Goal: Obtain resource: Download file/media

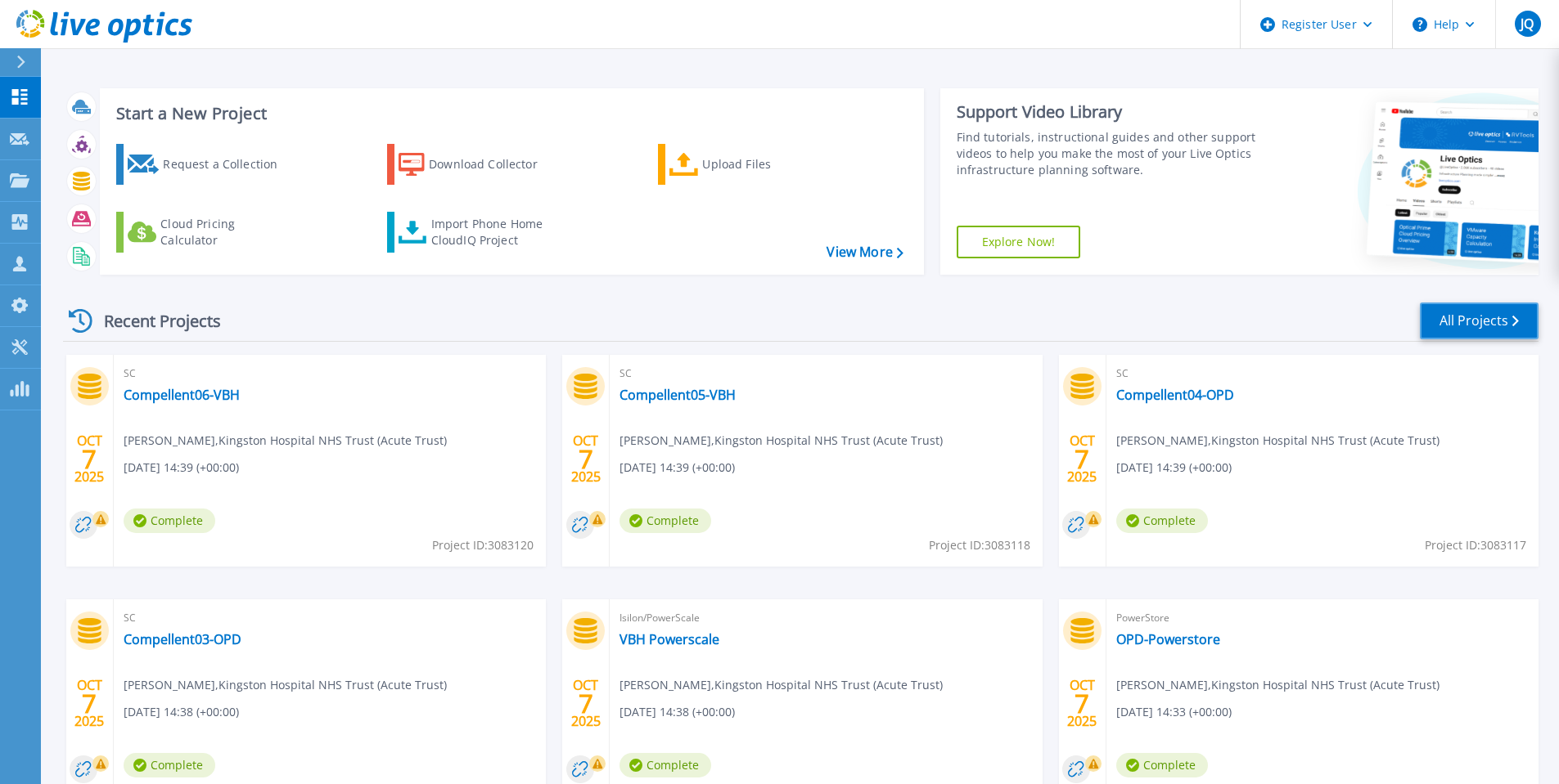
click at [1481, 316] on link "All Projects" at bounding box center [1479, 321] width 119 height 37
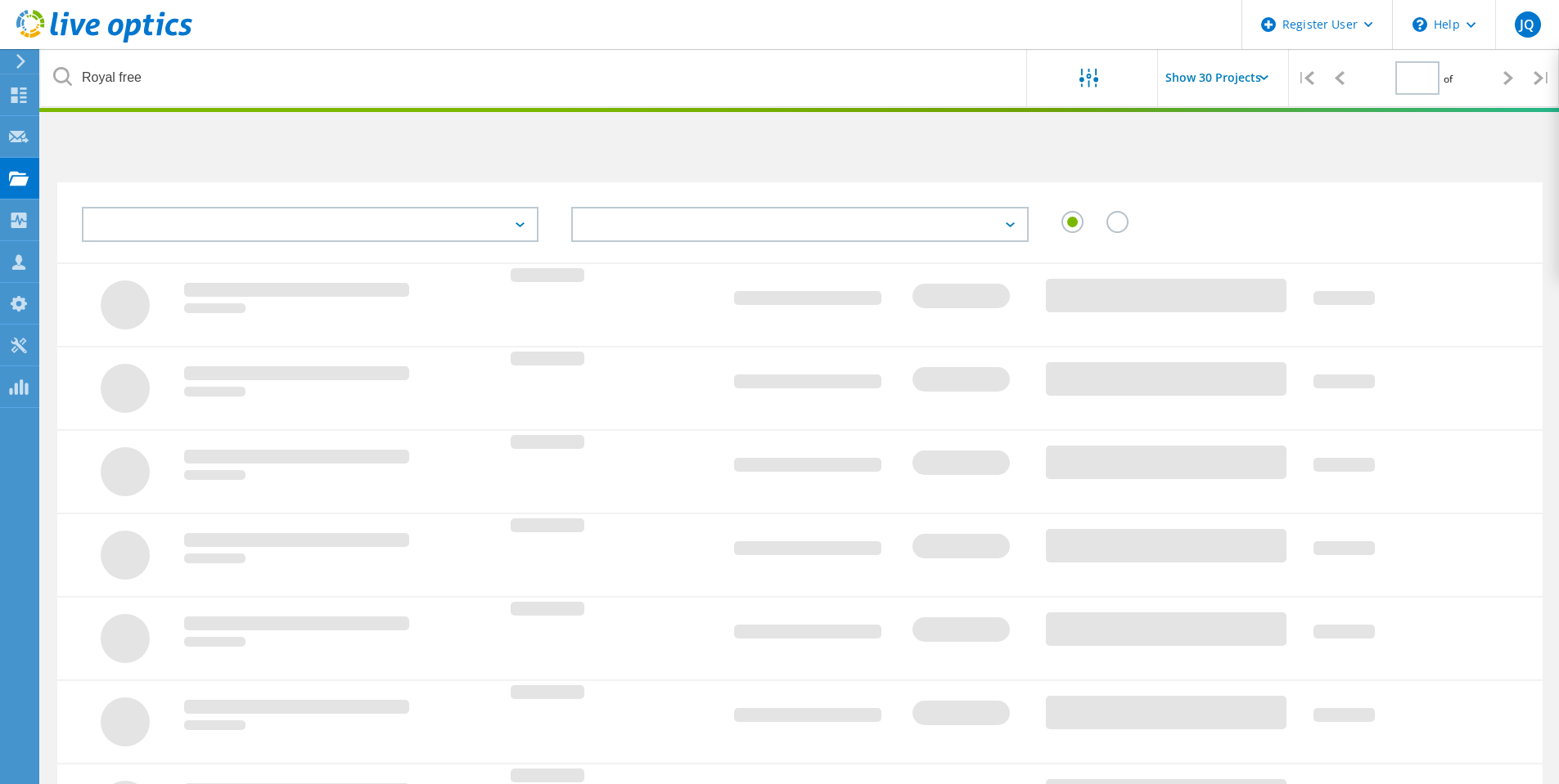
type input "1"
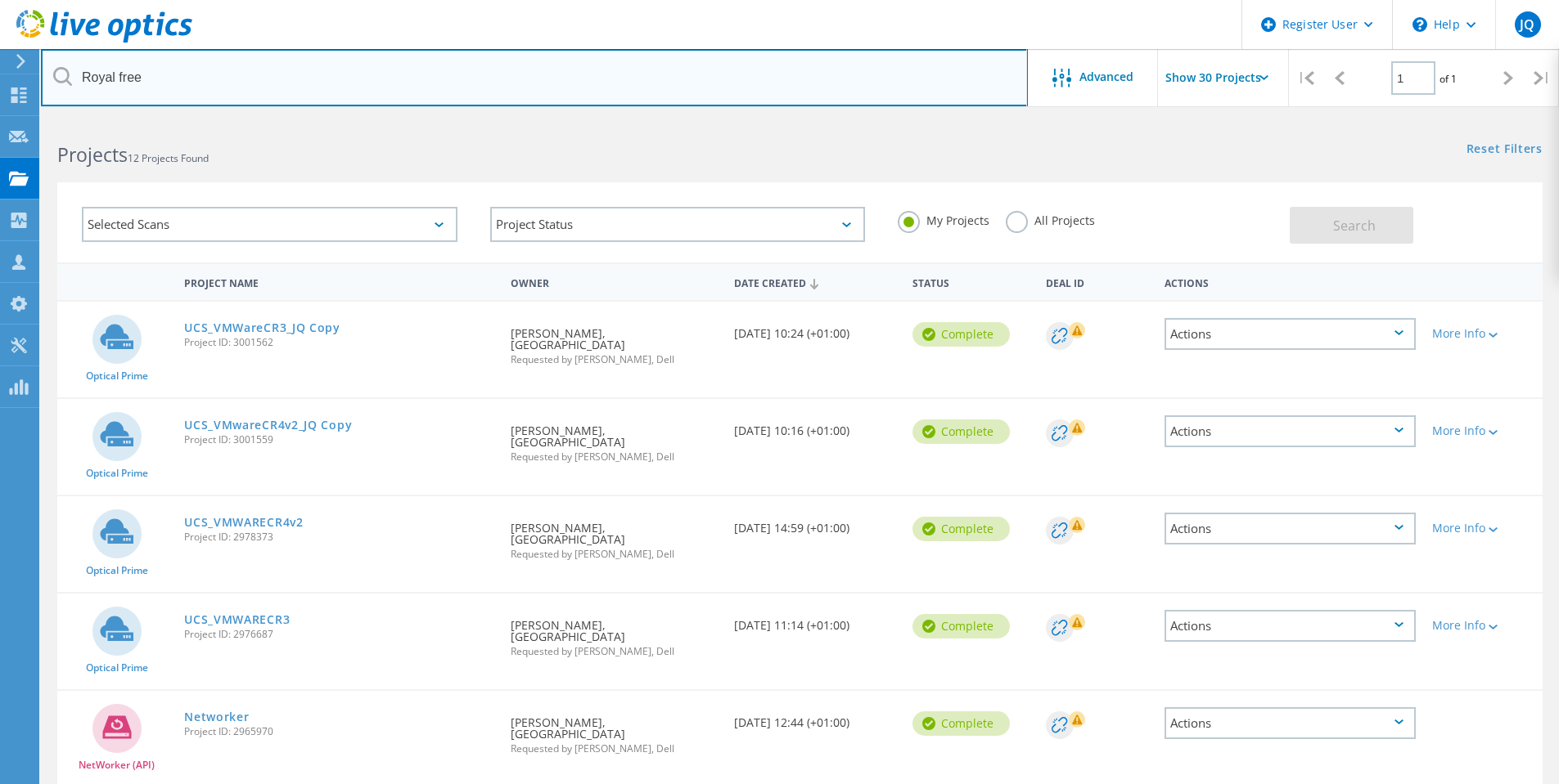
drag, startPoint x: 188, startPoint y: 75, endPoint x: -455, endPoint y: 75, distance: 643.0
click at [0, 75] on html "Register User \n Help Explore Helpful Articles Contact Support JQ Dell User Jam…" at bounding box center [780, 767] width 1559 height 1534
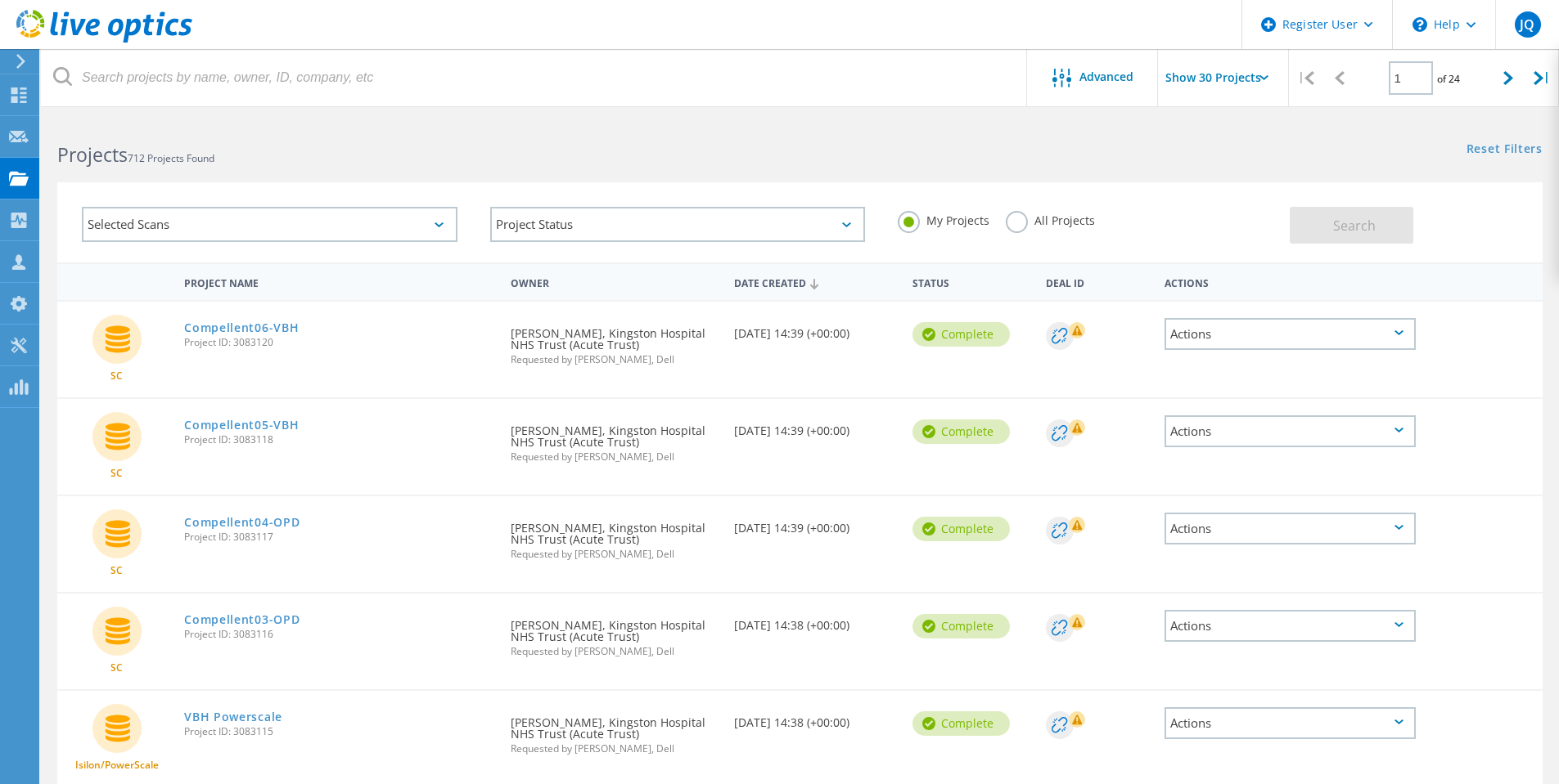
click at [1208, 82] on input "Show 30 Projects" at bounding box center [1240, 78] width 164 height 57
click at [1198, 205] on div "Show 40 Projects" at bounding box center [1240, 201] width 162 height 27
type input "Show 40 Projects"
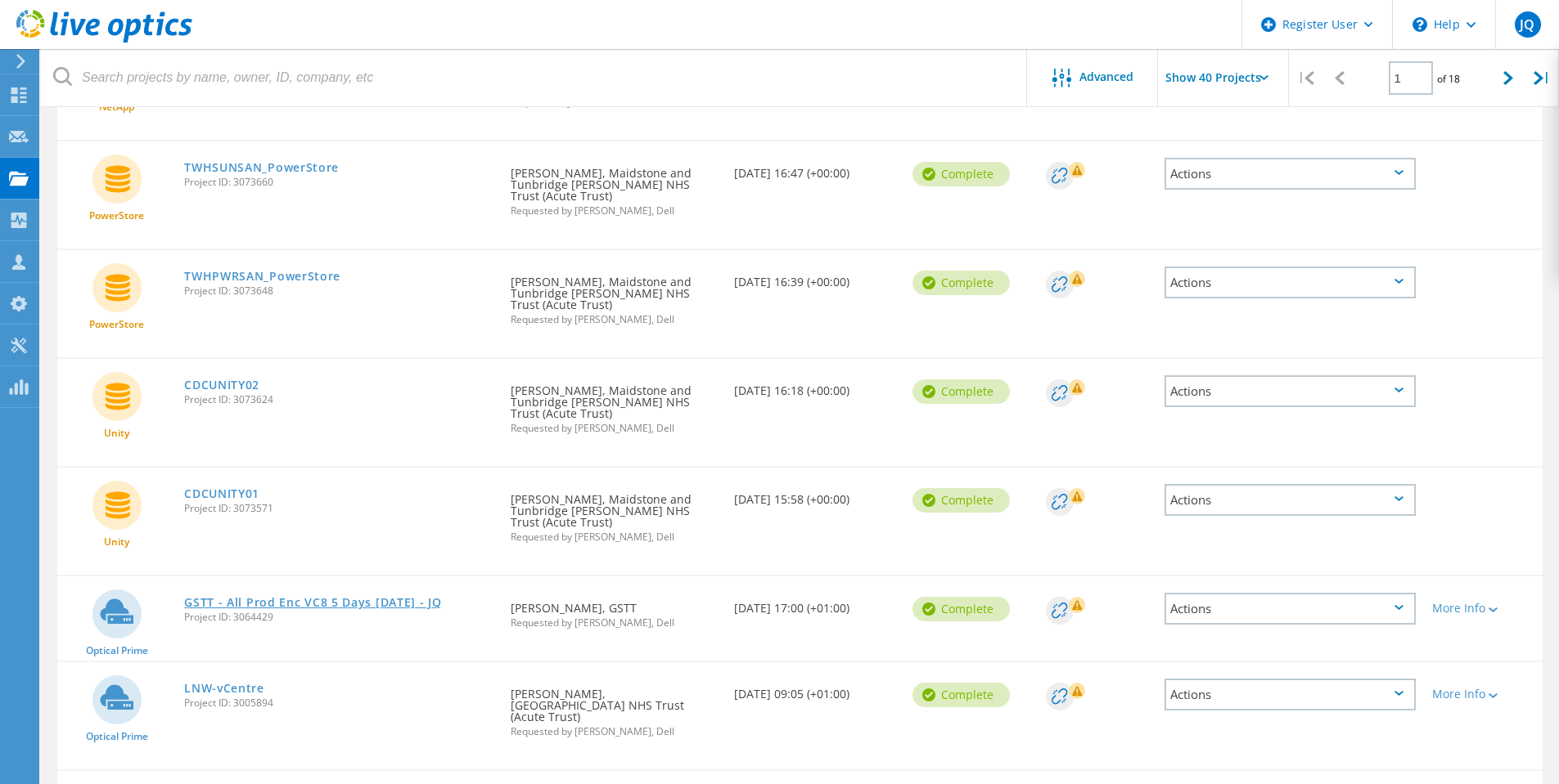
scroll to position [1145, 0]
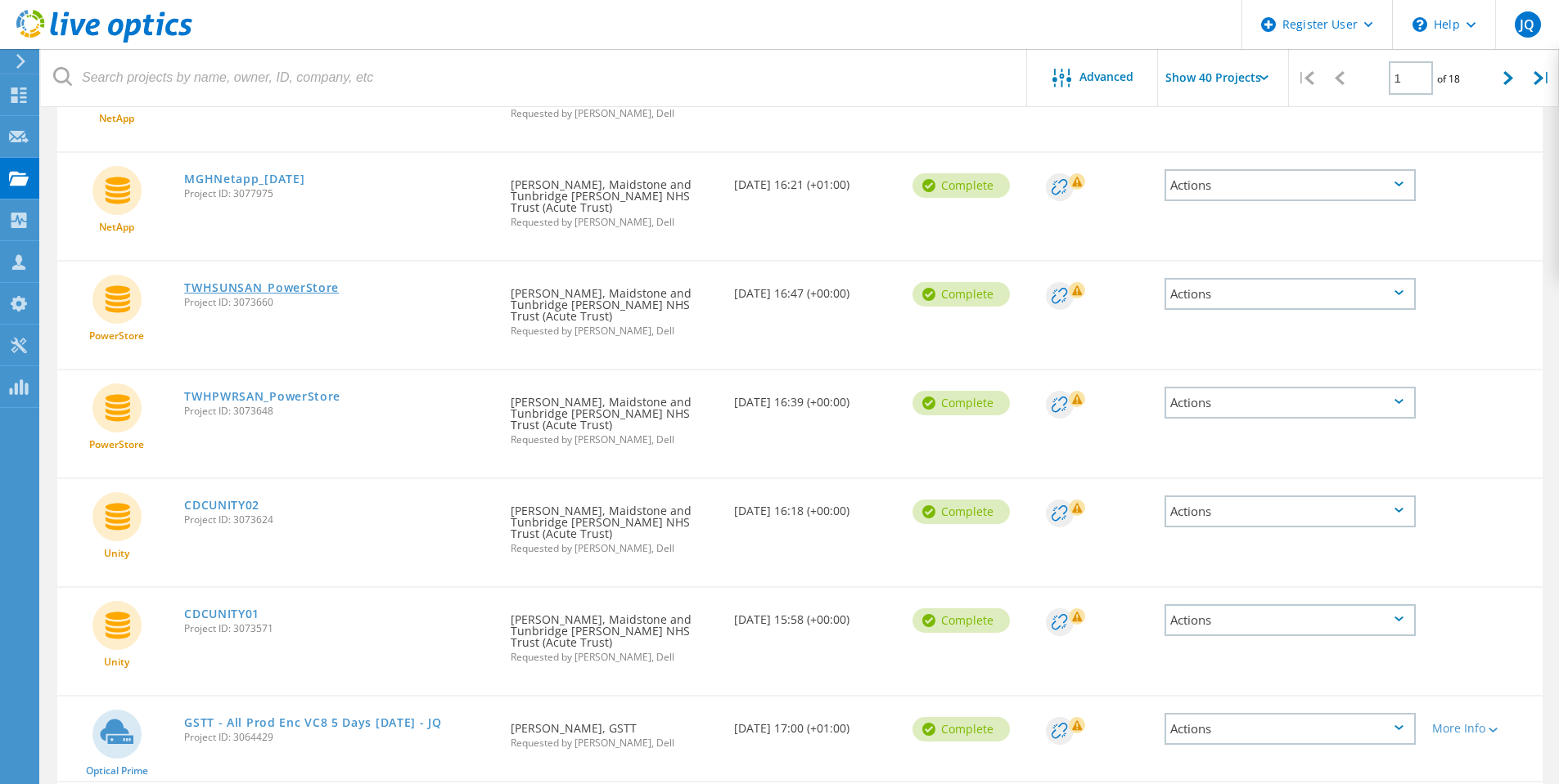
click at [314, 282] on link "TWHSUNSAN_PowerStore" at bounding box center [261, 288] width 155 height 11
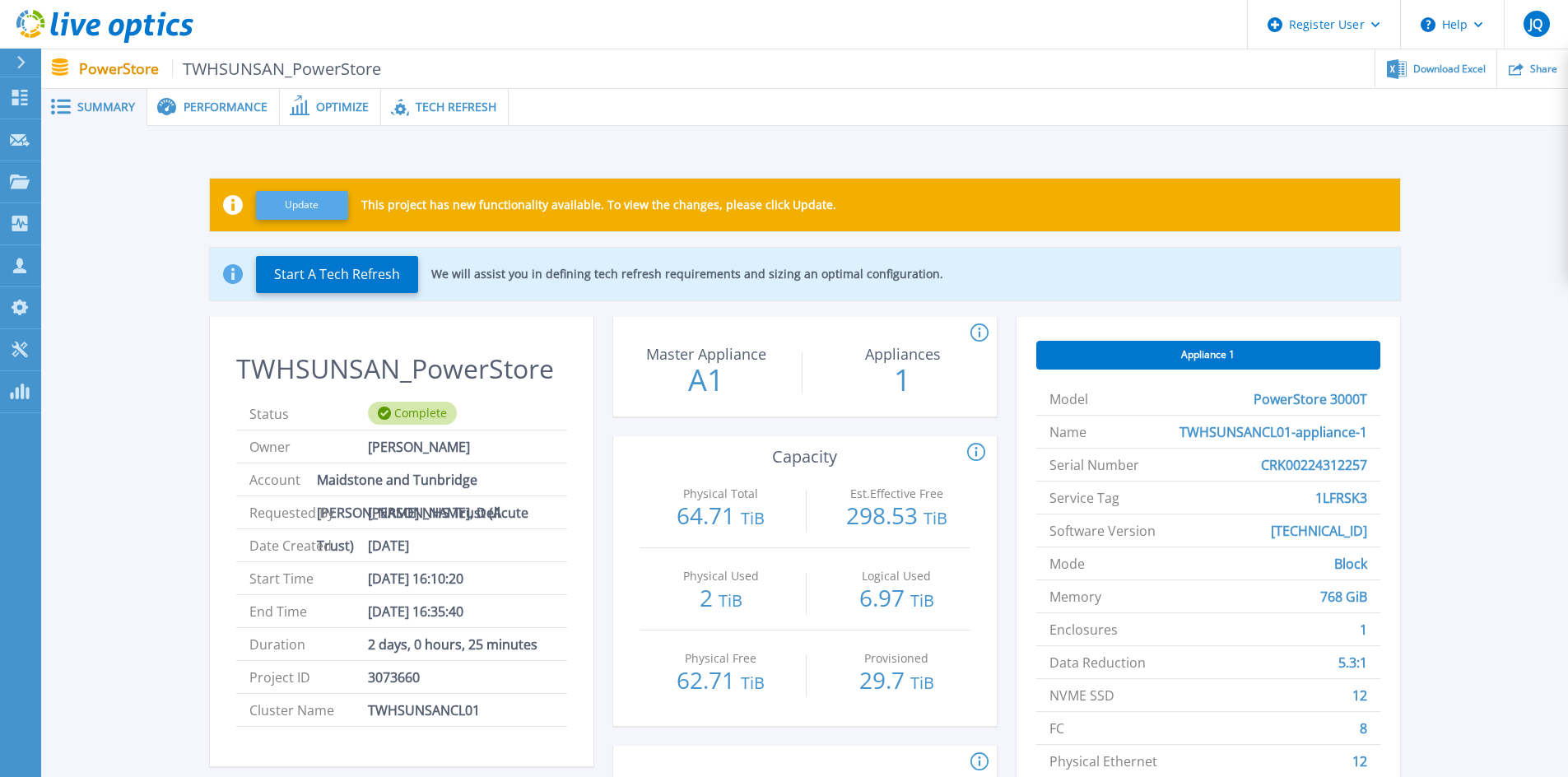
click at [324, 201] on button "Update" at bounding box center [302, 205] width 92 height 29
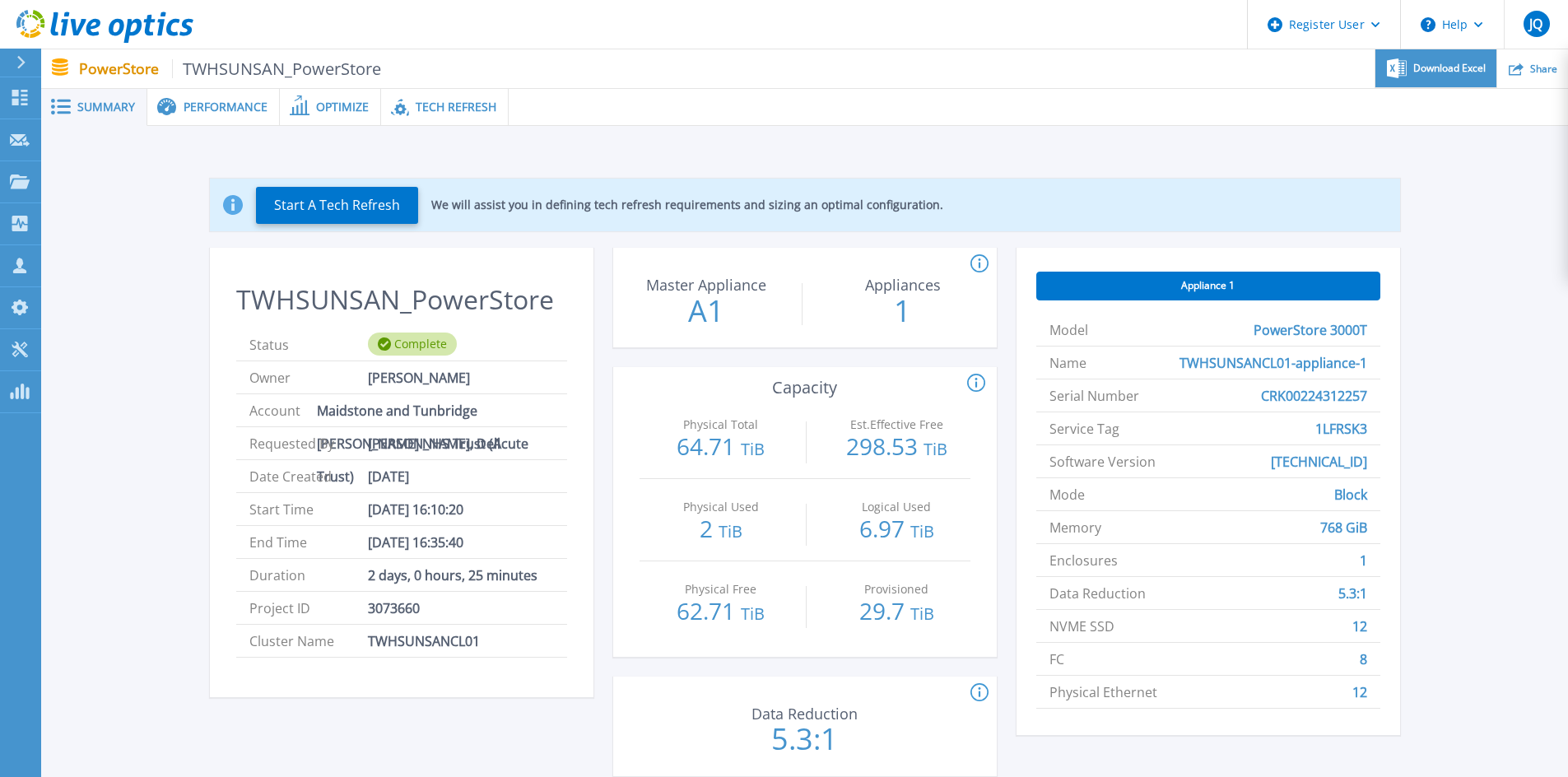
click at [1408, 82] on div "Download Excel" at bounding box center [1435, 68] width 121 height 39
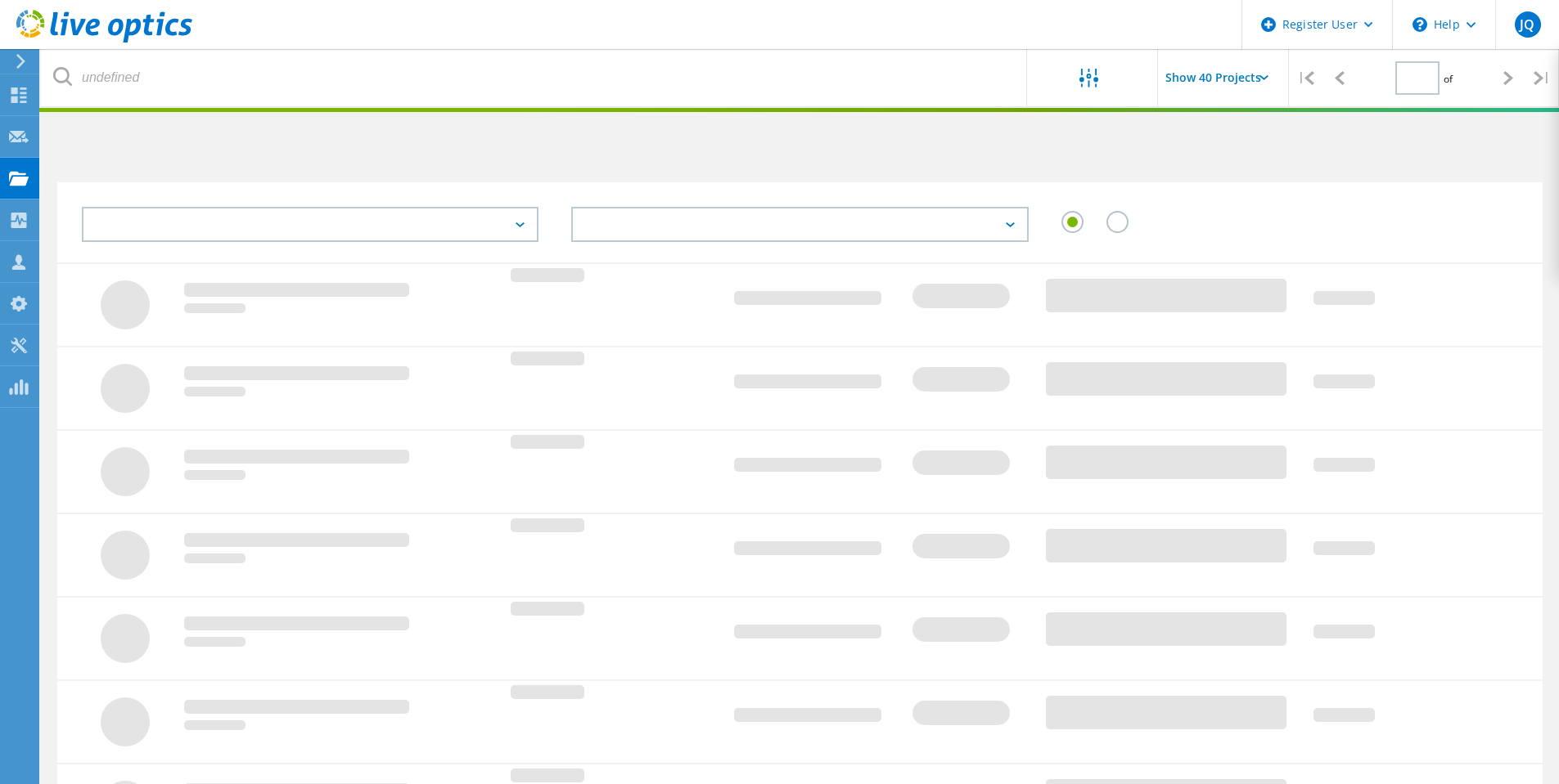
scroll to position [378, 0]
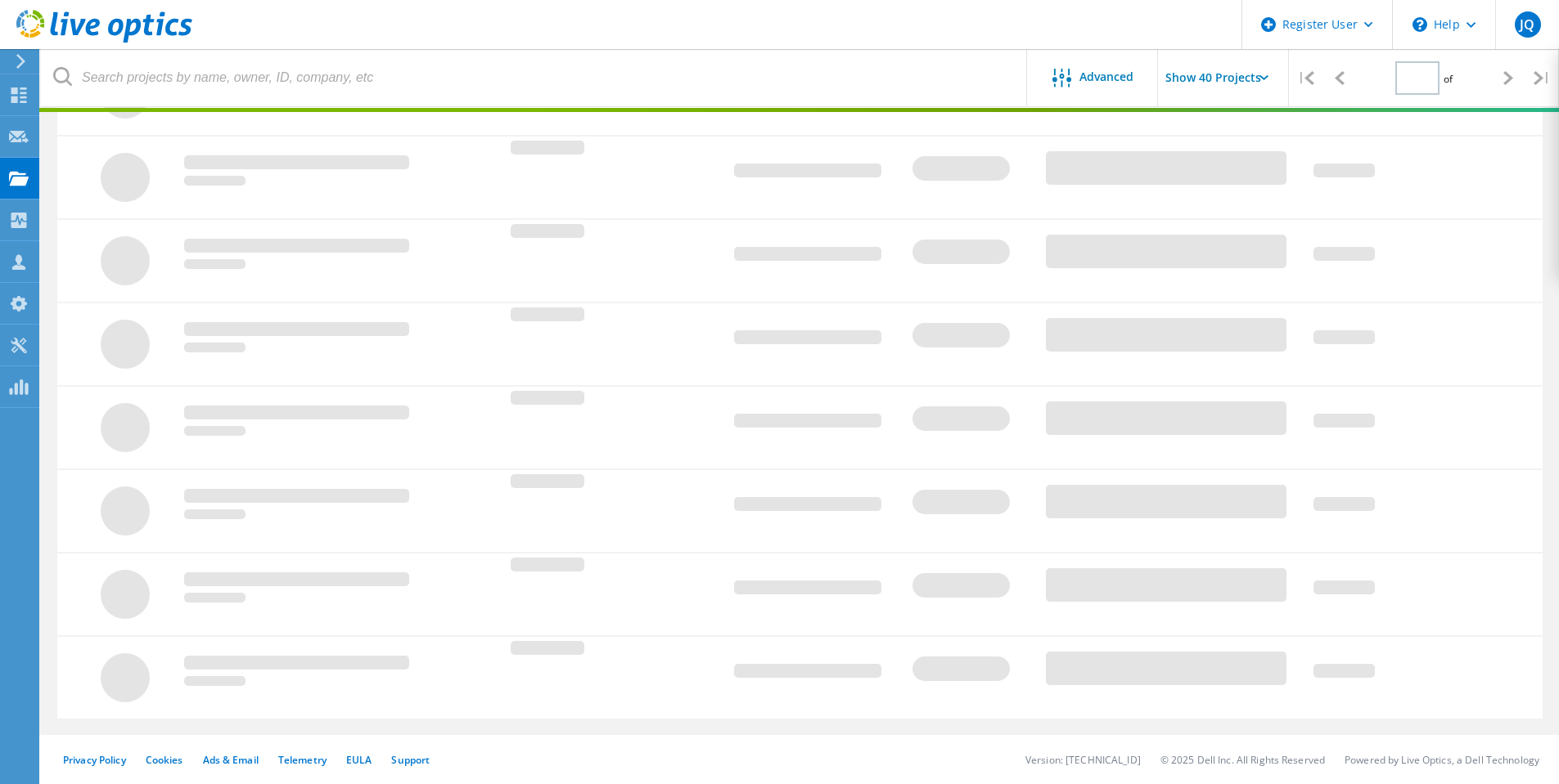
type input "1"
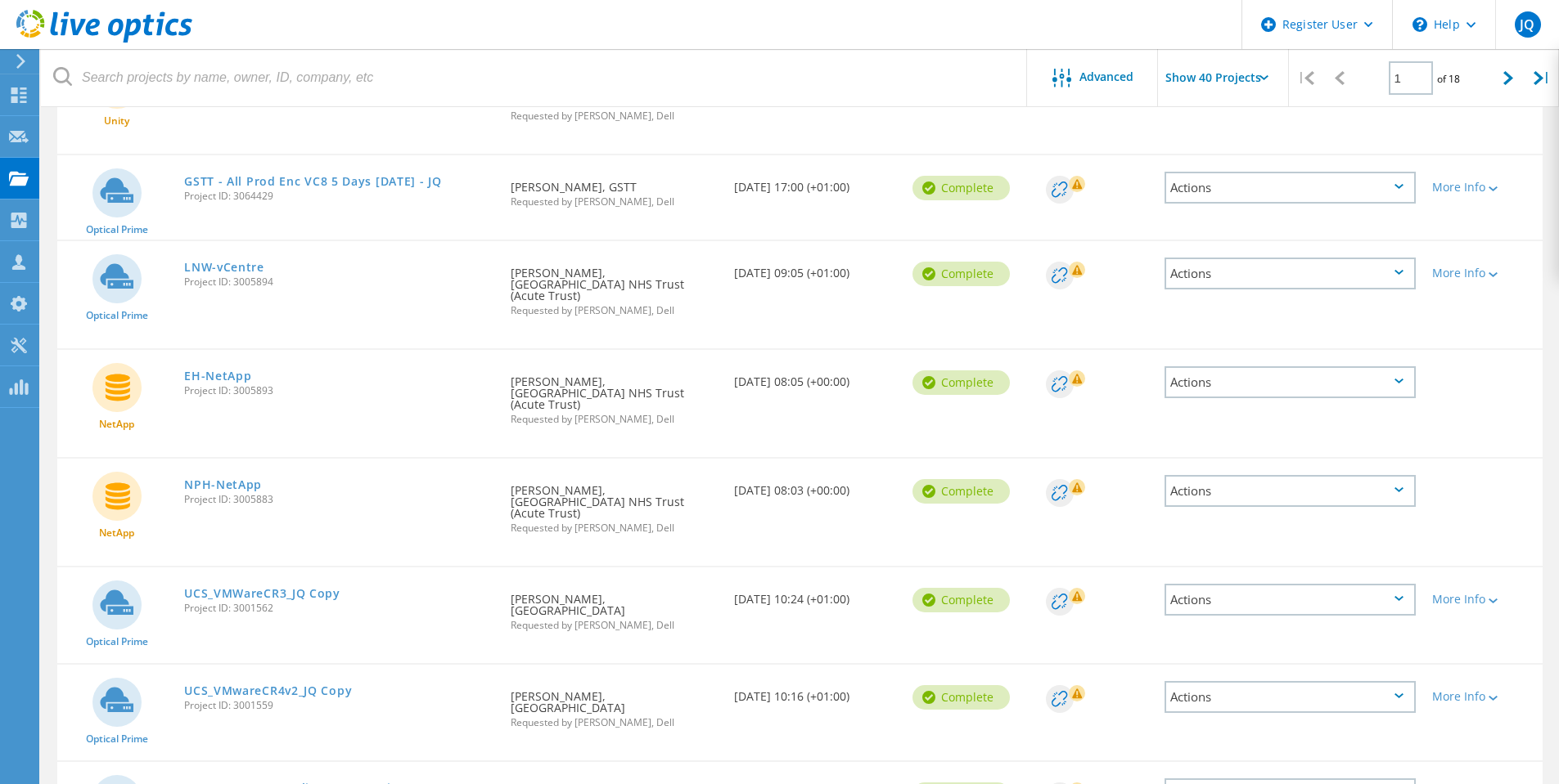
scroll to position [1277, 0]
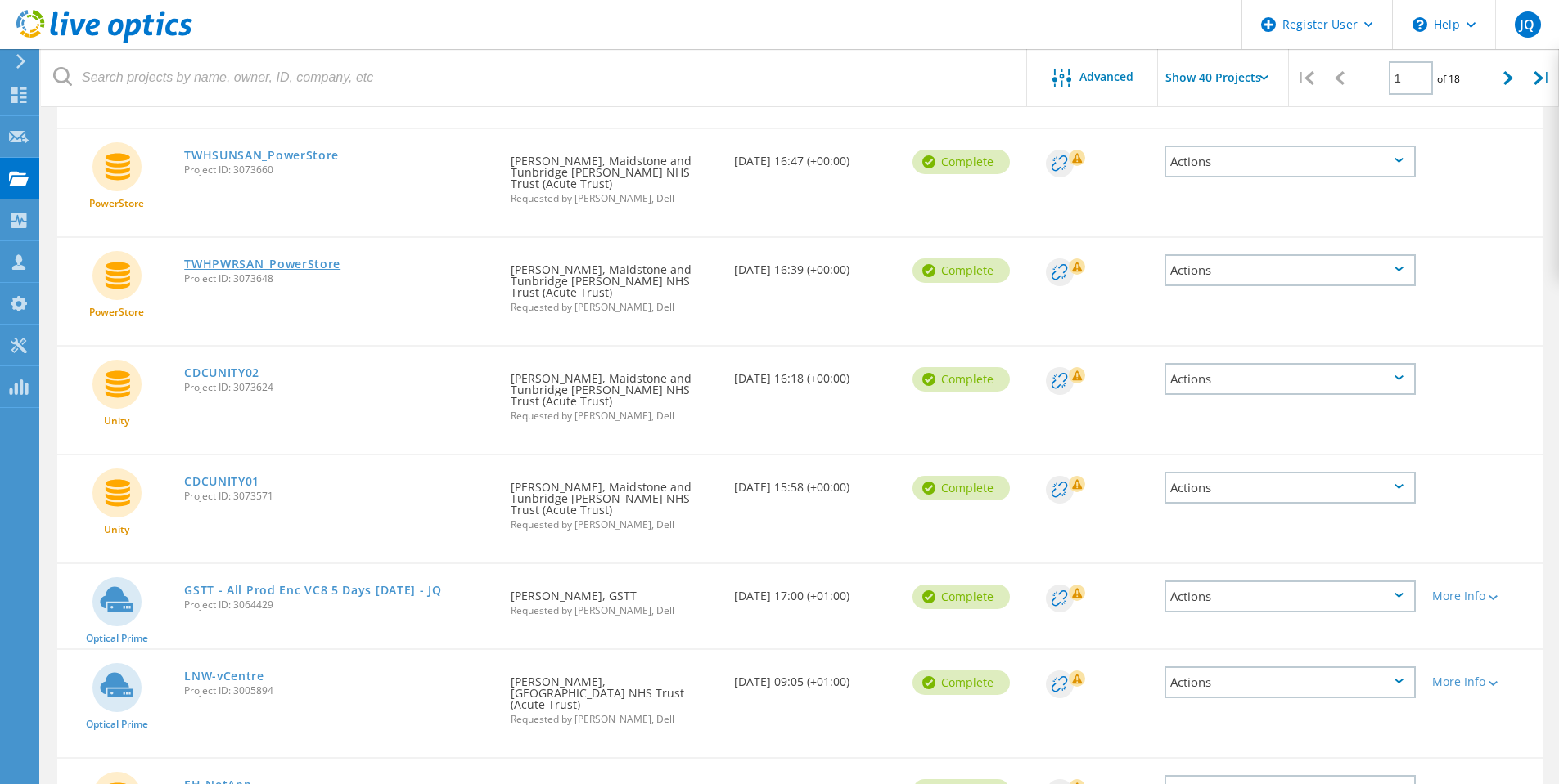
click at [239, 259] on link "TWHPWRSAN_PowerStore" at bounding box center [262, 264] width 156 height 11
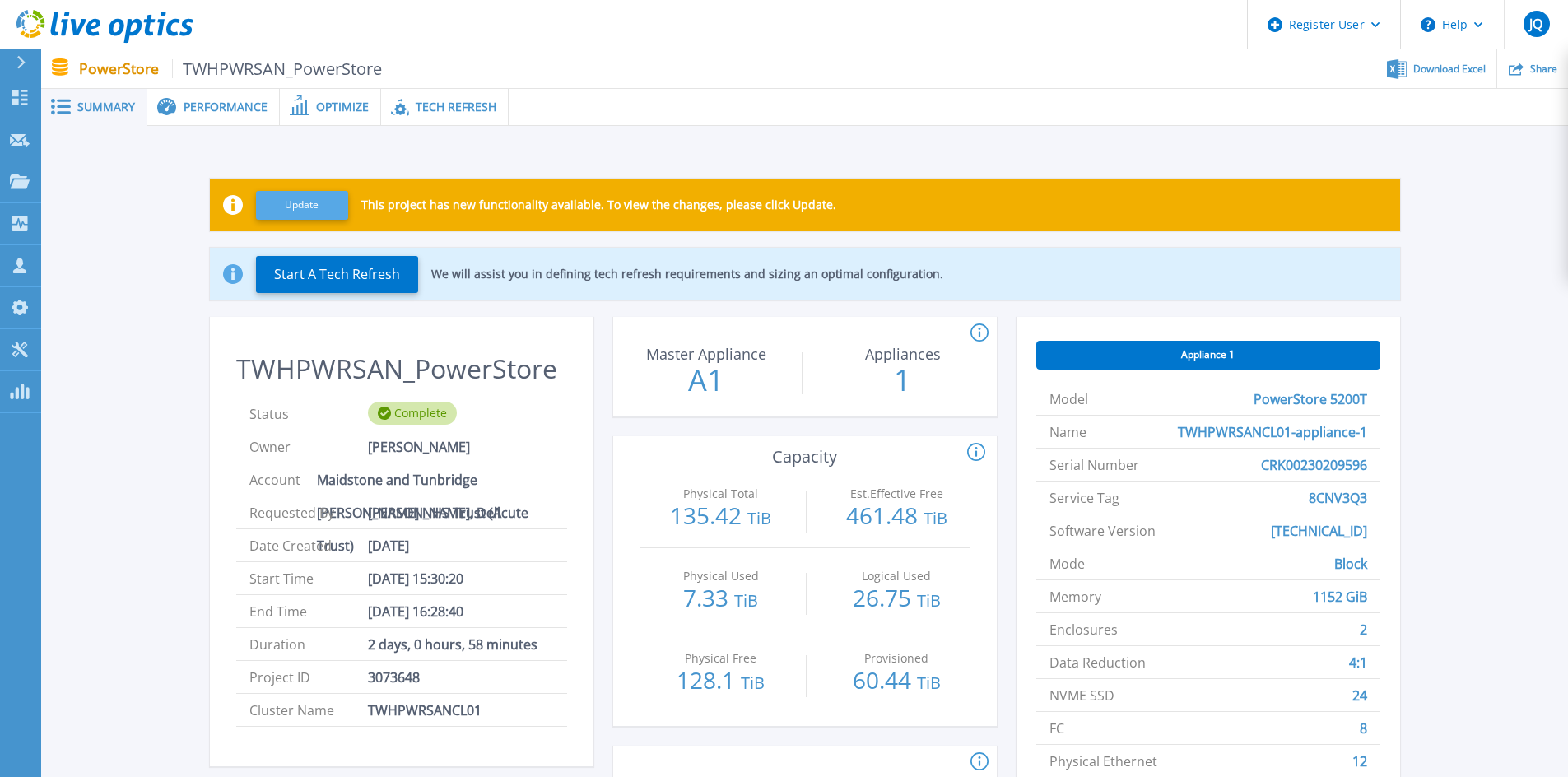
click at [308, 204] on button "Update" at bounding box center [302, 205] width 92 height 29
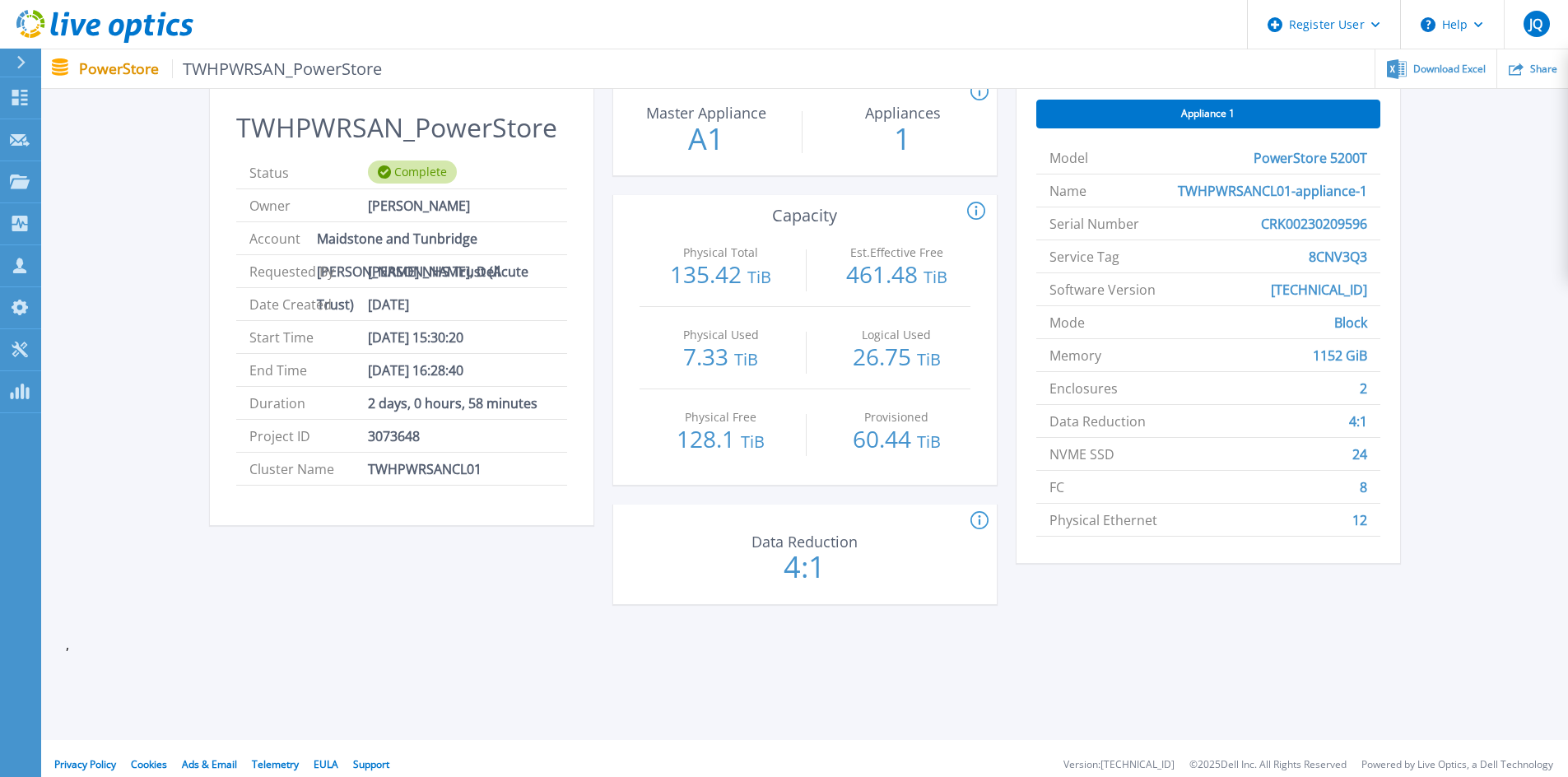
scroll to position [185, 0]
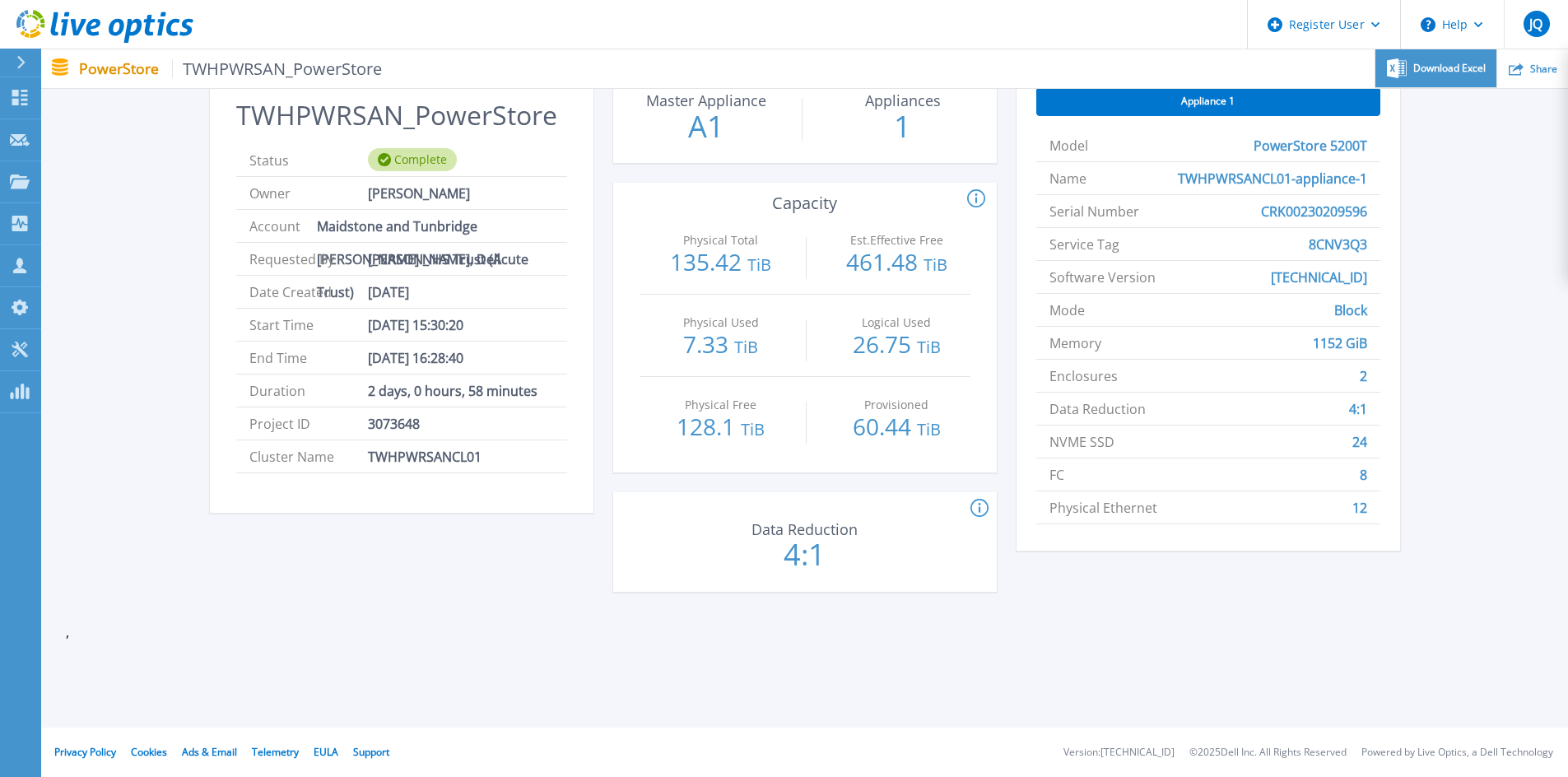
click at [1416, 77] on div "Download Excel" at bounding box center [1435, 68] width 121 height 39
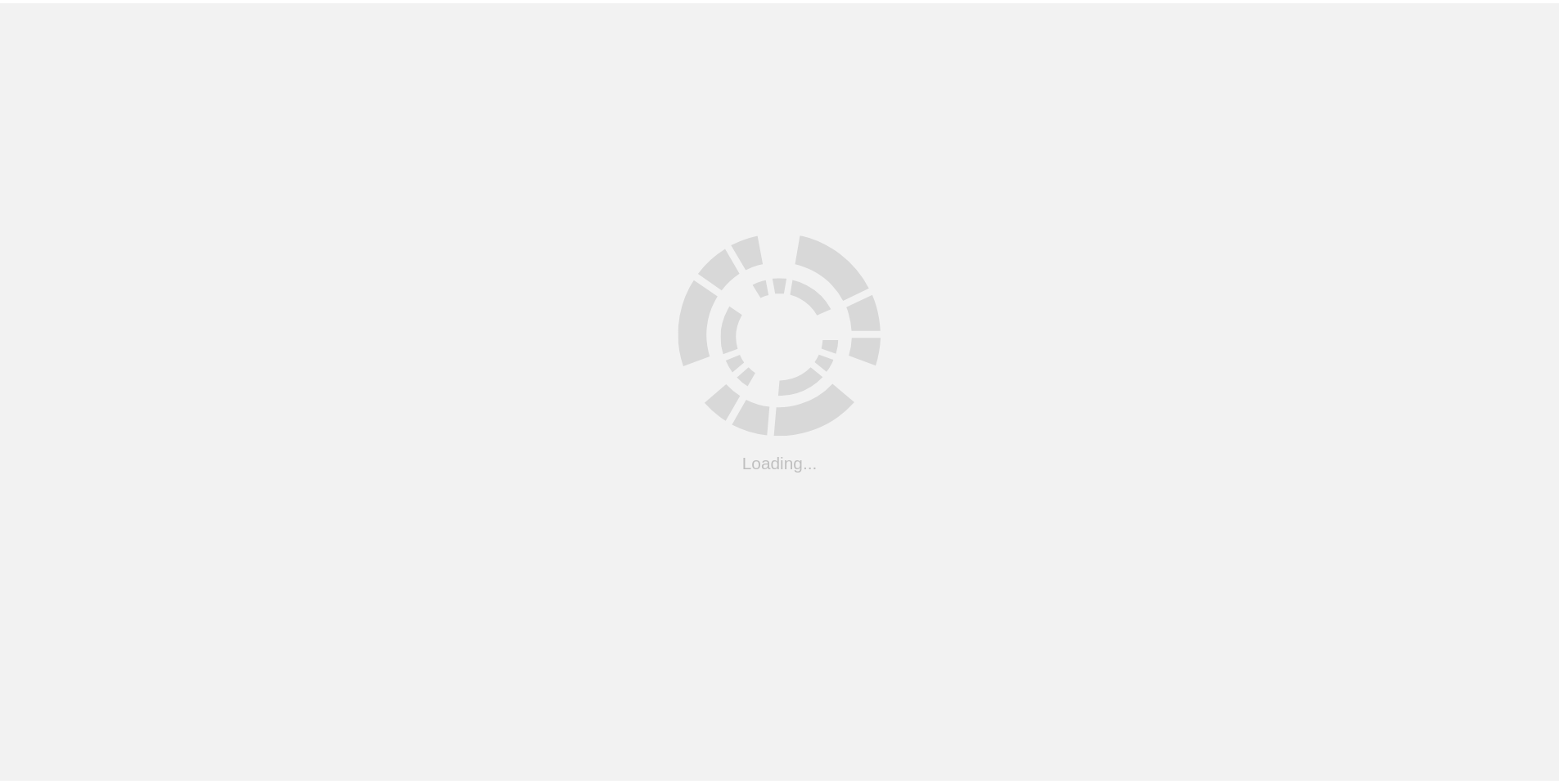
scroll to position [45, 0]
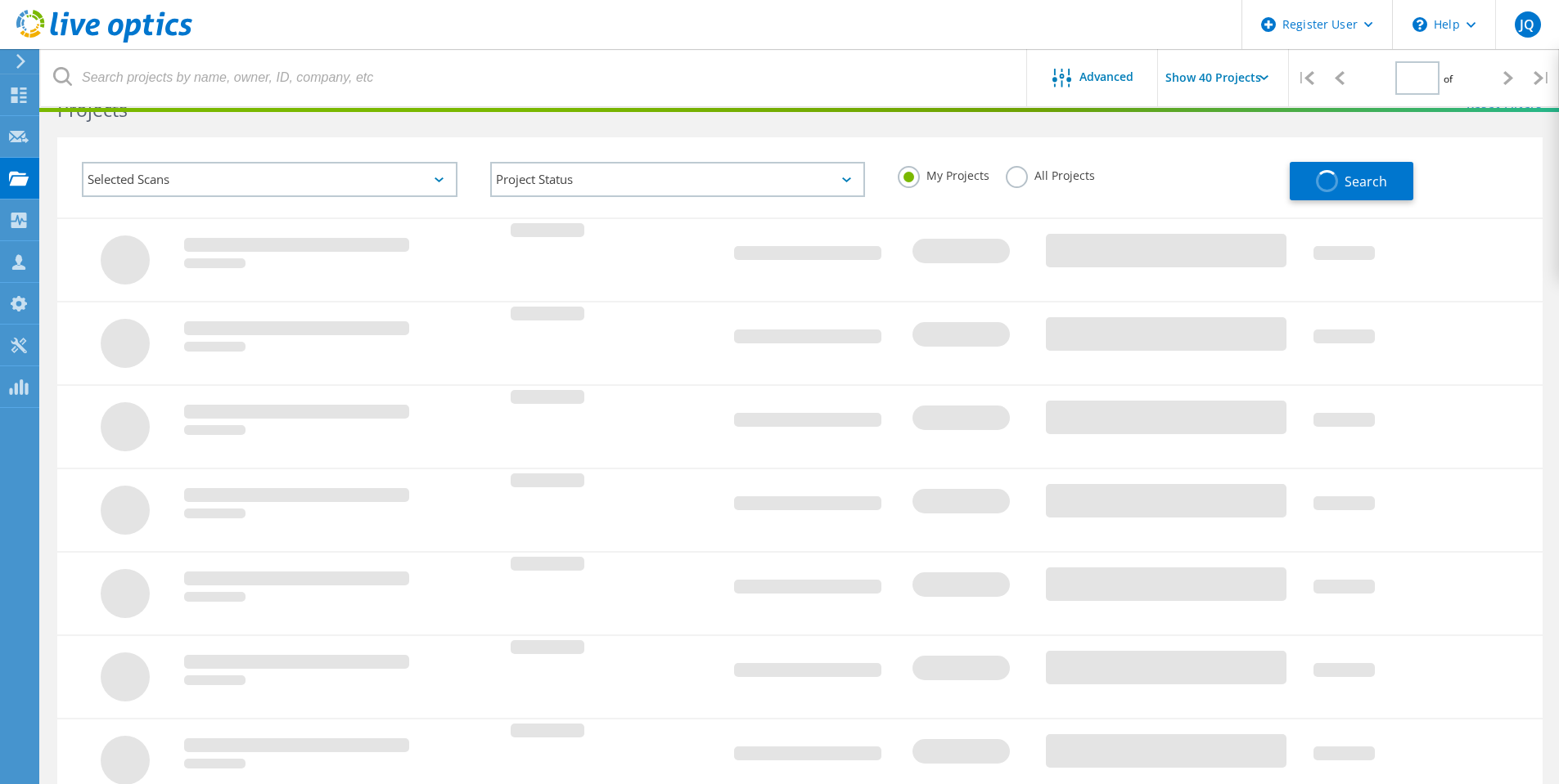
type input "1"
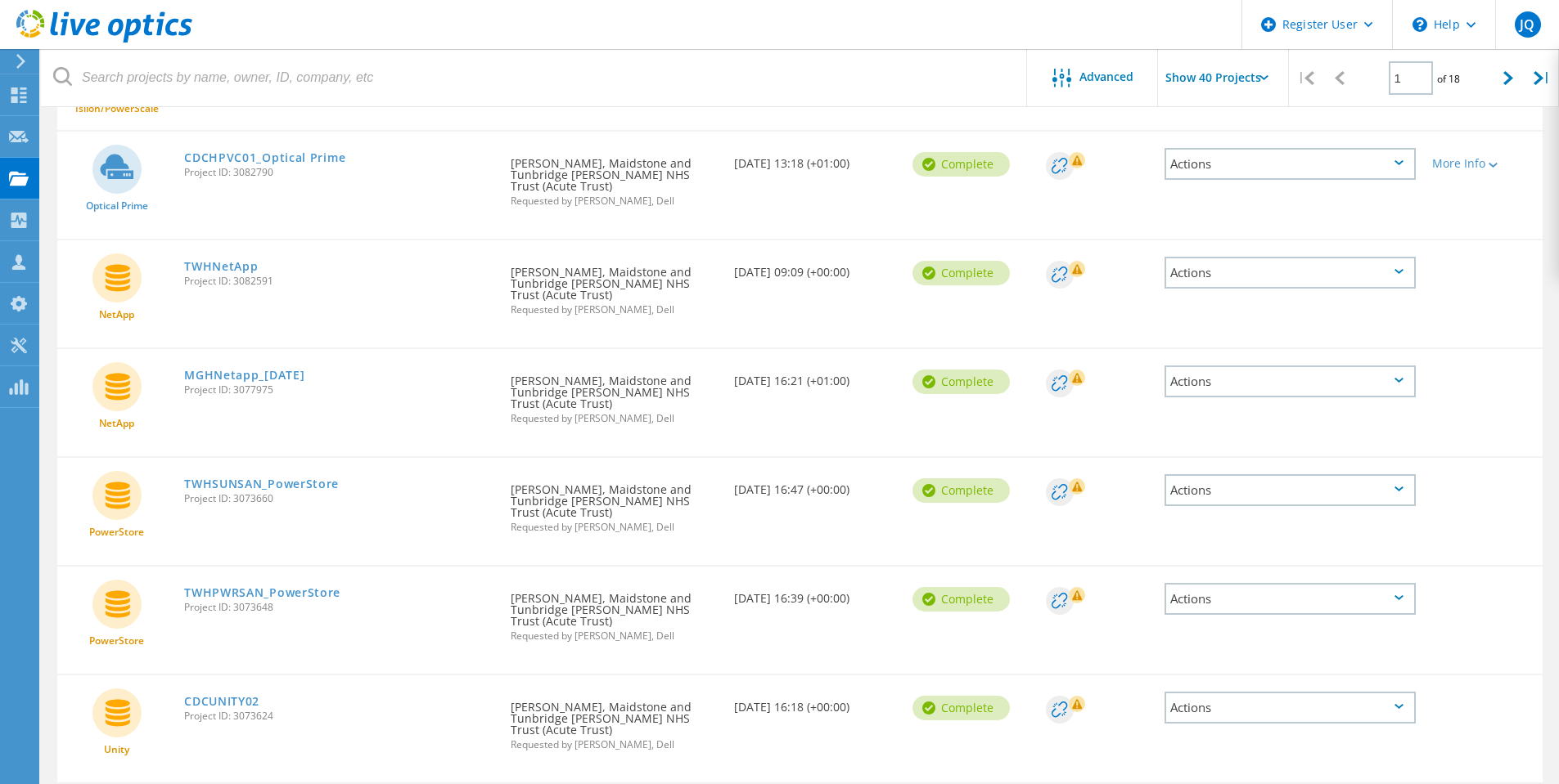
scroll to position [944, 0]
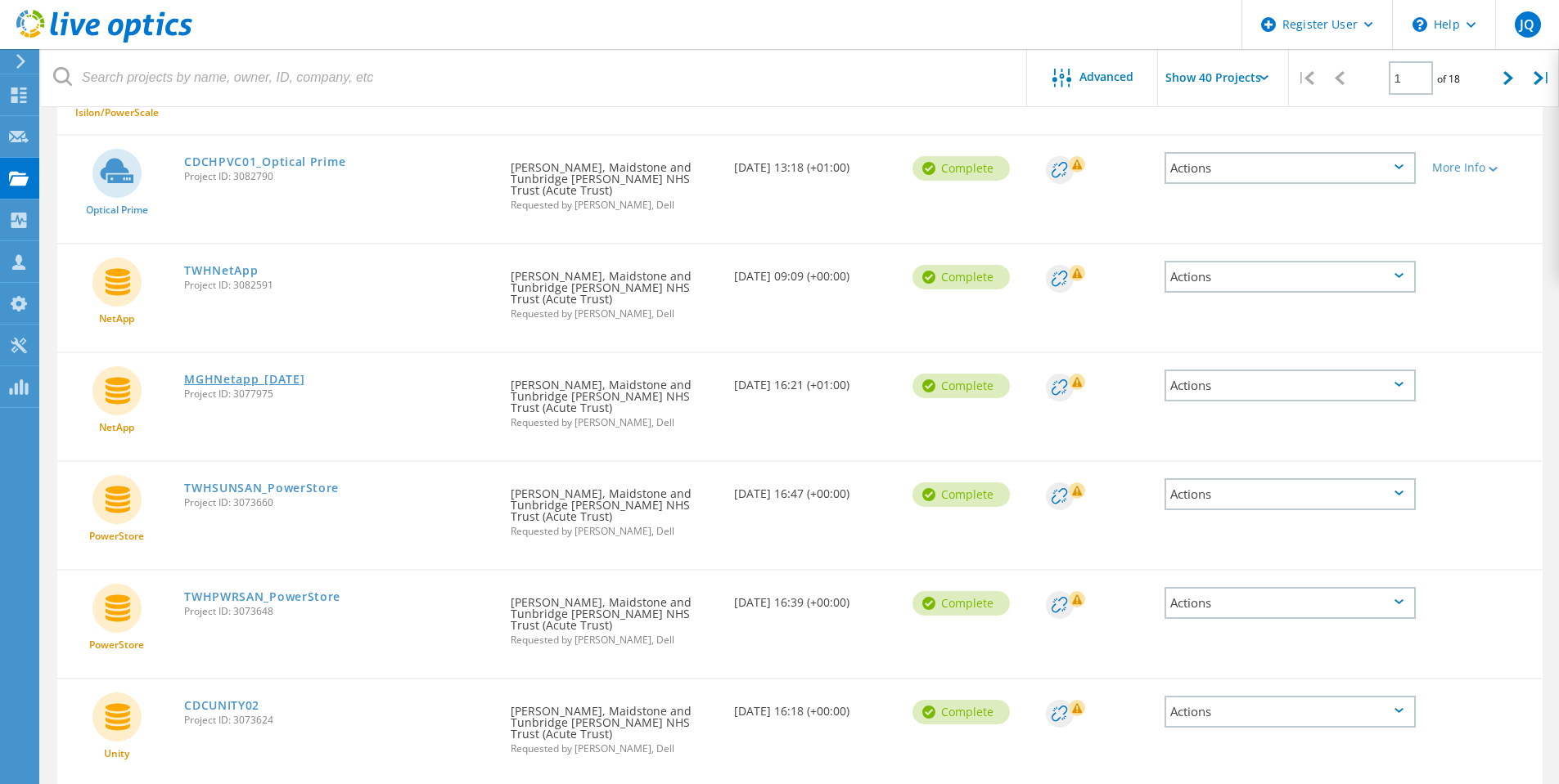
drag, startPoint x: 235, startPoint y: 360, endPoint x: 217, endPoint y: 356, distance: 18.4
click at [217, 374] on link "MGHNetapp_[DATE]" at bounding box center [244, 380] width 120 height 11
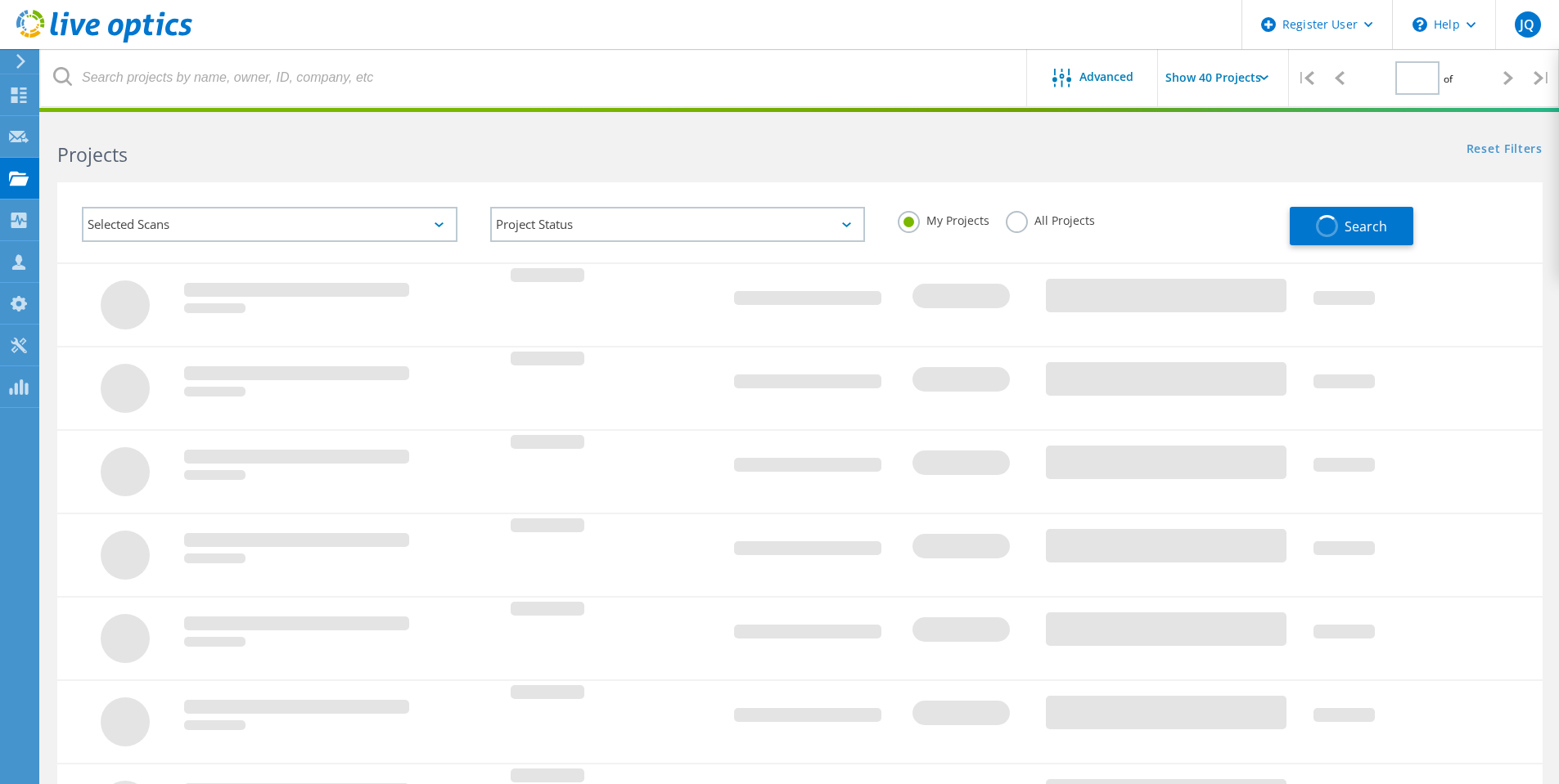
type input "1"
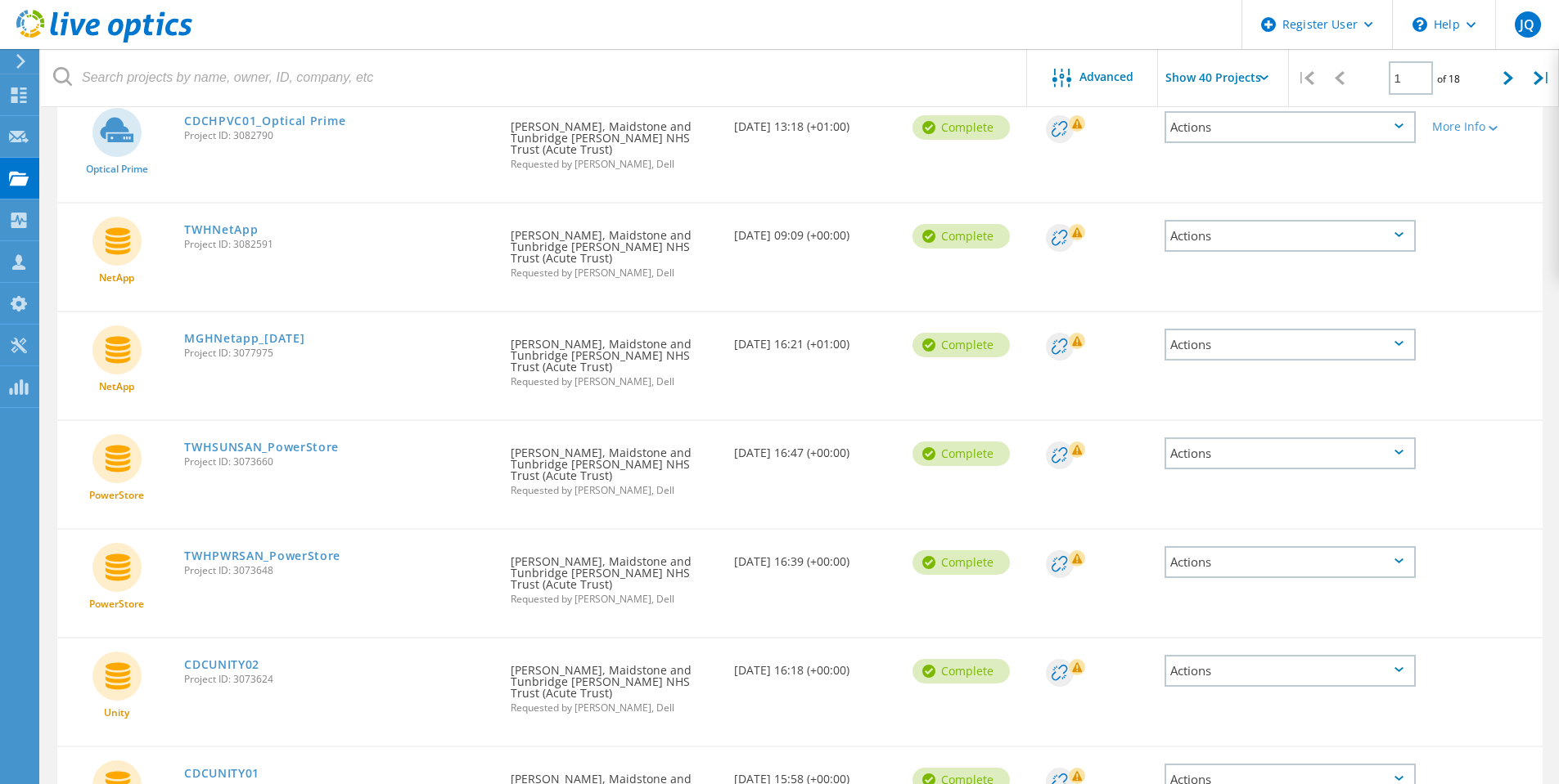
scroll to position [981, 0]
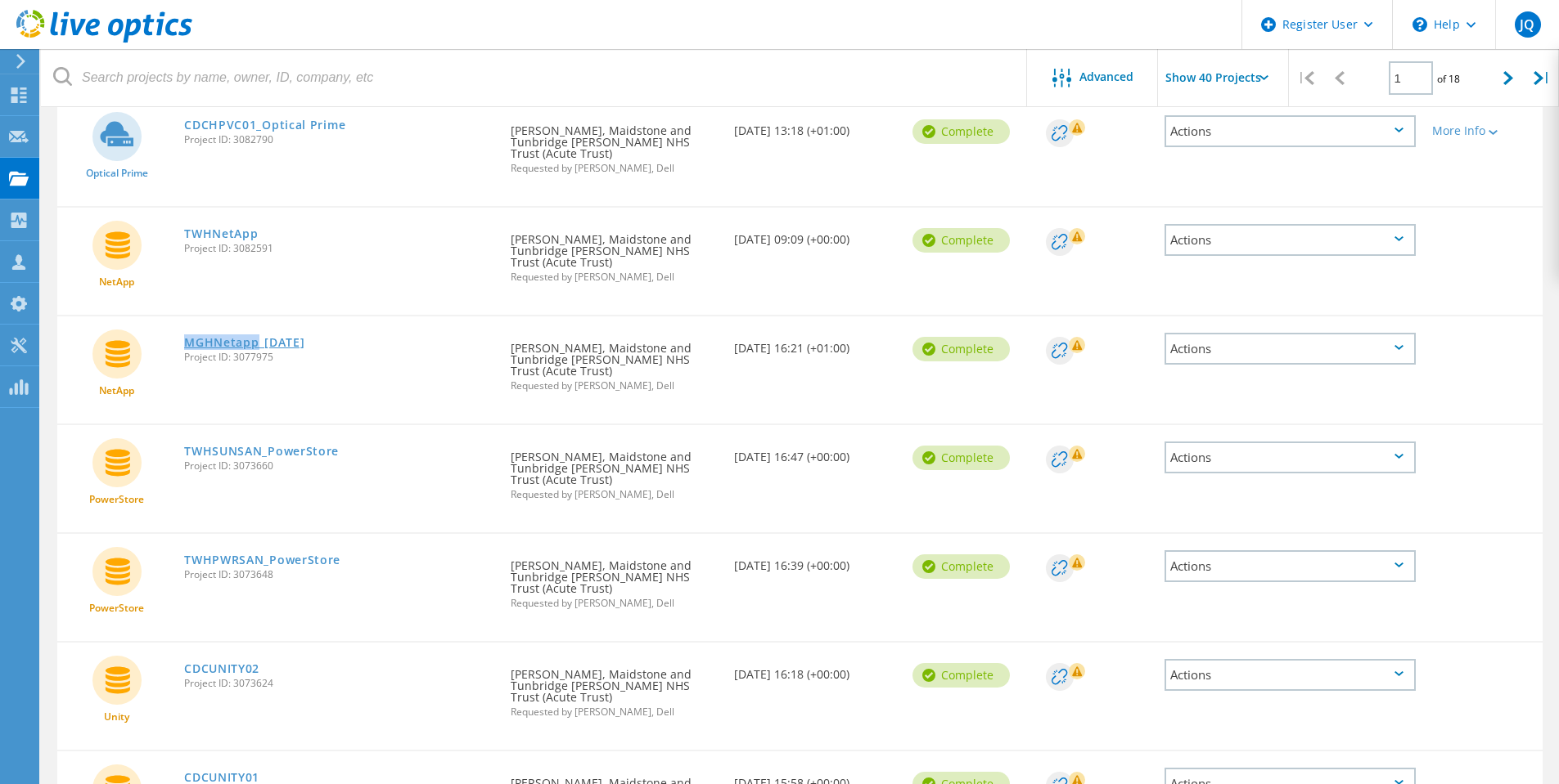
drag, startPoint x: 178, startPoint y: 323, endPoint x: 257, endPoint y: 323, distance: 79.0
click at [257, 323] on div "MGHNetapp_29.09.25 Project ID: 3077975" at bounding box center [339, 348] width 327 height 62
copy link "MGHNetapp"
drag, startPoint x: 269, startPoint y: 220, endPoint x: 188, endPoint y: 228, distance: 81.4
click at [188, 228] on div "TWHNetApp Project ID: 3082591" at bounding box center [339, 239] width 327 height 62
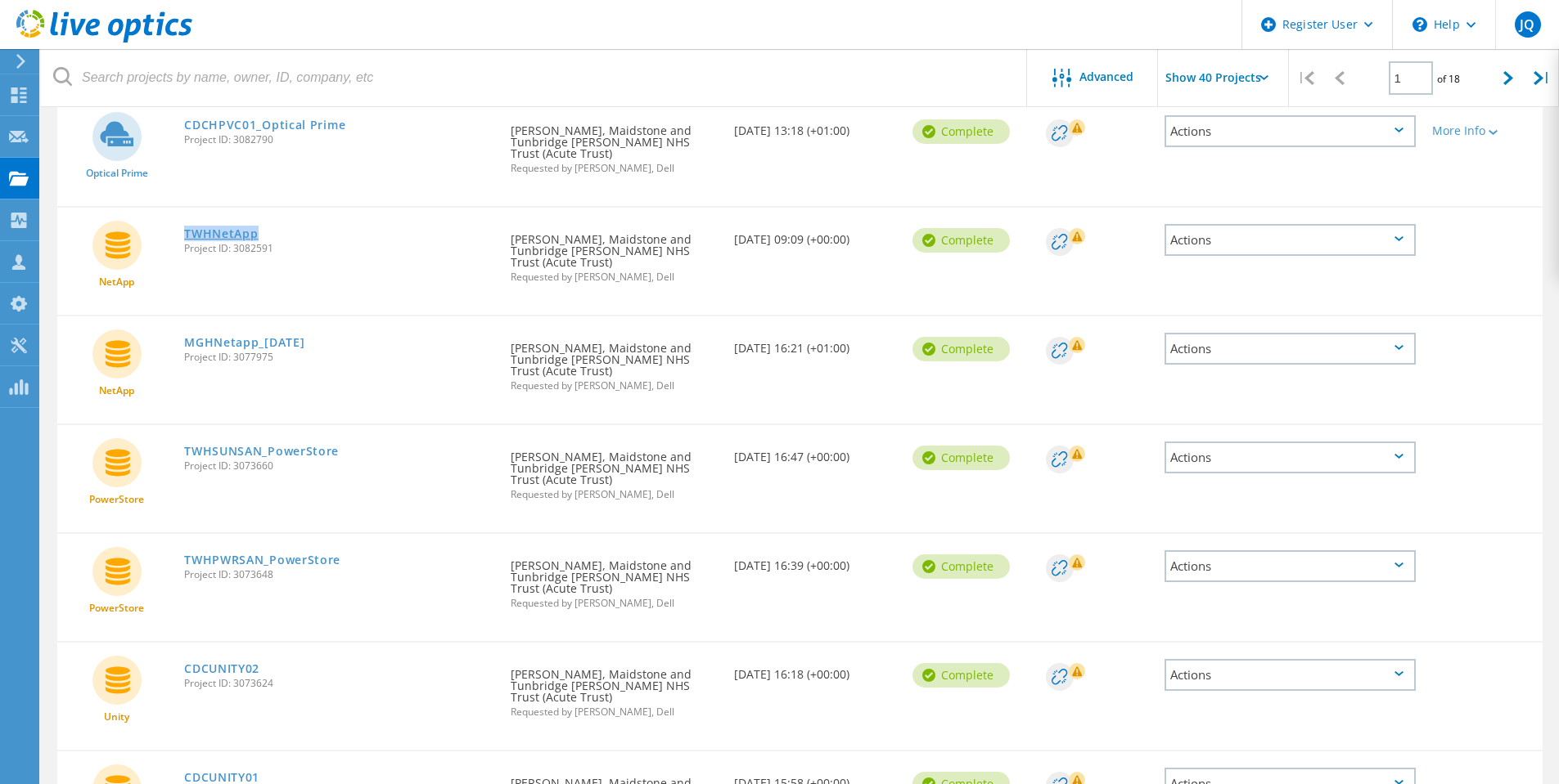
copy link "TWHNetApp"
click at [206, 337] on link "MGHNetapp_[DATE]" at bounding box center [244, 343] width 120 height 11
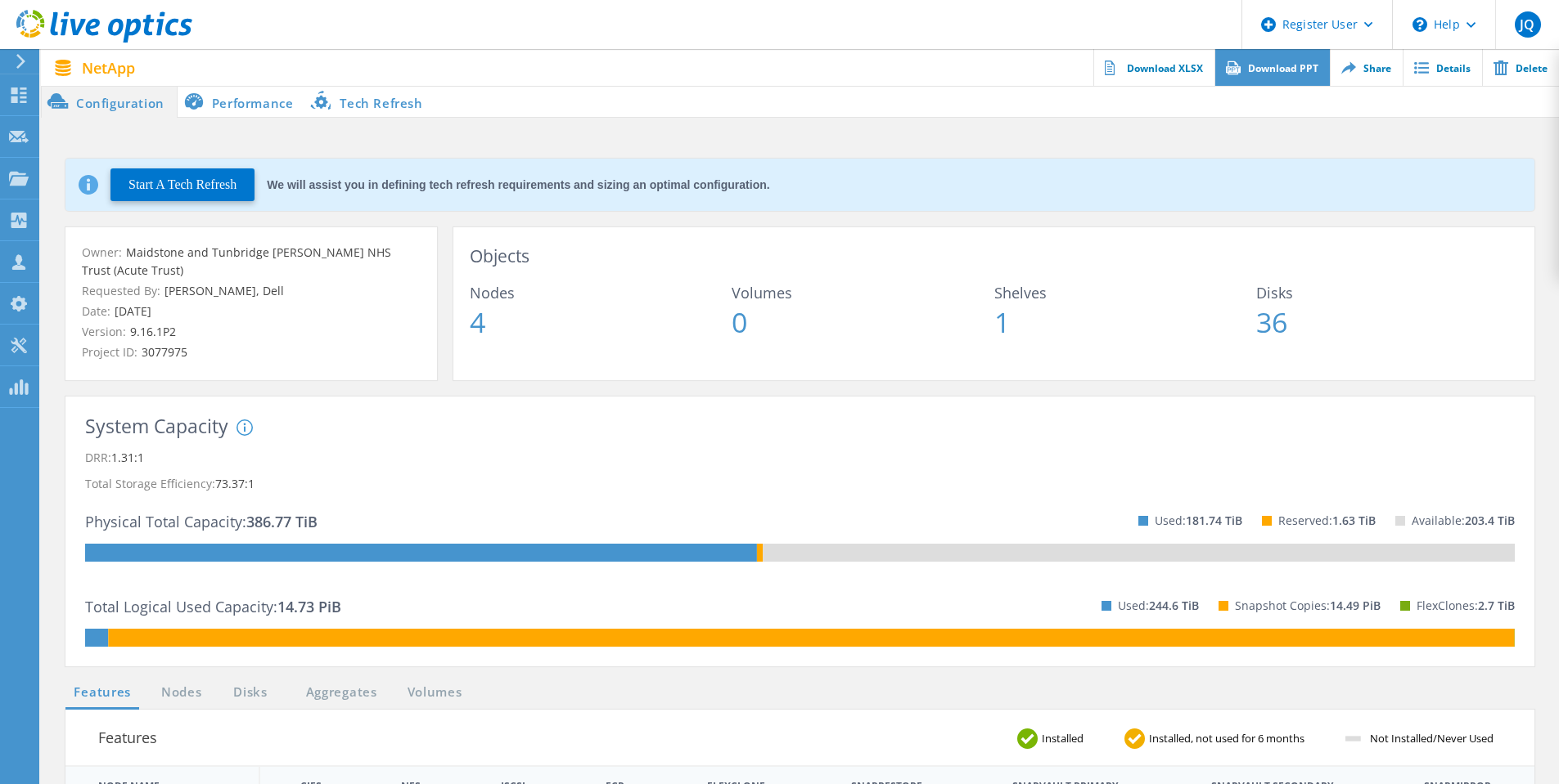
click at [1262, 69] on link "Download PPT" at bounding box center [1272, 67] width 115 height 37
click at [1170, 69] on link "Download XLSX" at bounding box center [1154, 67] width 121 height 37
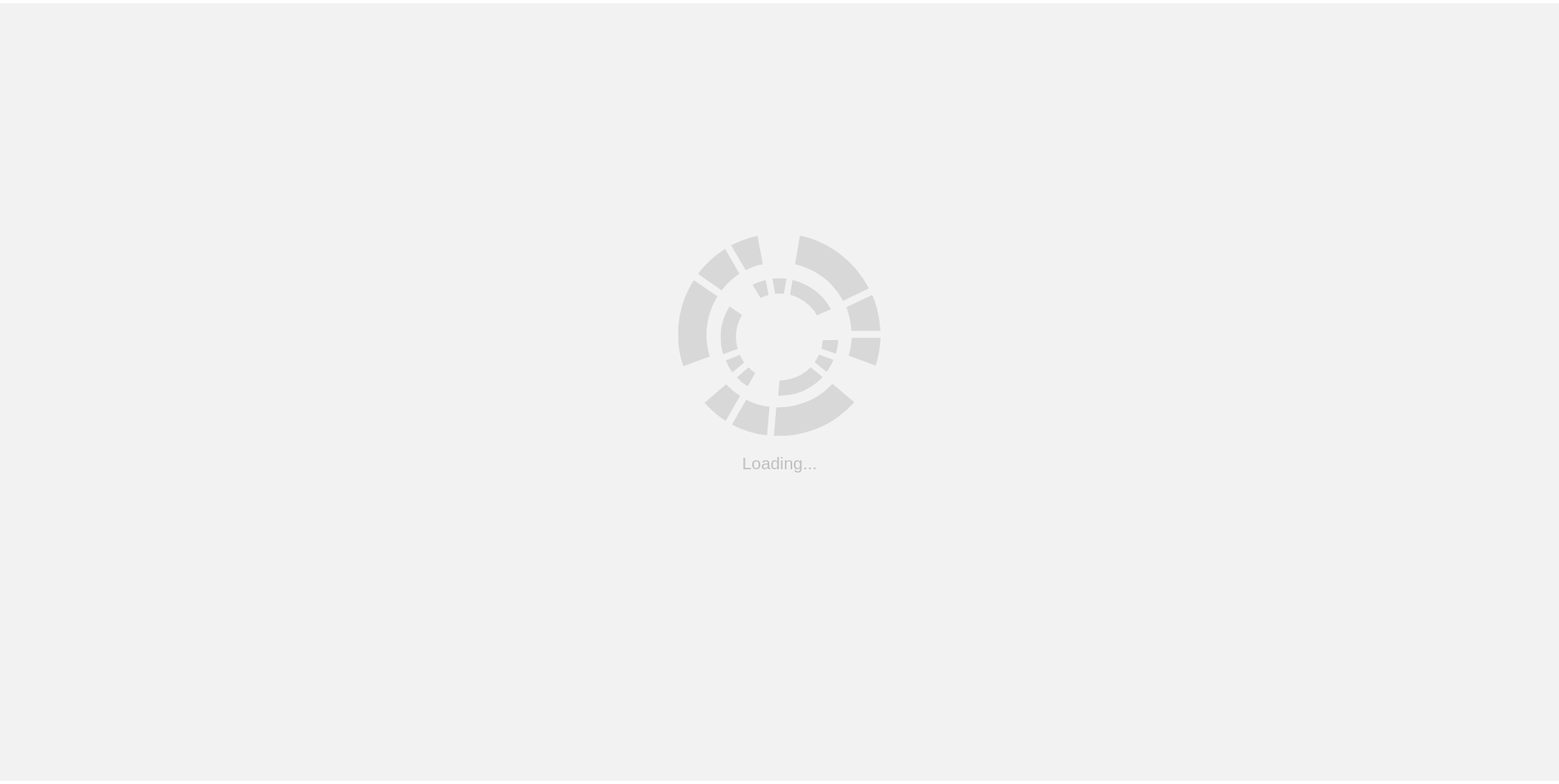
scroll to position [378, 0]
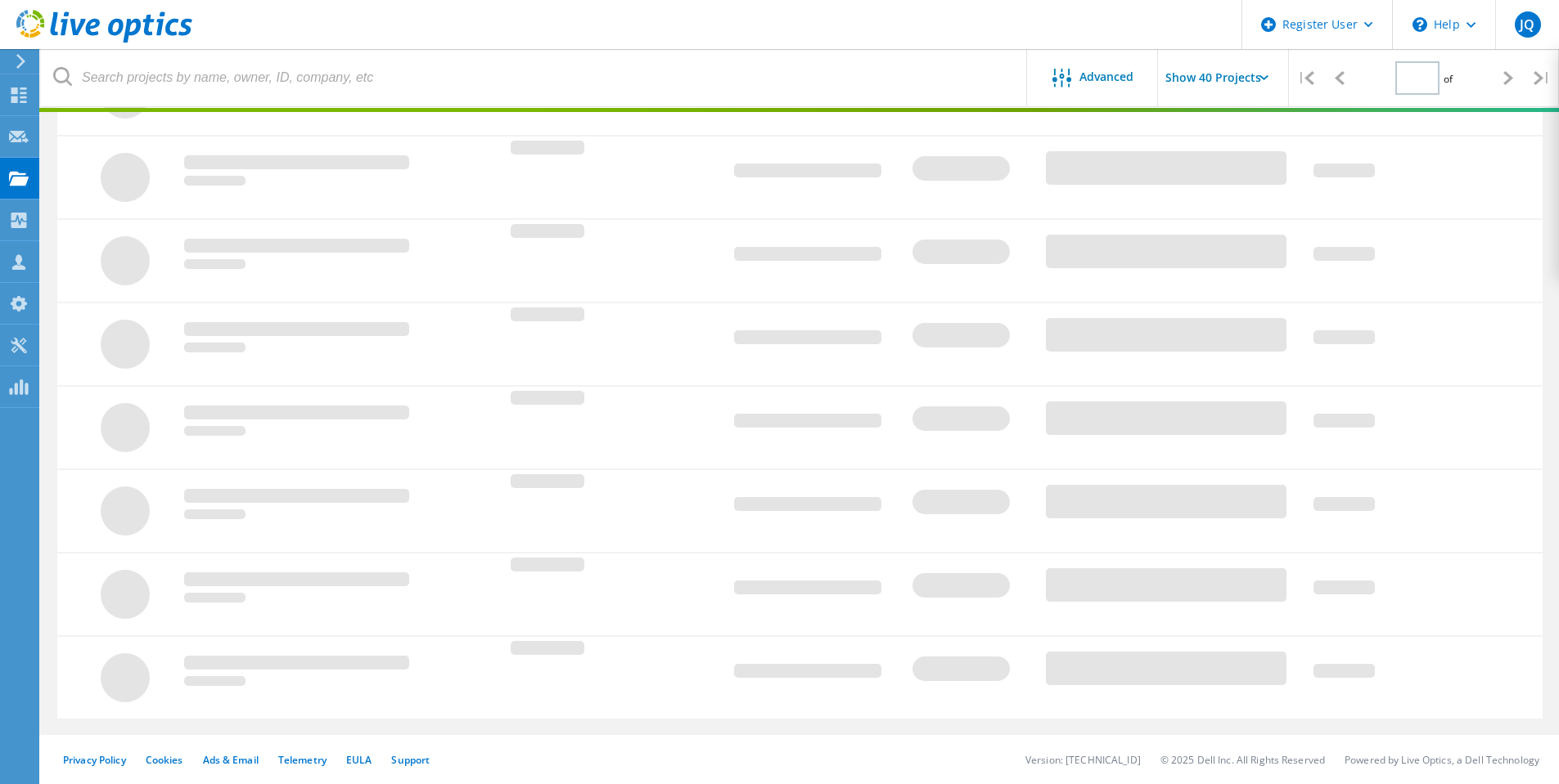
type input "1"
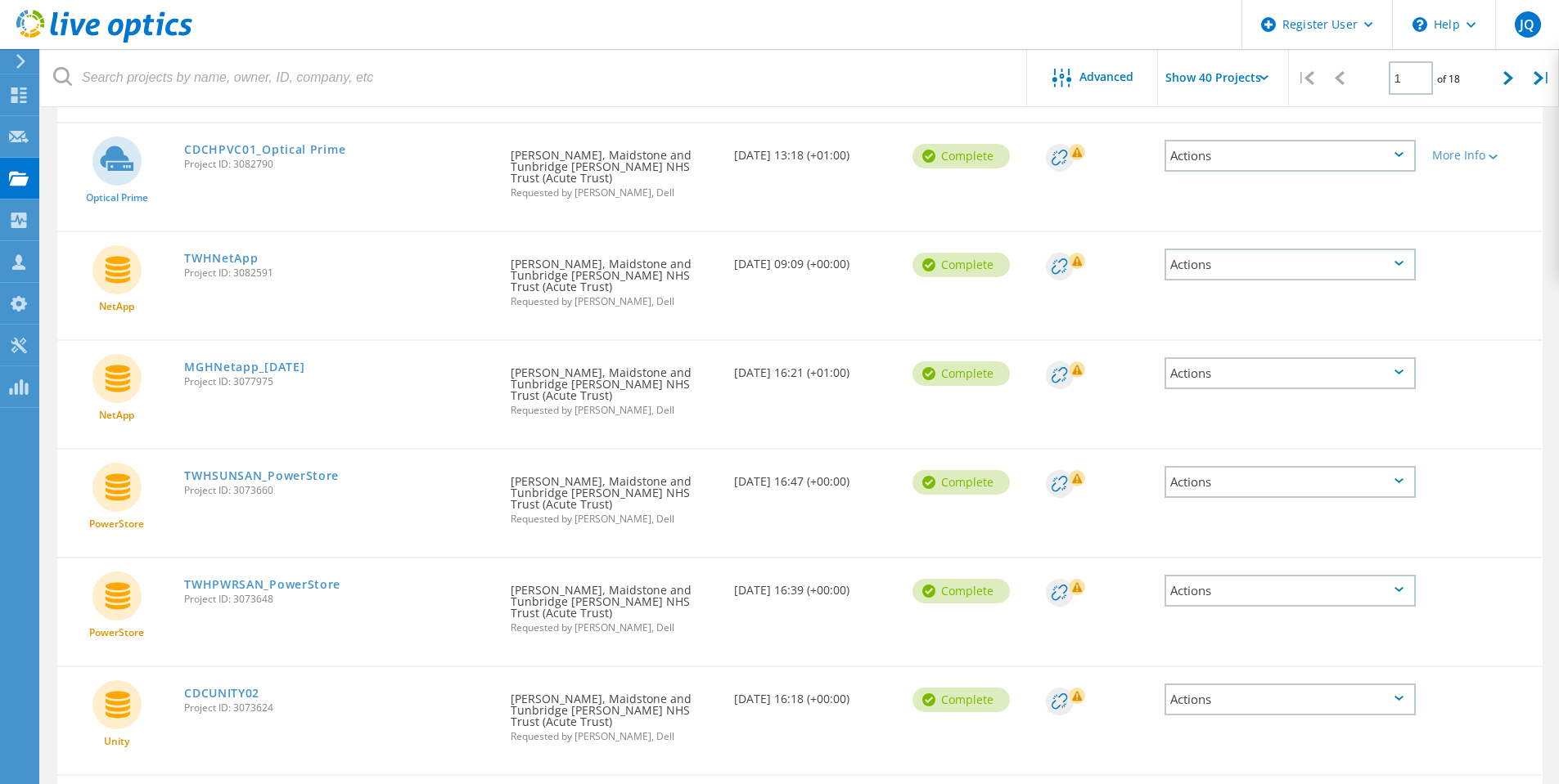
scroll to position [950, 0]
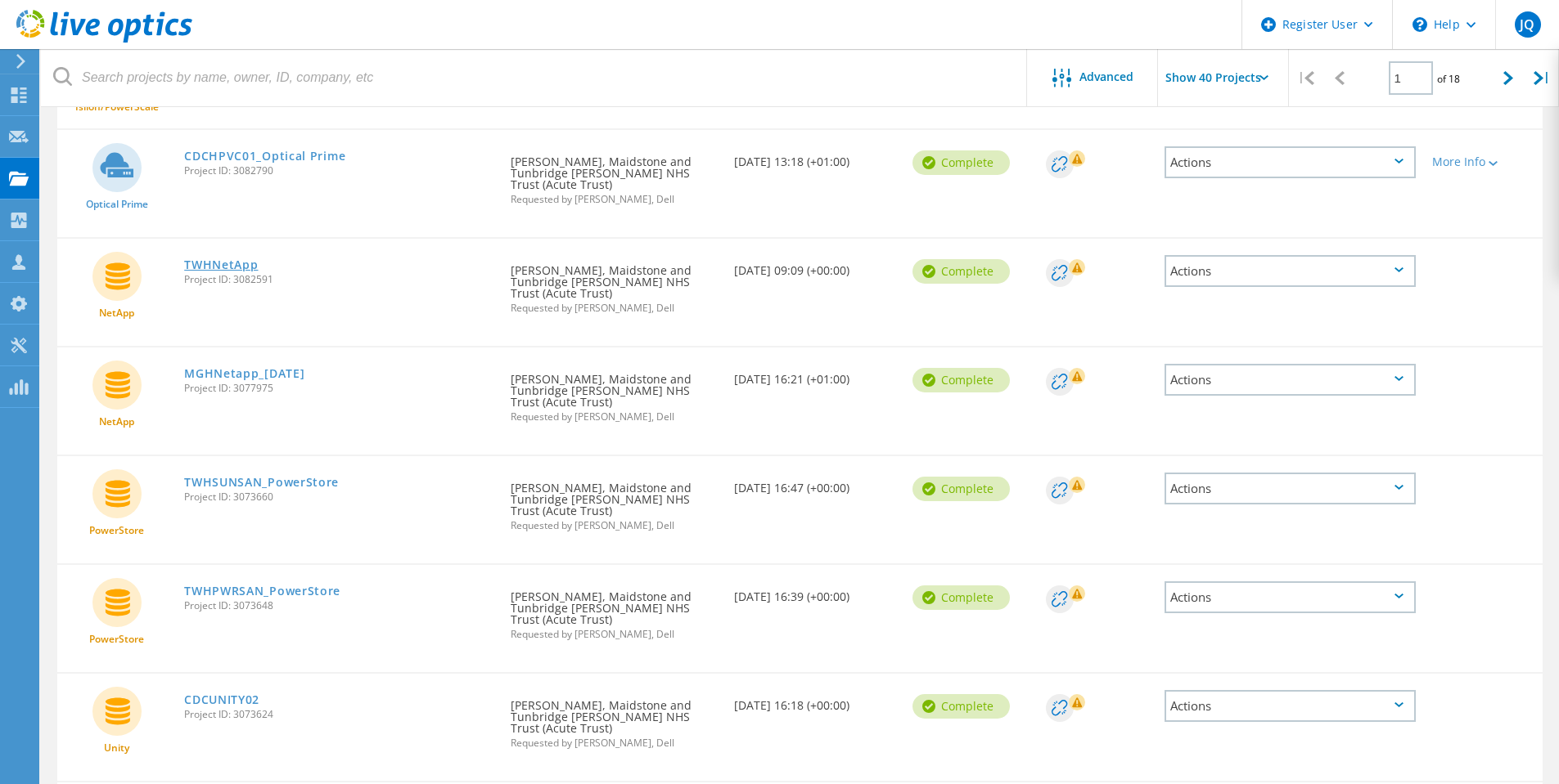
click at [211, 259] on link "TWHNetApp" at bounding box center [221, 265] width 74 height 11
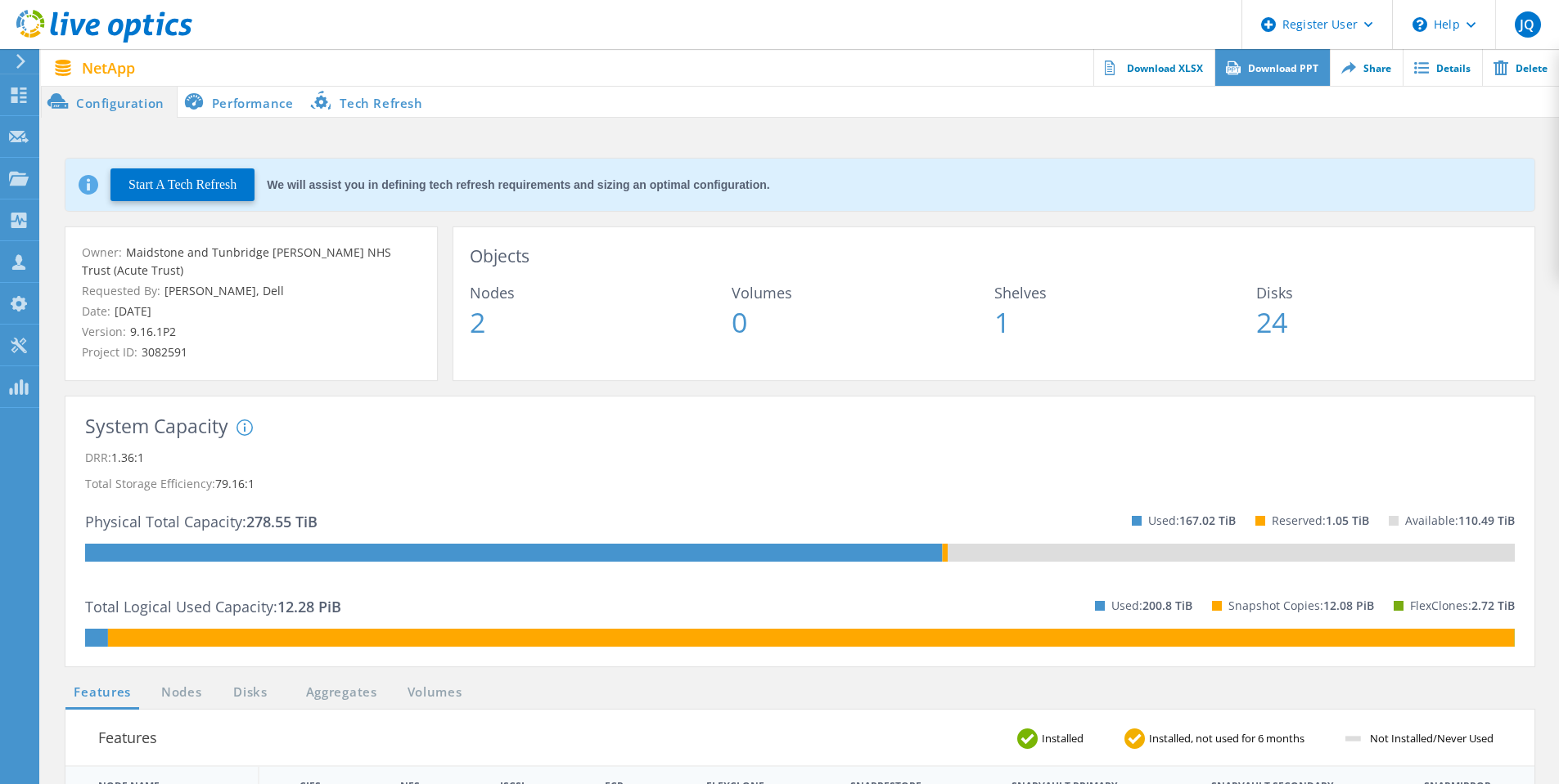
click at [1285, 69] on link "Download PPT" at bounding box center [1272, 67] width 115 height 37
click at [1150, 73] on link "Download XLSX" at bounding box center [1154, 67] width 121 height 37
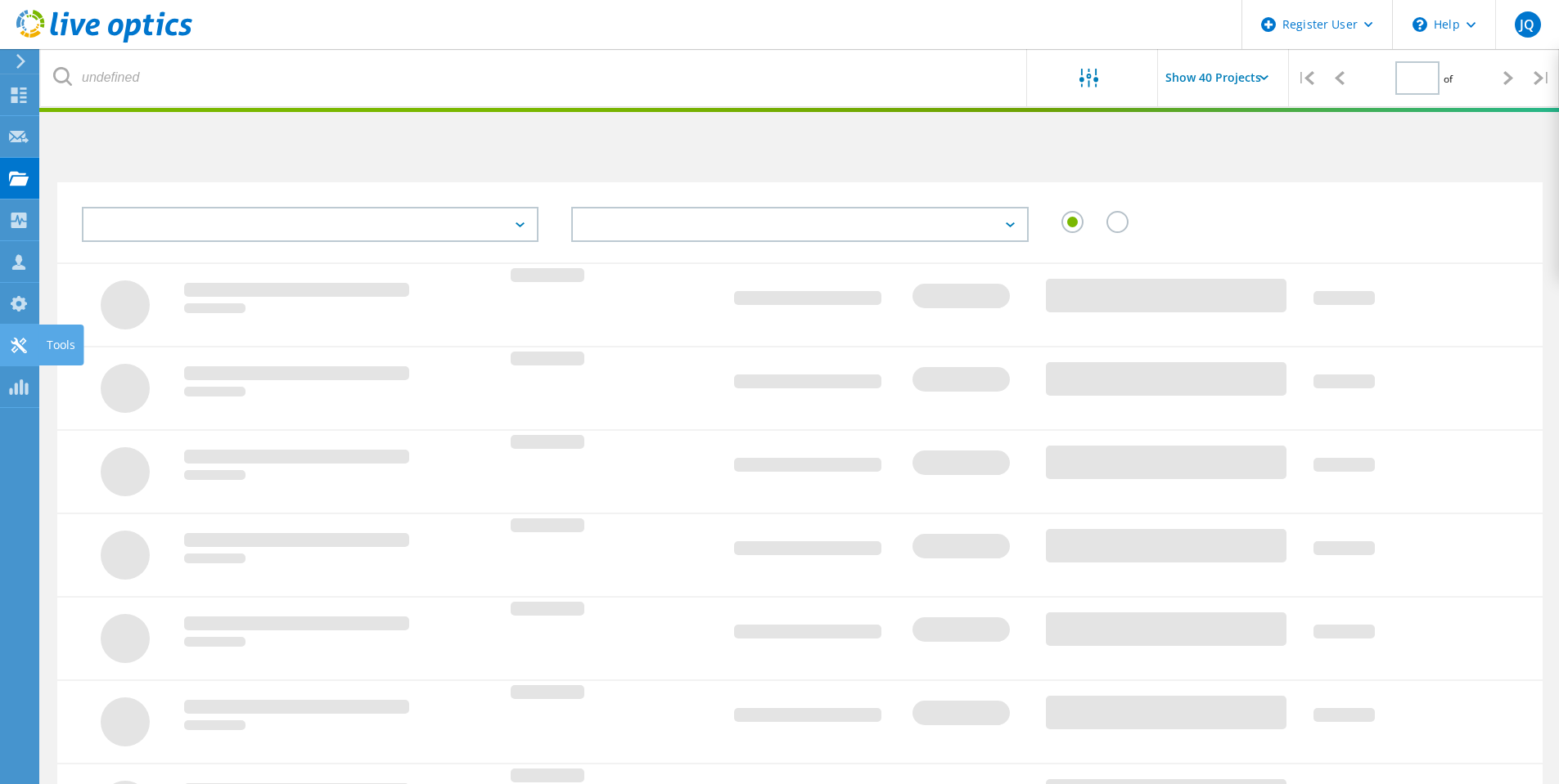
scroll to position [378, 0]
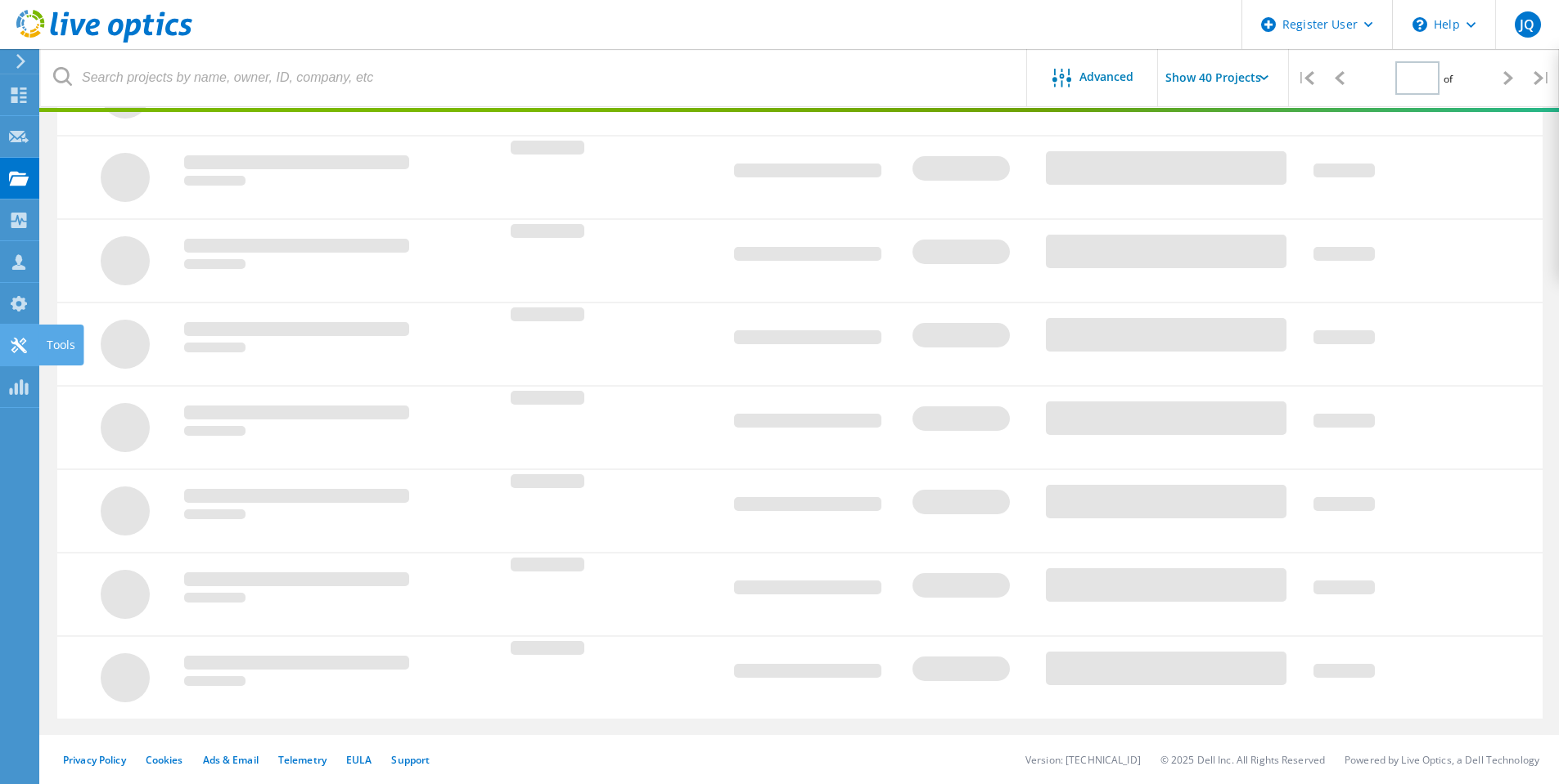
type input "1"
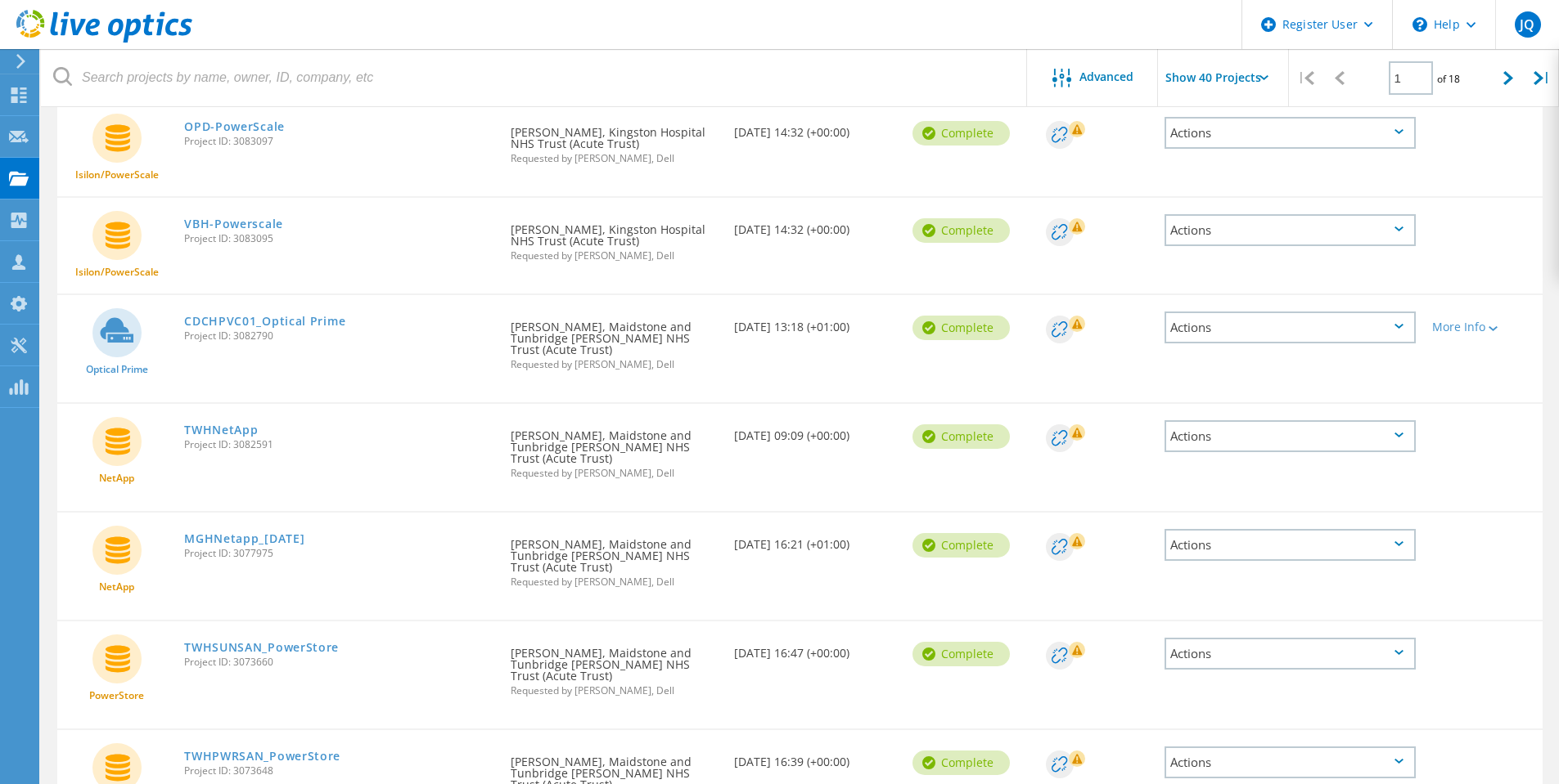
scroll to position [868, 0]
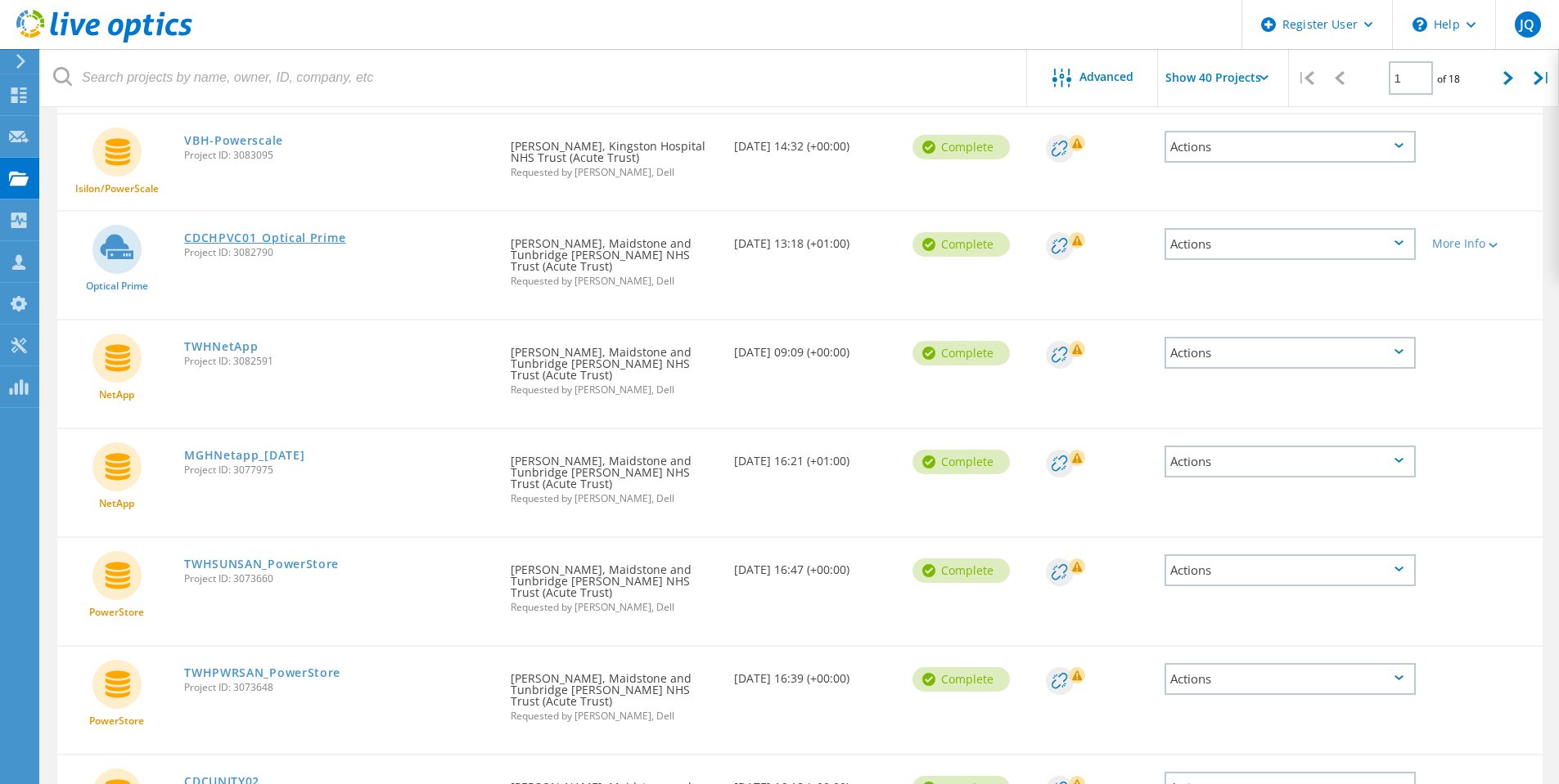
click at [297, 237] on link "CDCHPVC01_Optical Prime" at bounding box center [264, 238] width 161 height 11
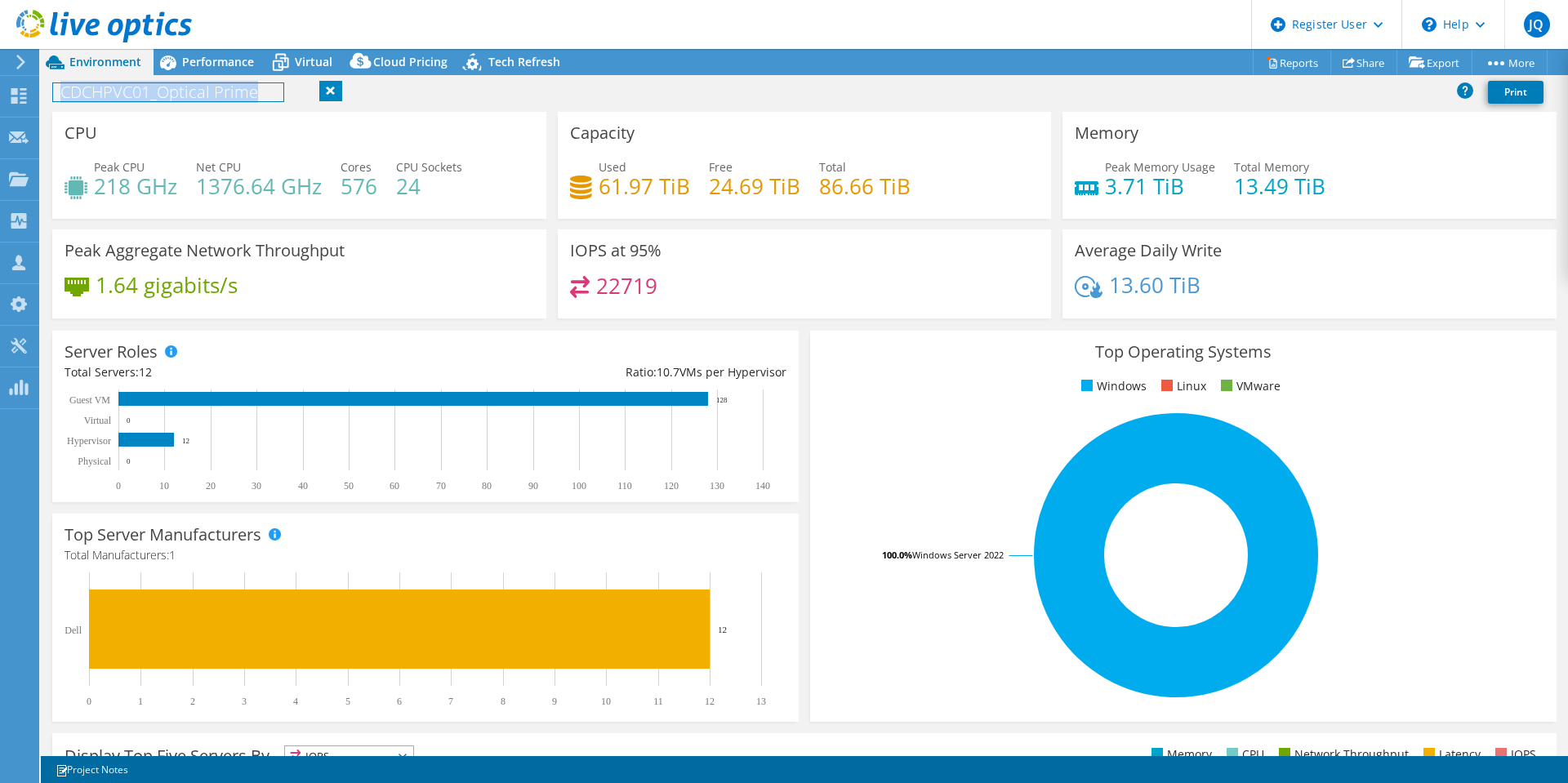
drag, startPoint x: 61, startPoint y: 96, endPoint x: 260, endPoint y: 101, distance: 199.1
click at [260, 101] on div "CDCHPVC01_Optical Prime Print" at bounding box center [804, 92] width 1527 height 30
click at [1283, 65] on link "Reports" at bounding box center [1292, 62] width 78 height 25
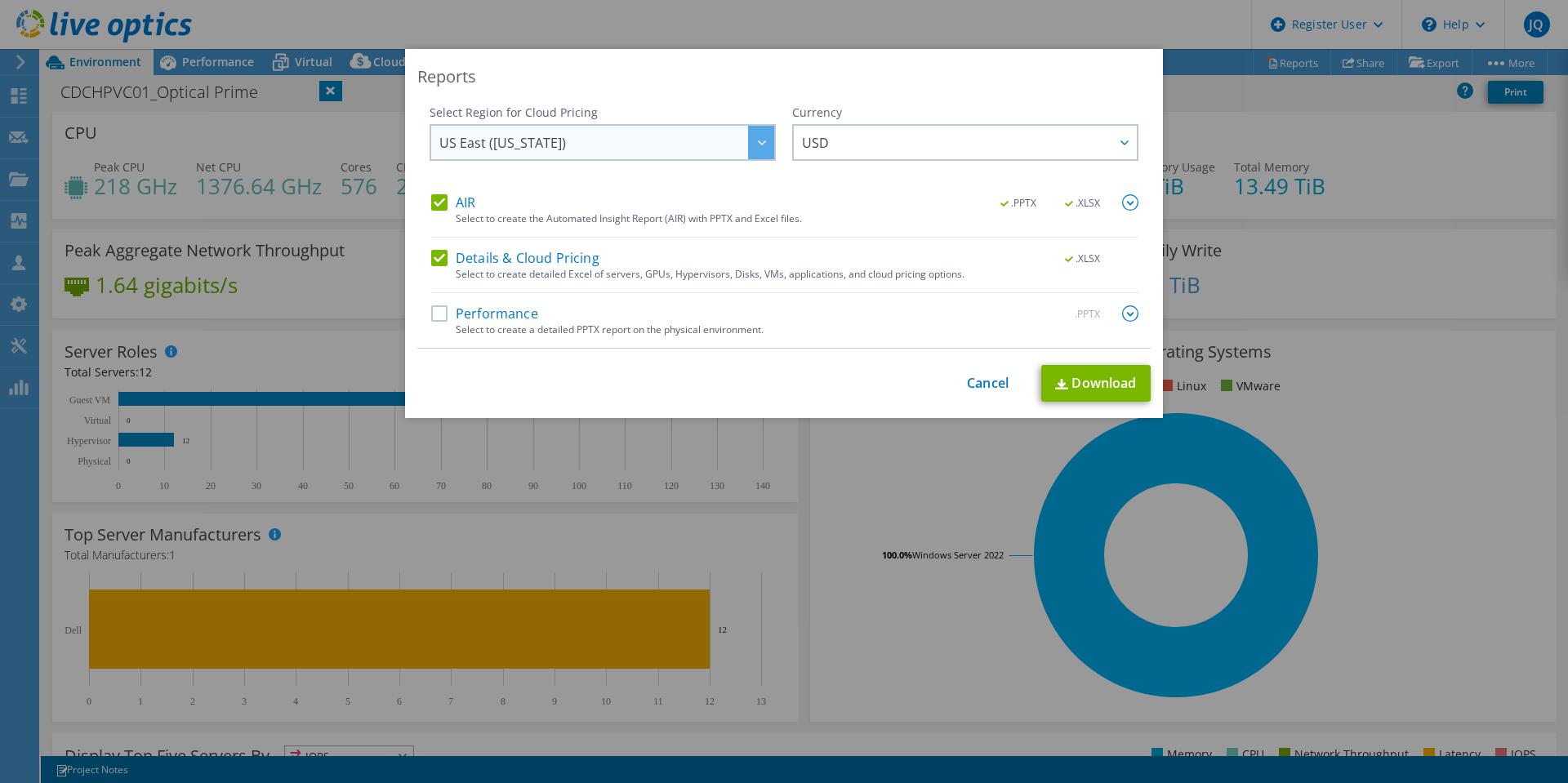
click at [615, 144] on span "US East (Virginia)" at bounding box center [607, 142] width 335 height 34
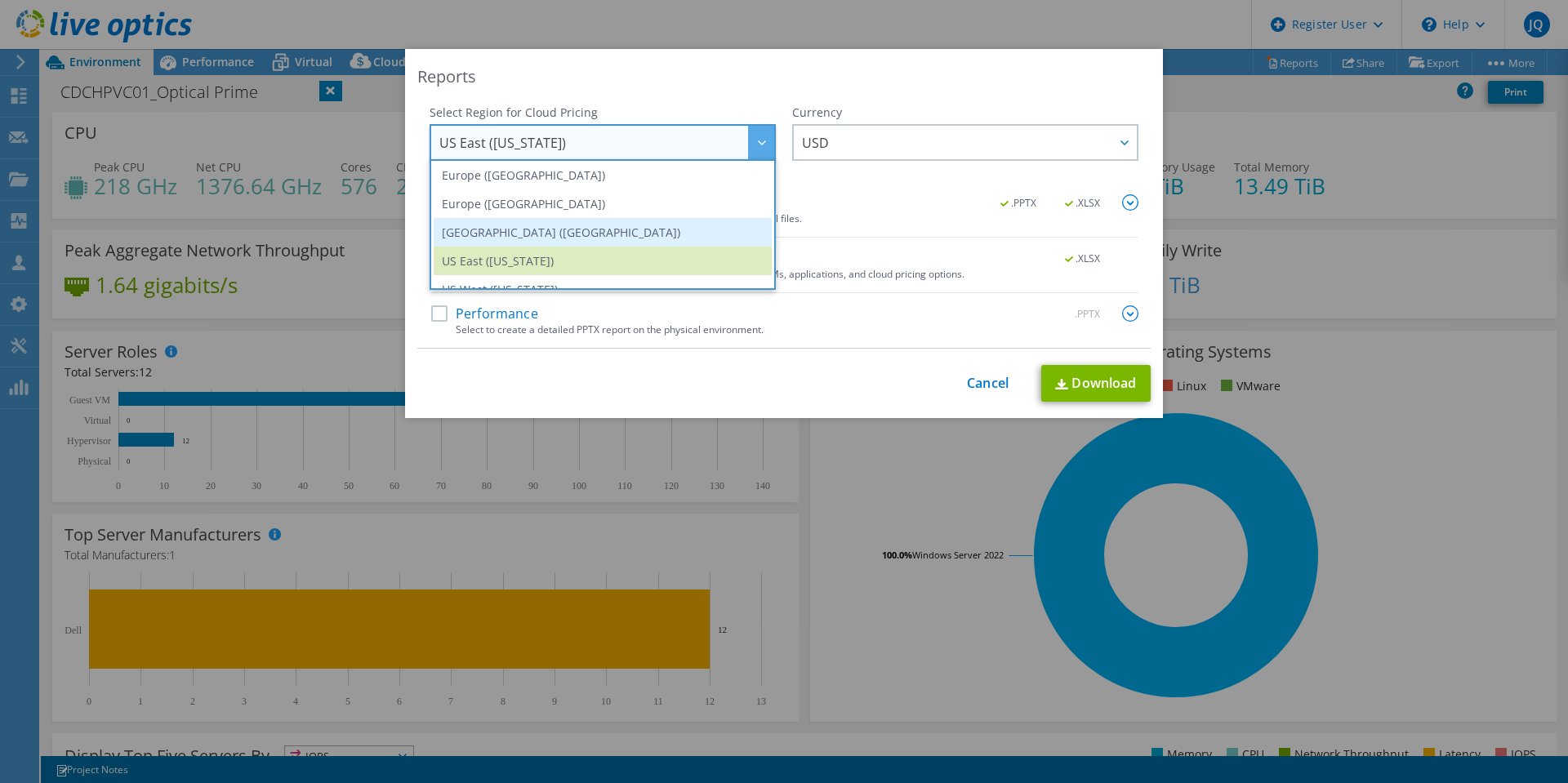
scroll to position [221, 0]
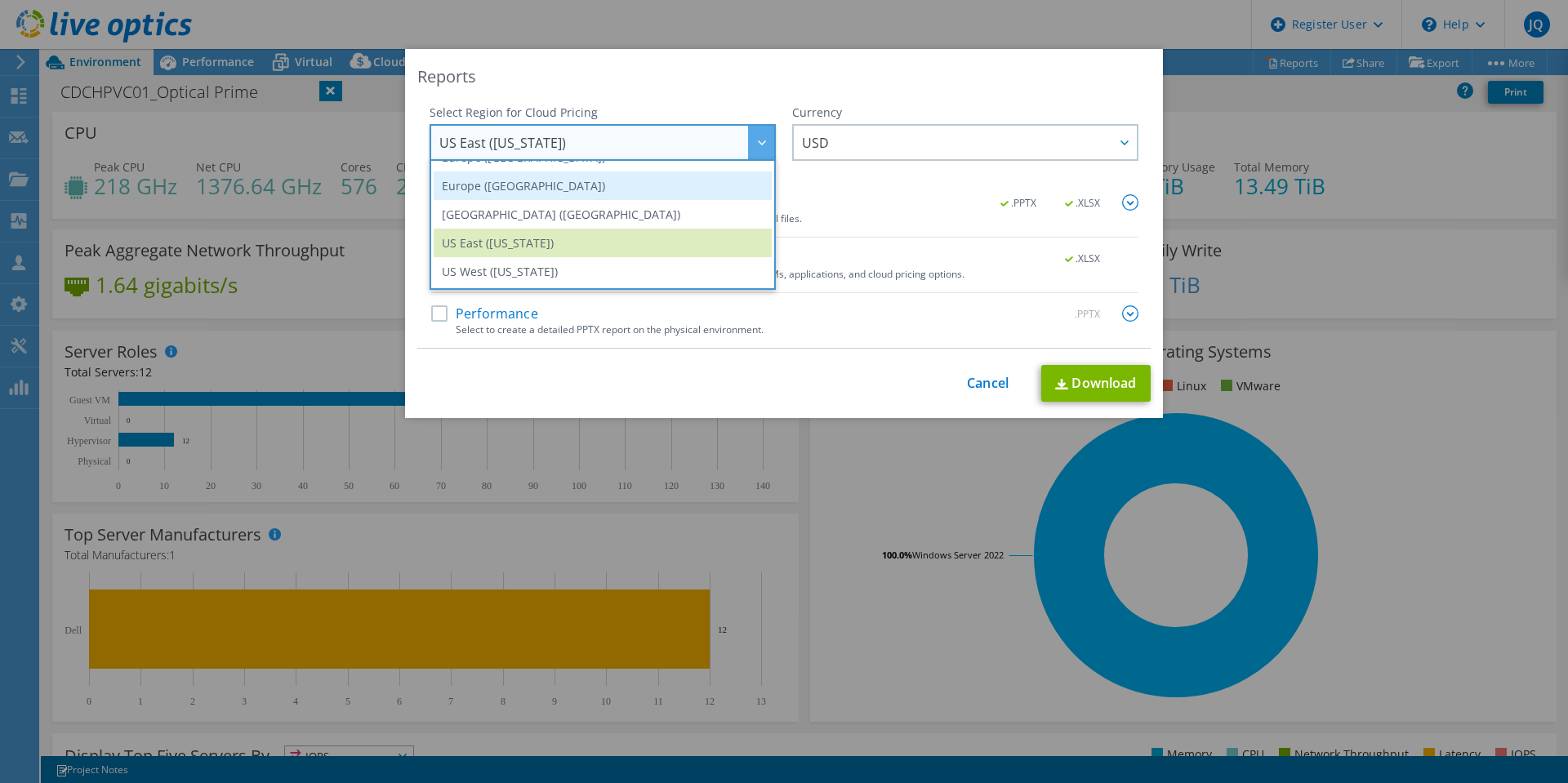
click at [601, 190] on li "Europe (London)" at bounding box center [603, 186] width 338 height 29
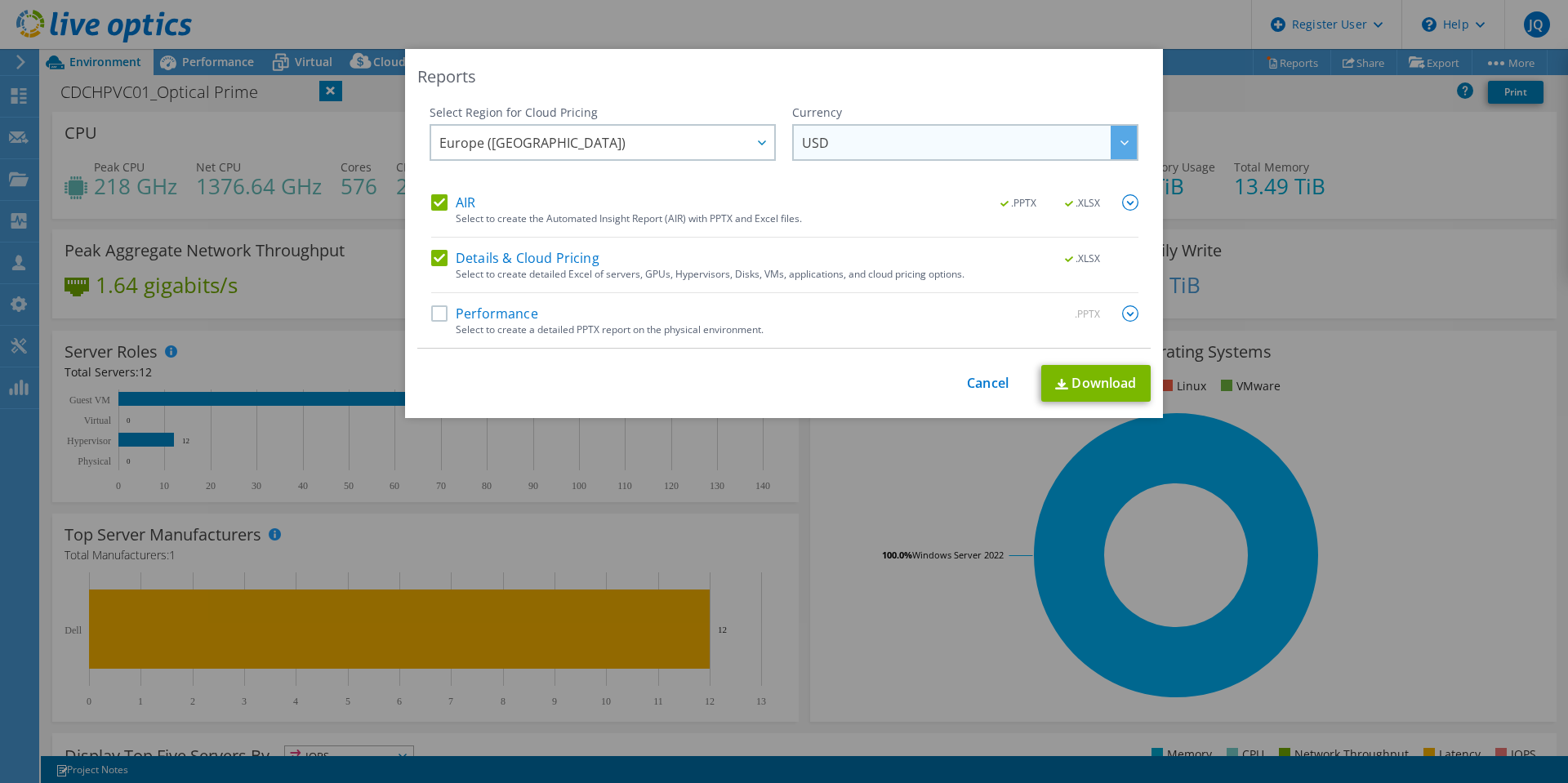
click at [864, 141] on span "USD" at bounding box center [969, 142] width 335 height 34
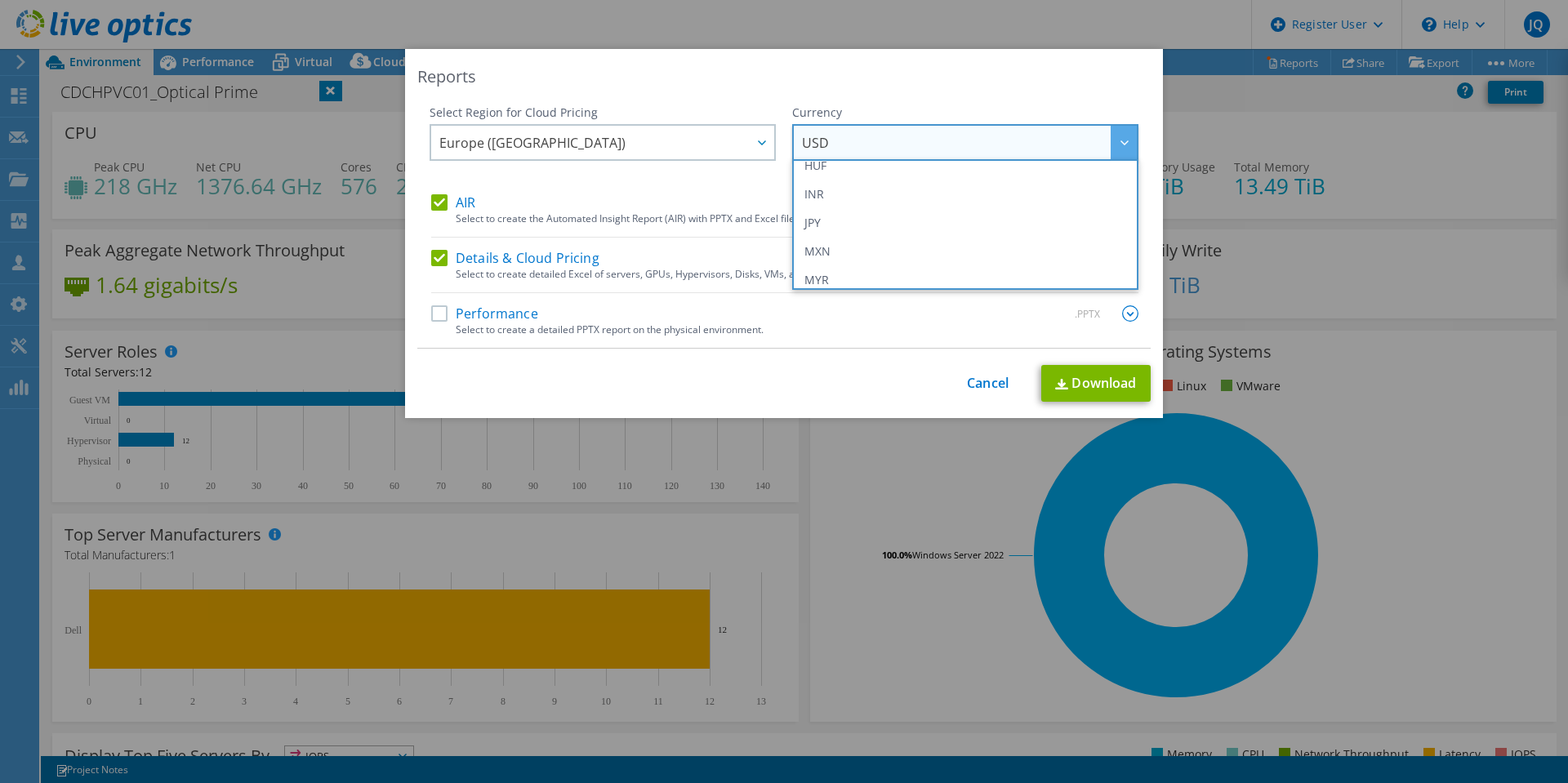
scroll to position [245, 0]
click at [840, 177] on li "GBP" at bounding box center [965, 190] width 338 height 29
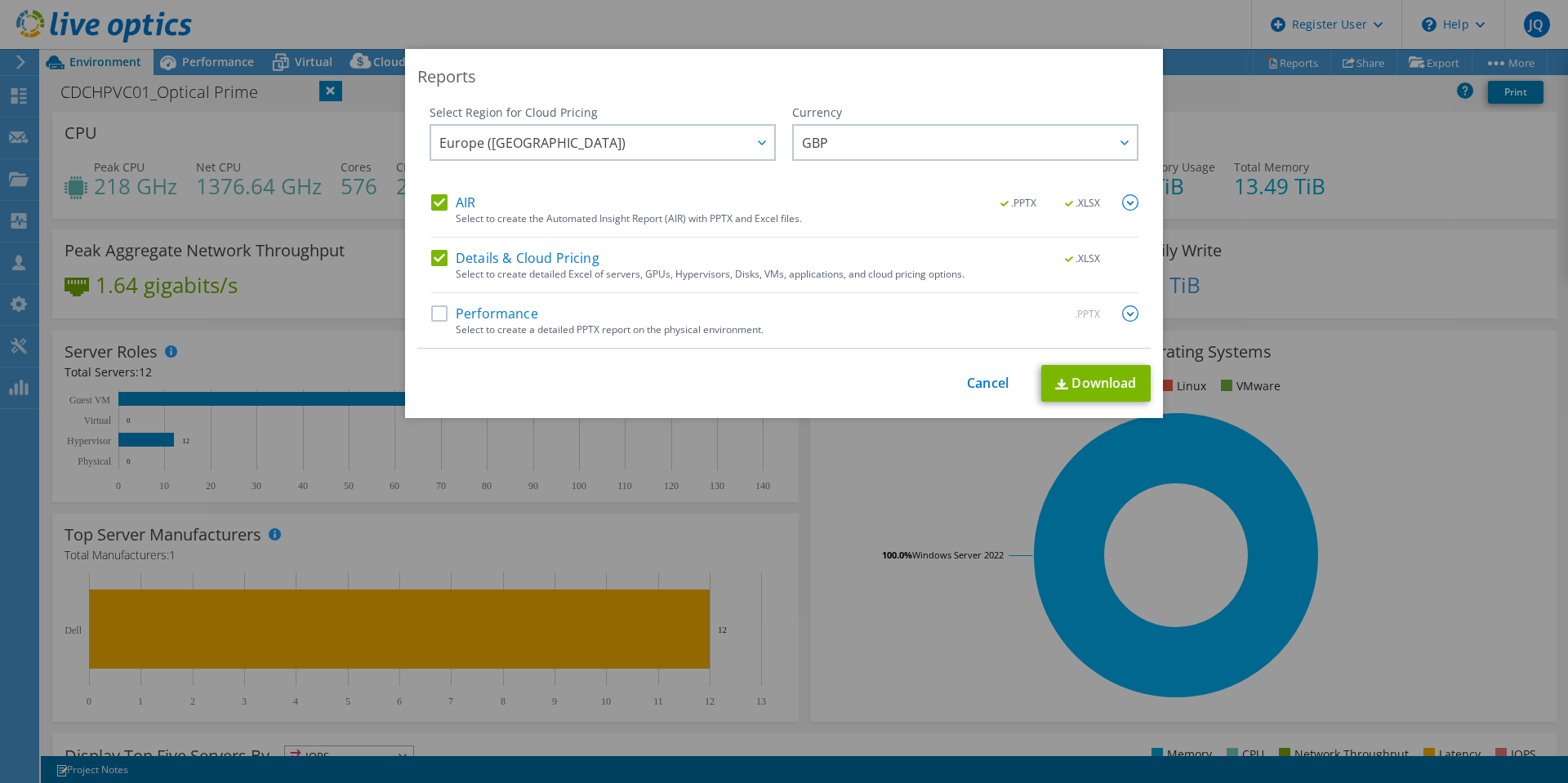
click at [698, 302] on div "AIR .PPTX .XLSX Select to create the Automated Insight Report (AIR) with PPTX a…" at bounding box center [784, 271] width 707 height 154
click at [1068, 380] on link "Download" at bounding box center [1096, 383] width 109 height 37
click at [433, 312] on label "Performance" at bounding box center [485, 314] width 107 height 16
click at [0, 0] on input "Performance" at bounding box center [0, 0] width 0 height 0
click at [1113, 378] on link "Download" at bounding box center [1096, 383] width 109 height 37
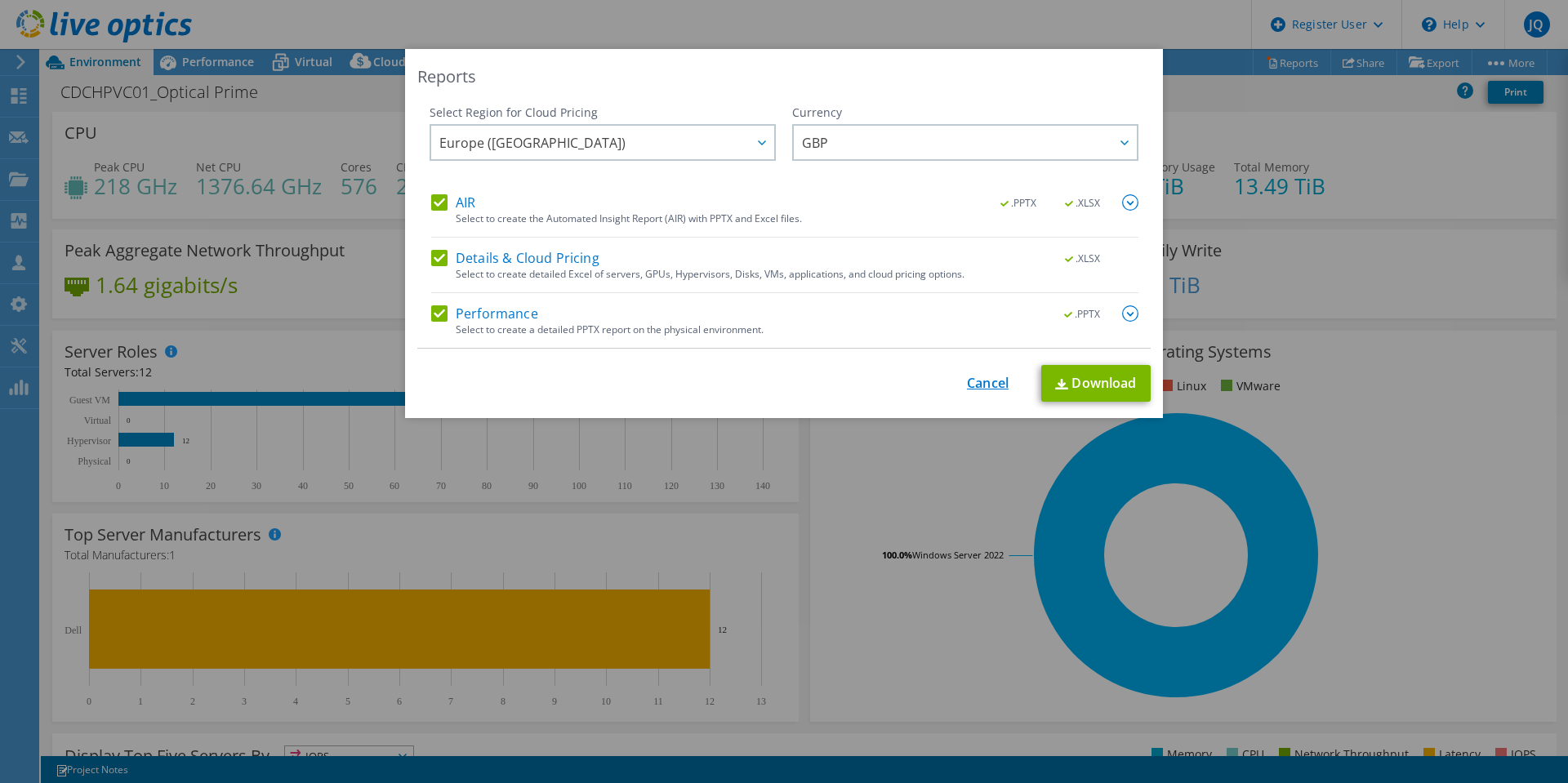
drag, startPoint x: 1009, startPoint y: 390, endPoint x: 988, endPoint y: 389, distance: 21.0
click at [1009, 389] on div "This process may take a while, please wait... Cancel Download" at bounding box center [784, 383] width 733 height 37
click at [988, 389] on link "Cancel" at bounding box center [987, 383] width 42 height 16
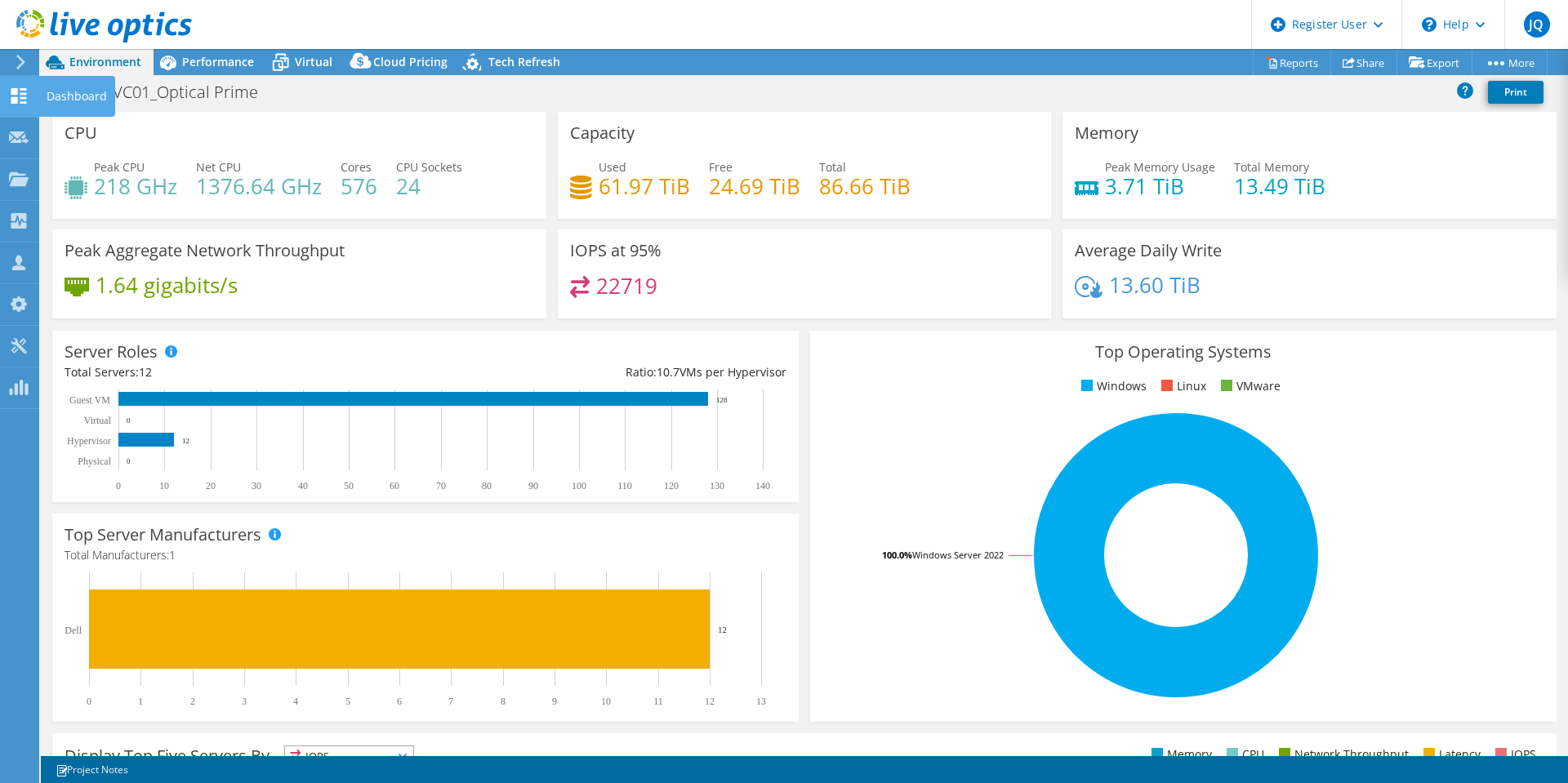
click at [27, 104] on div at bounding box center [19, 98] width 20 height 18
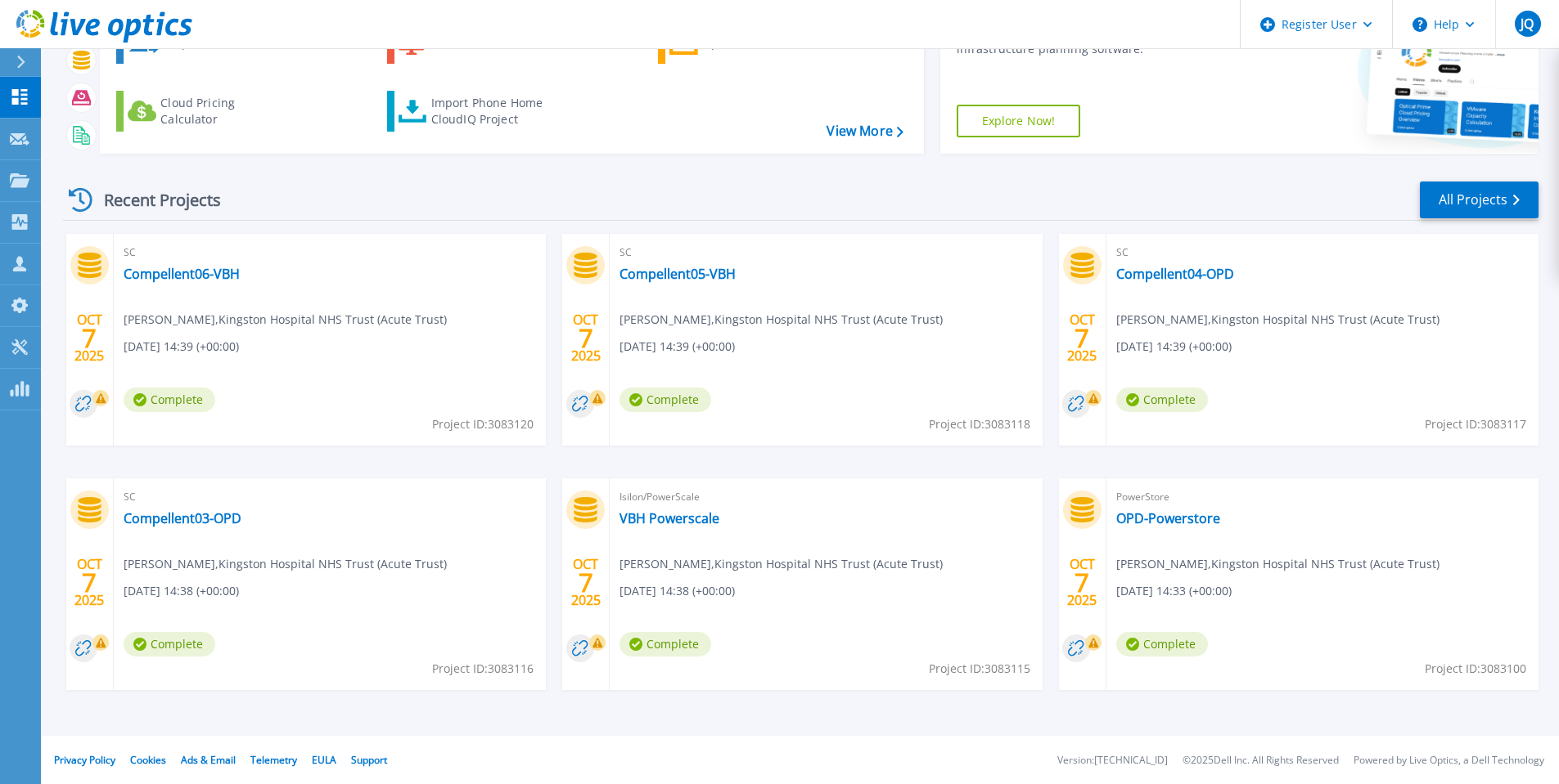
scroll to position [122, 0]
click at [1440, 209] on link "All Projects" at bounding box center [1479, 199] width 119 height 37
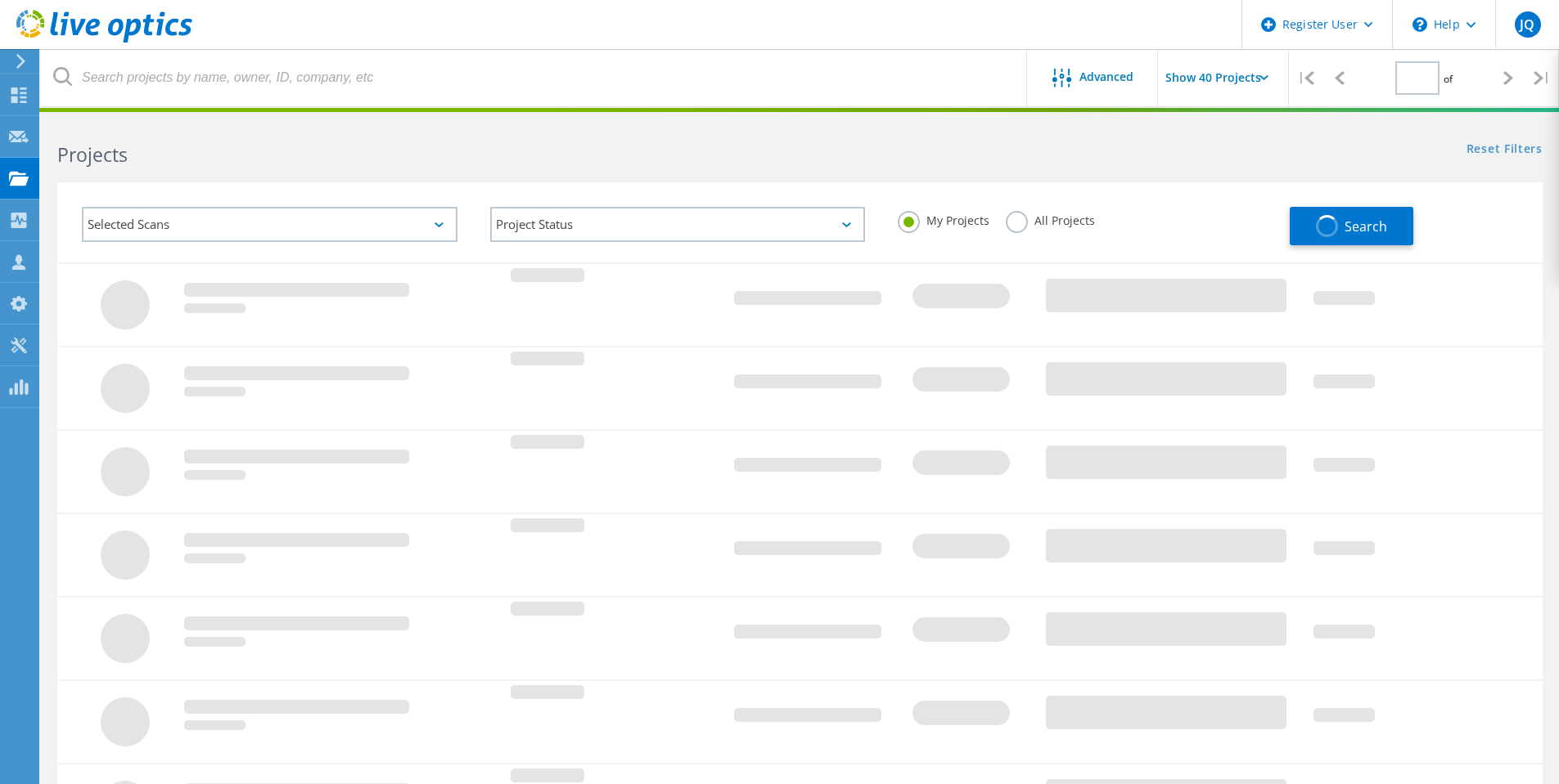
type input "1"
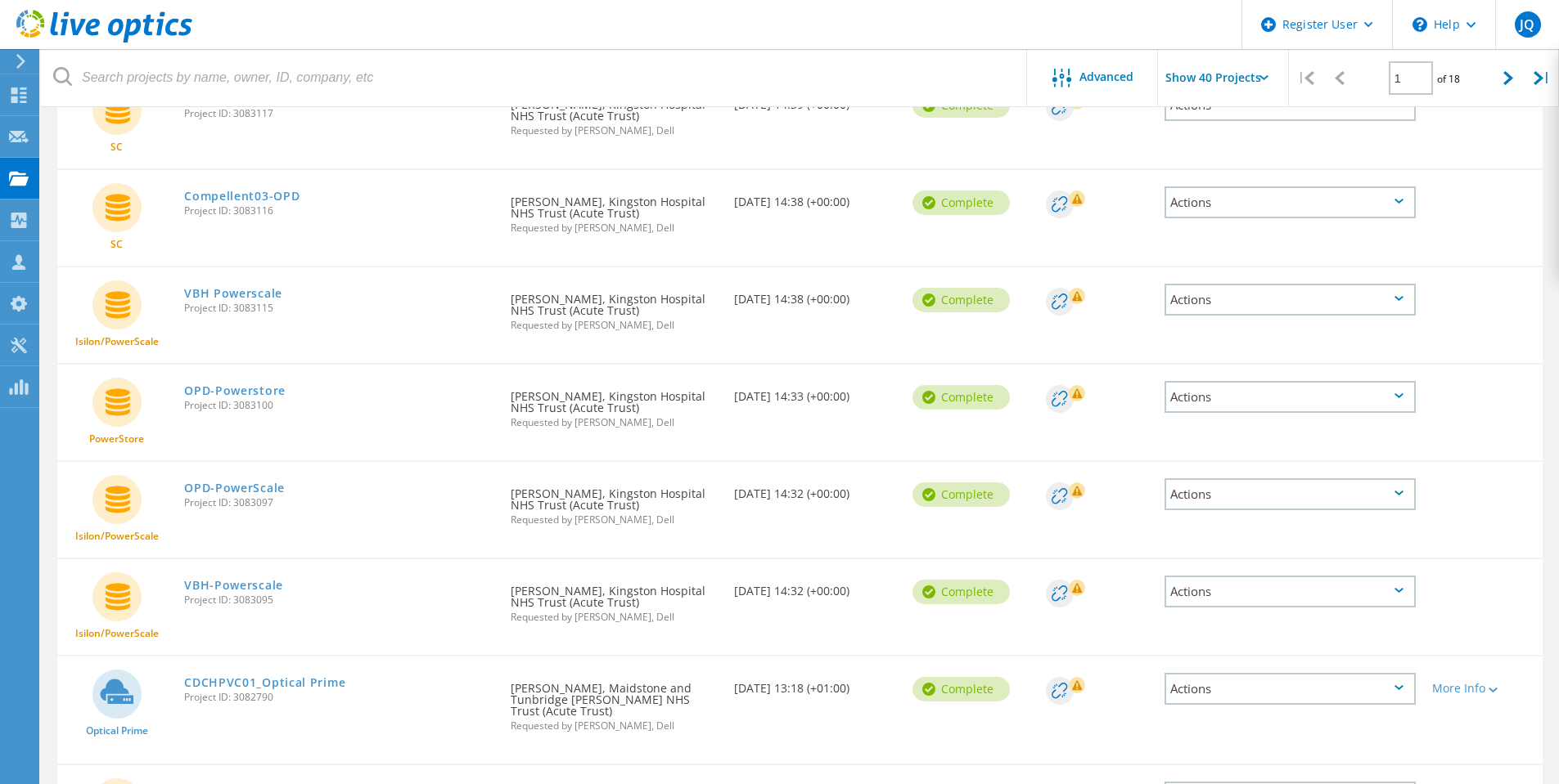
scroll to position [409, 0]
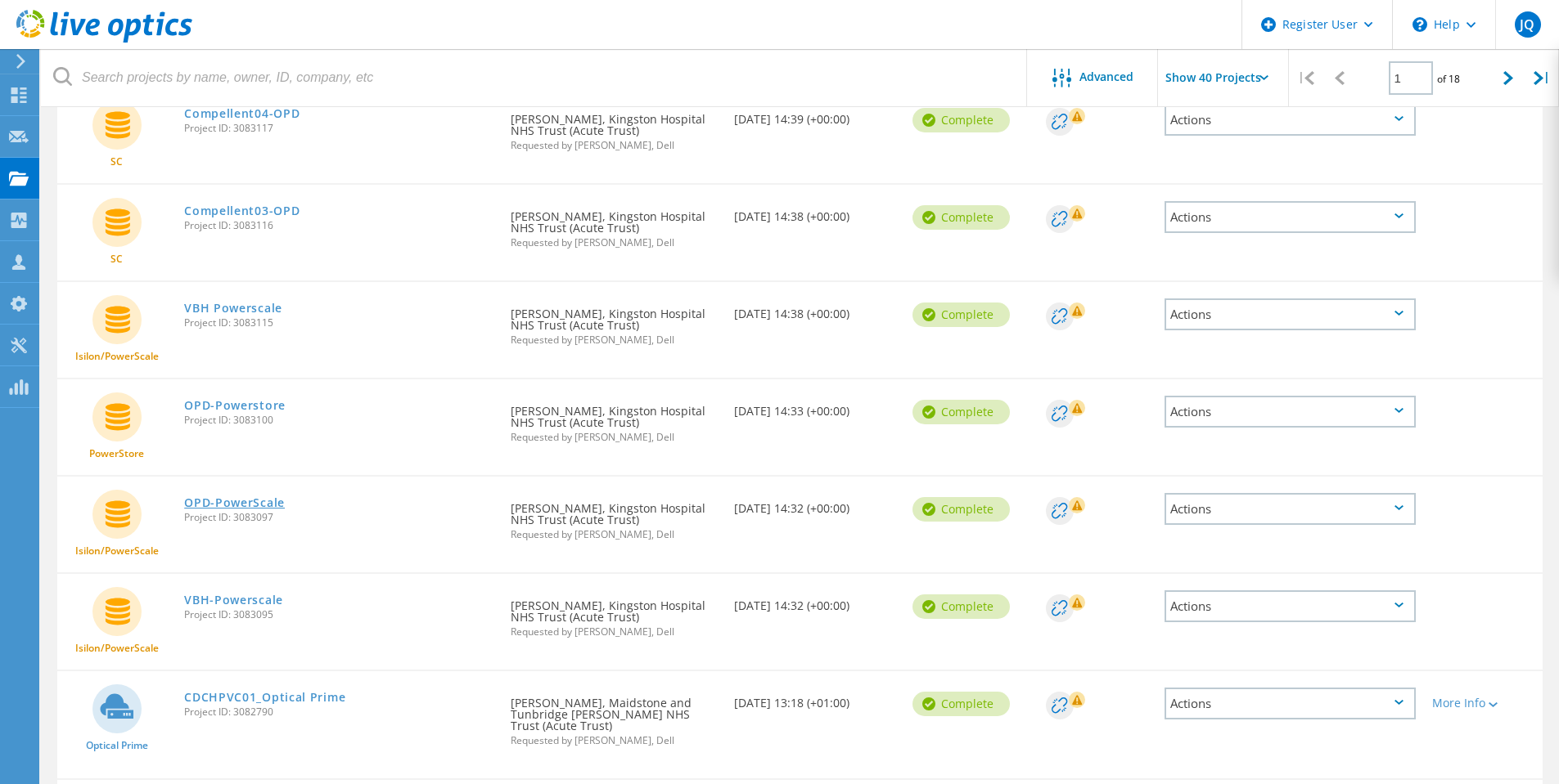
click at [244, 506] on link "OPD-PowerScale" at bounding box center [234, 503] width 101 height 11
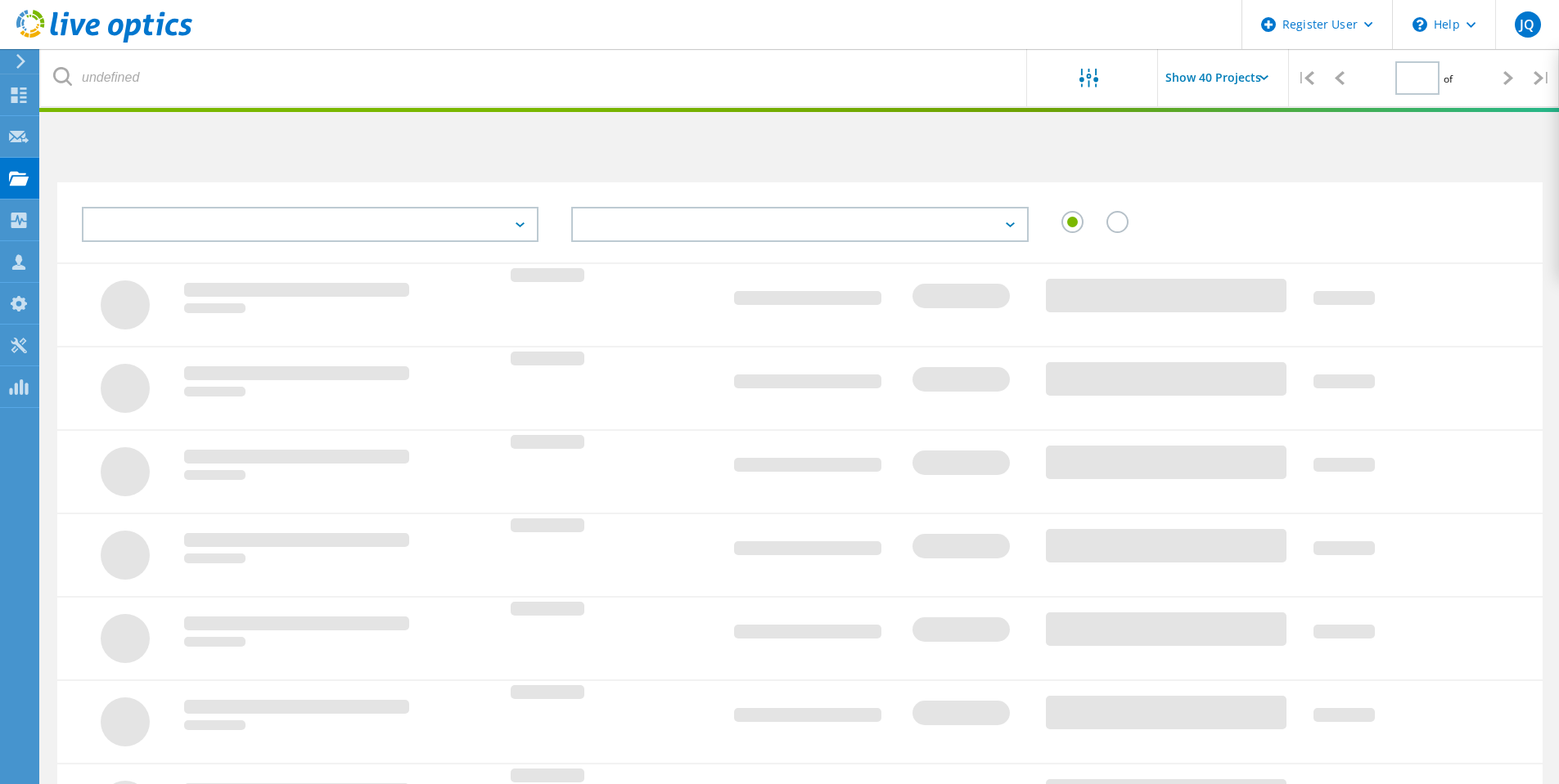
scroll to position [378, 0]
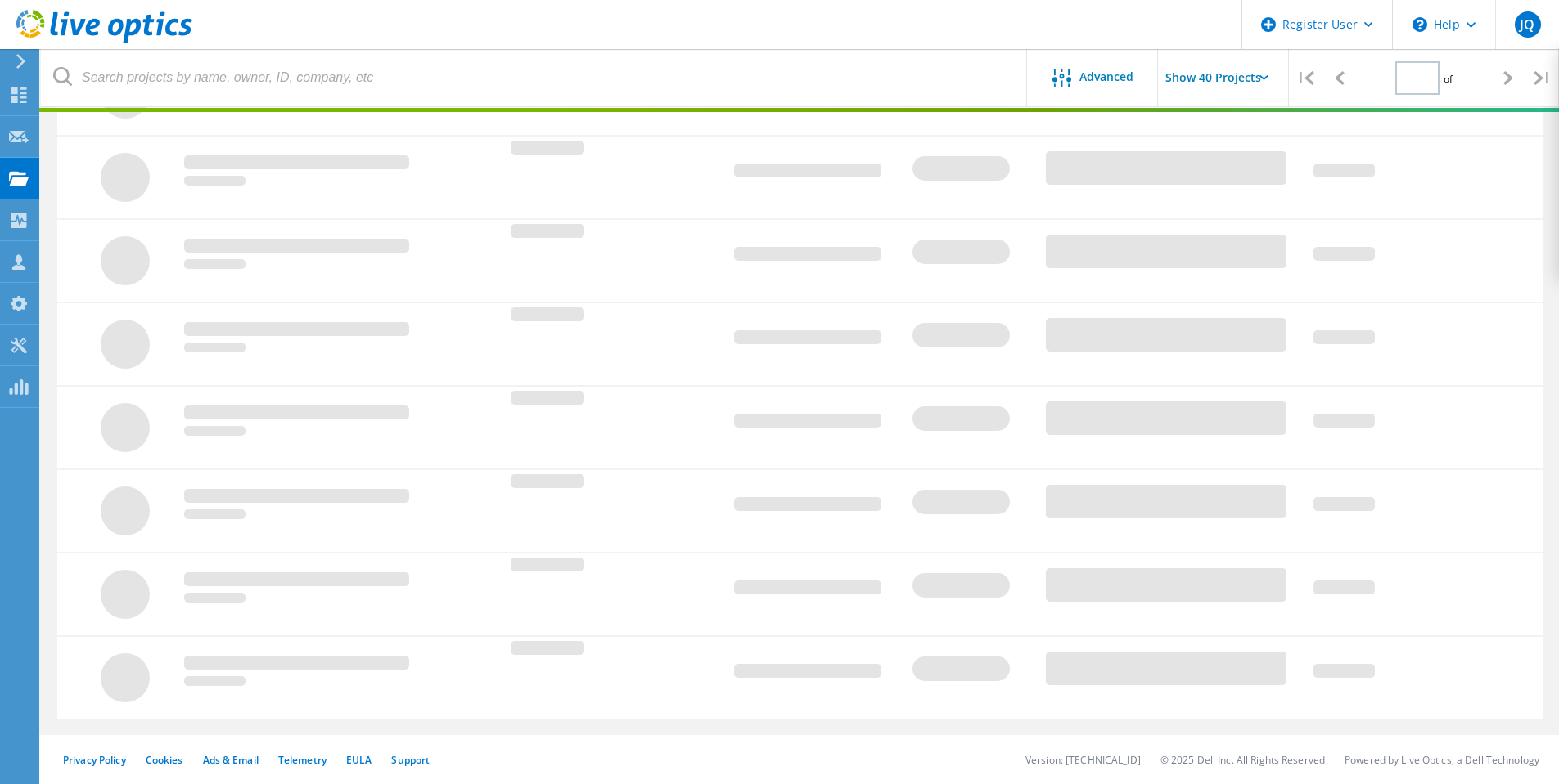
type input "1"
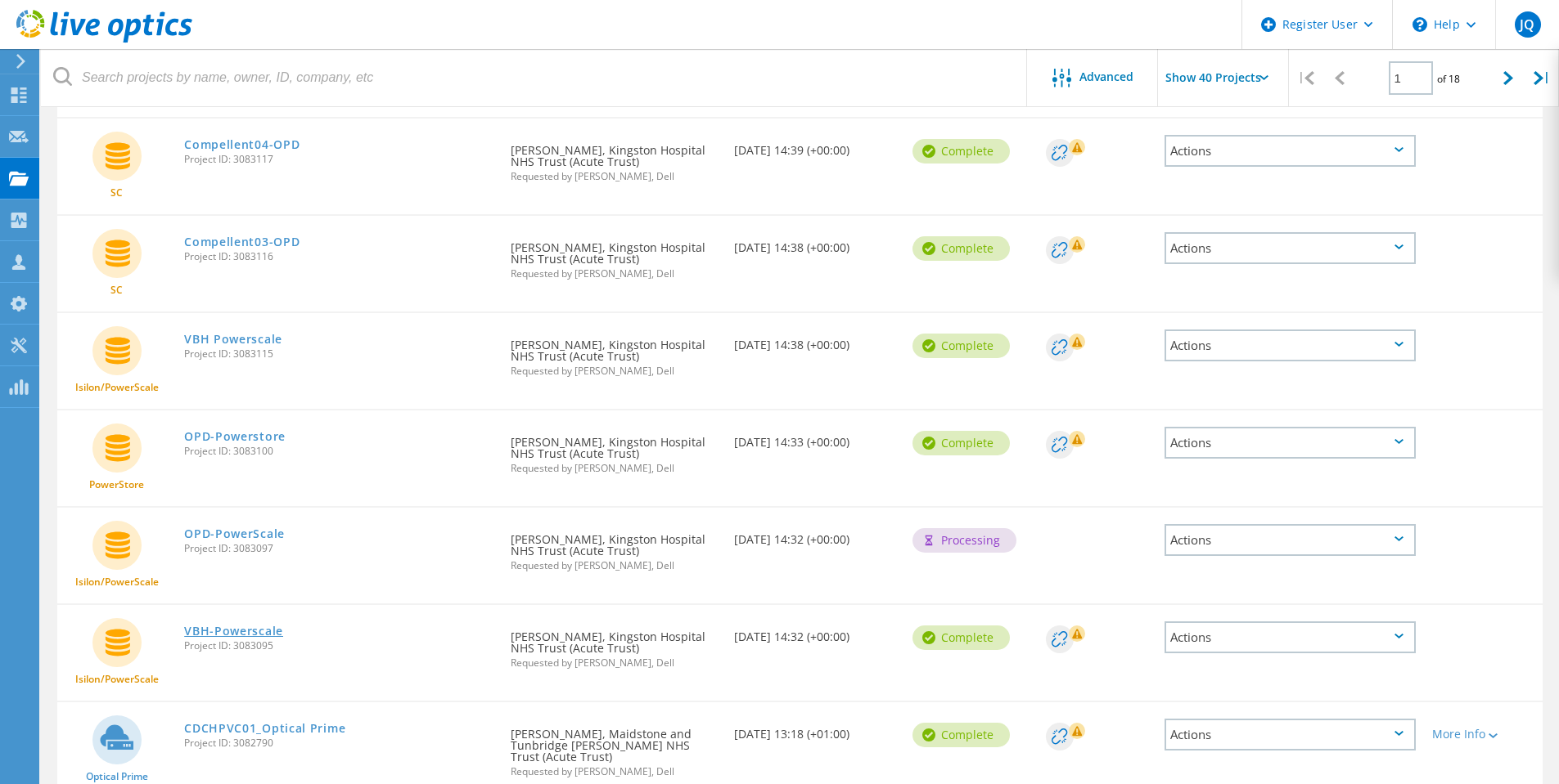
click at [261, 633] on link "VBH-Powerscale" at bounding box center [233, 631] width 99 height 11
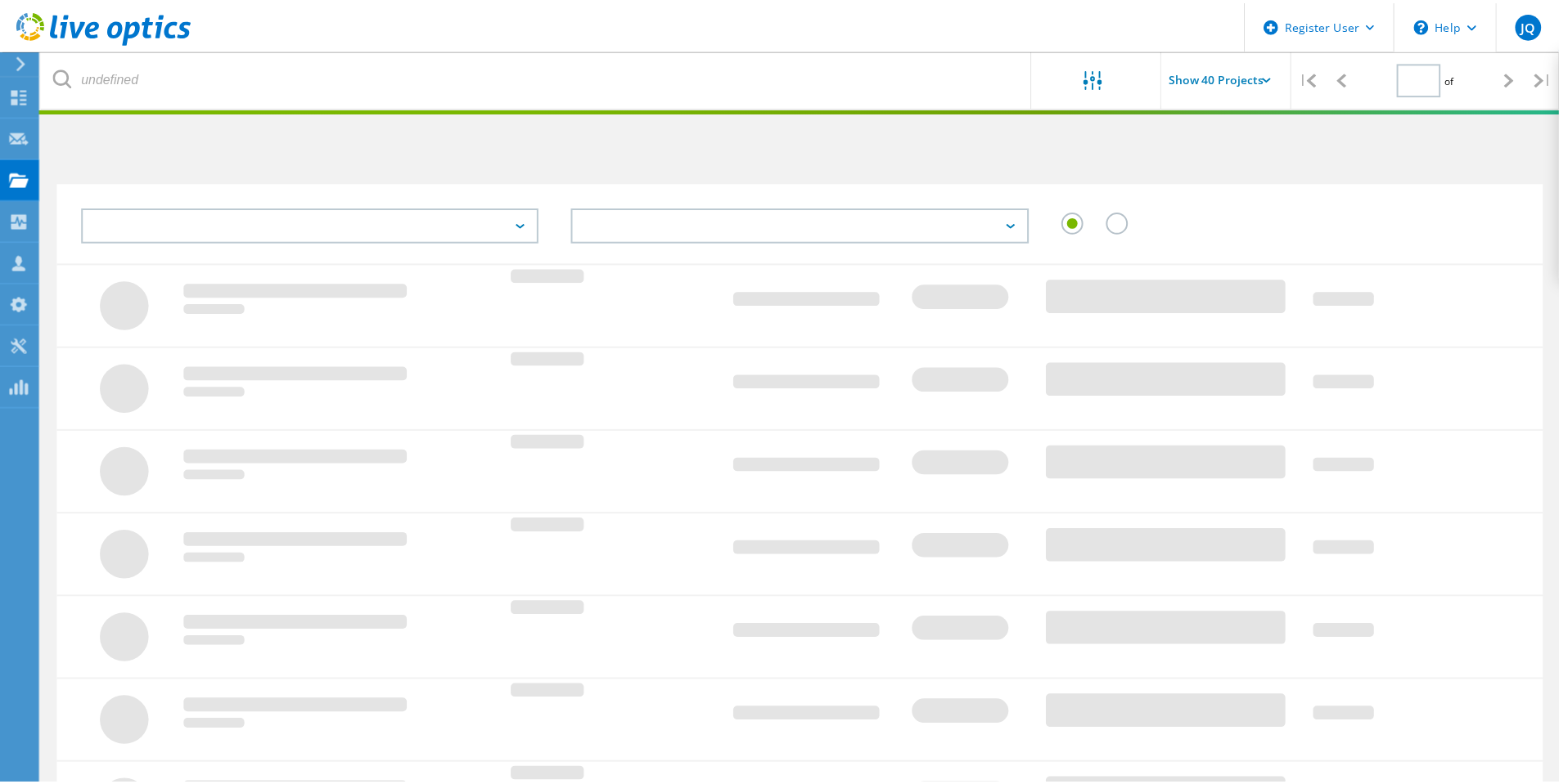
scroll to position [378, 0]
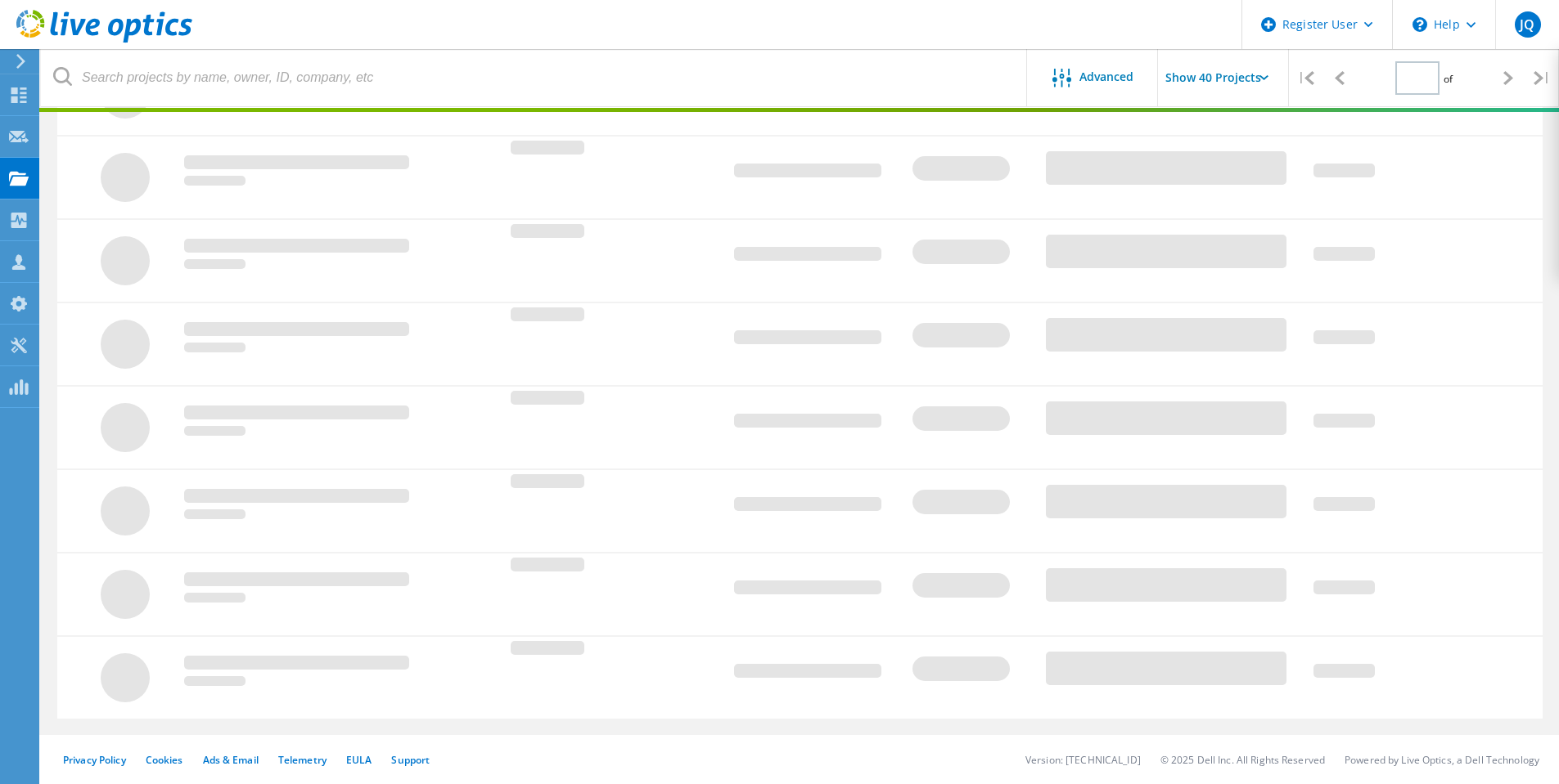
type input "1"
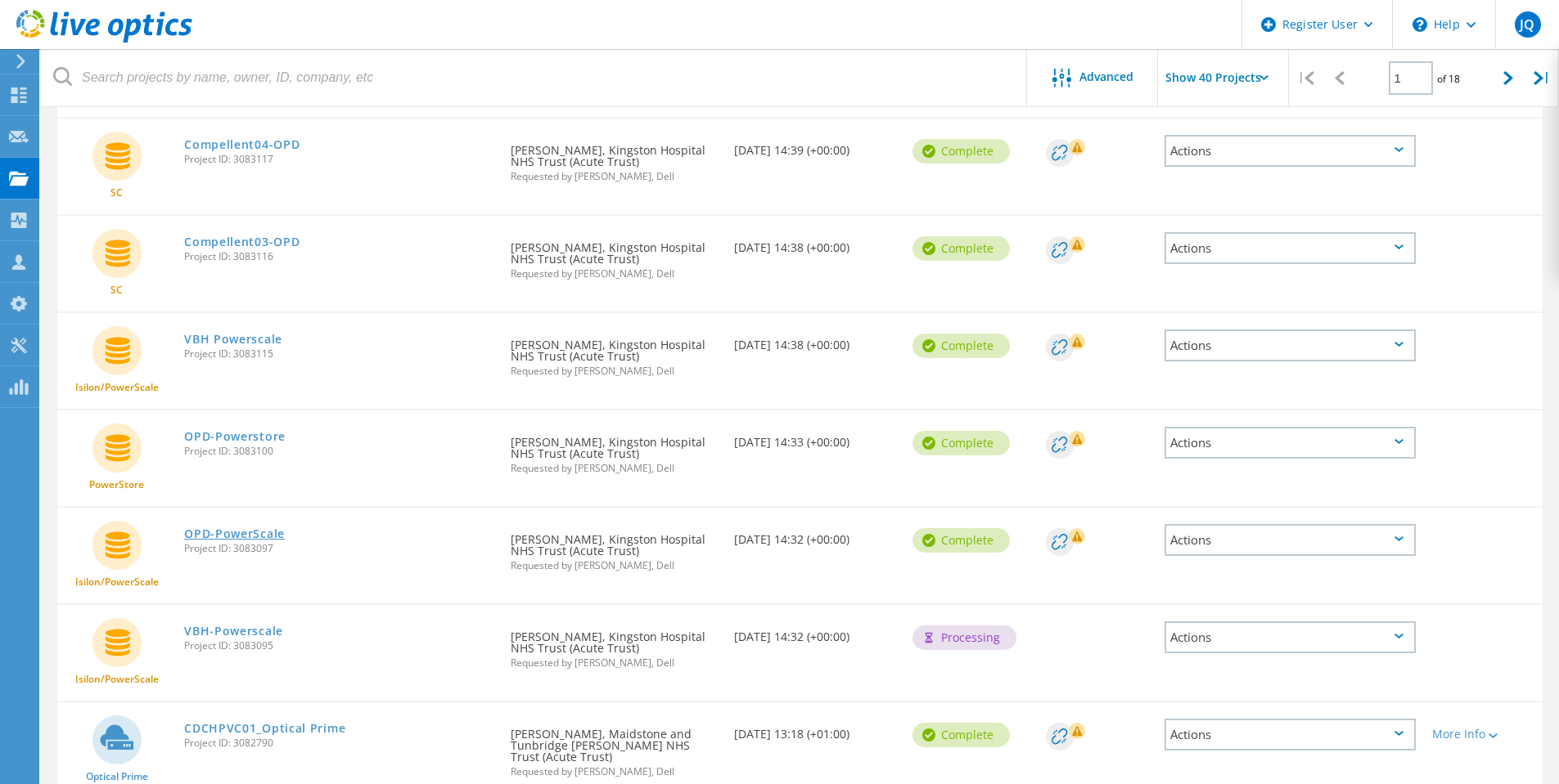
click at [250, 532] on link "OPD-PowerScale" at bounding box center [234, 534] width 101 height 11
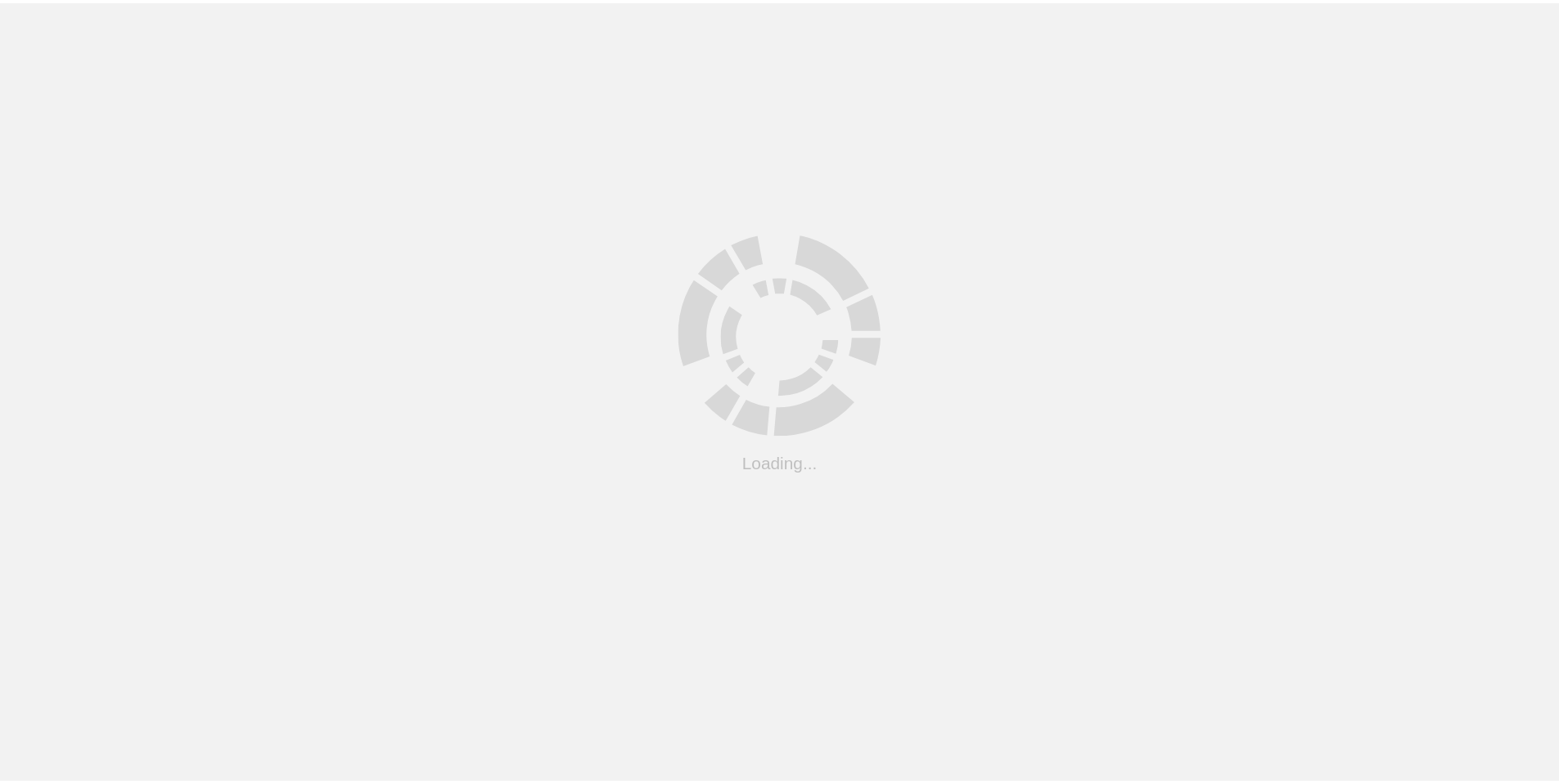
scroll to position [45, 0]
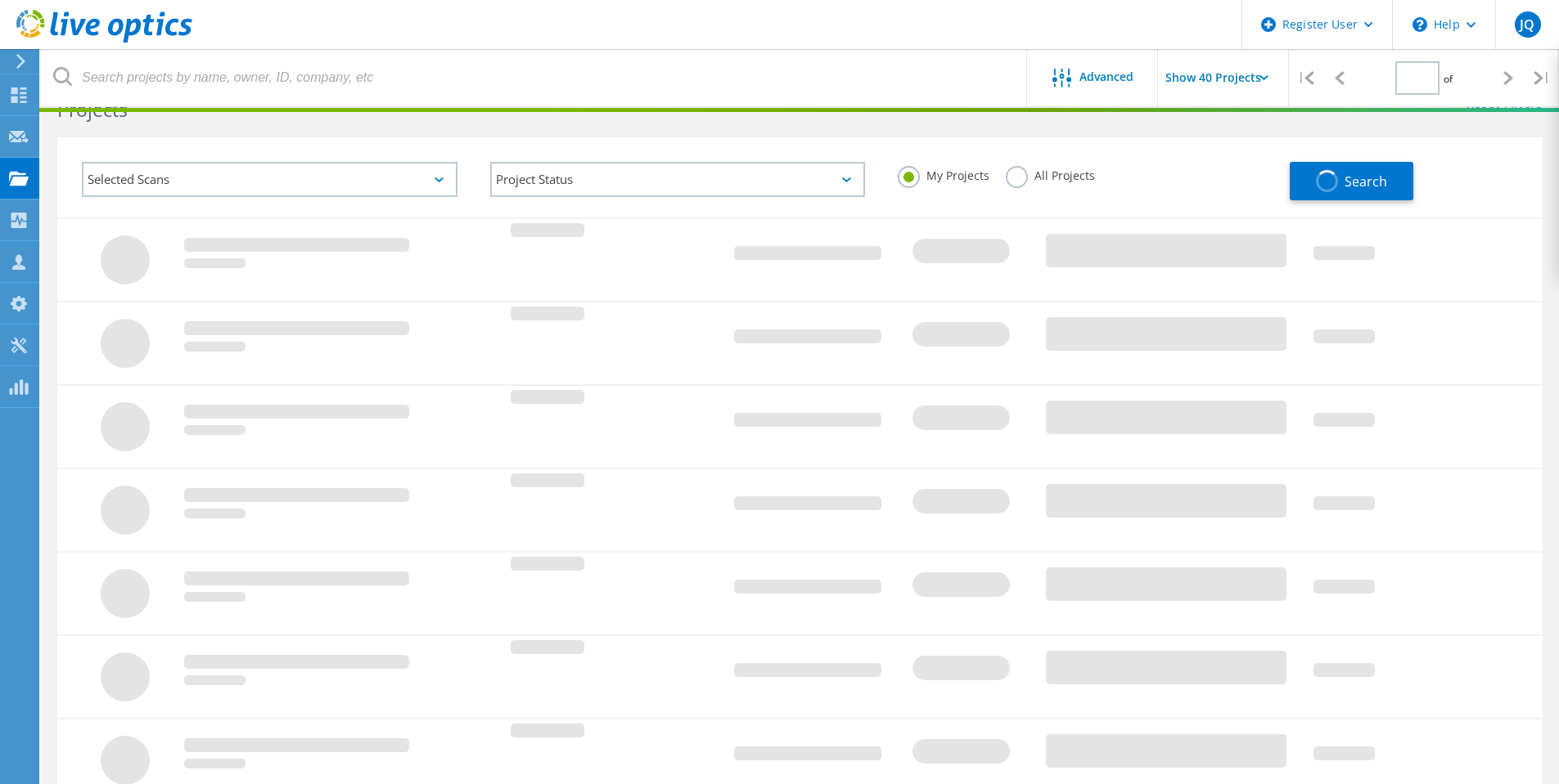
type input "1"
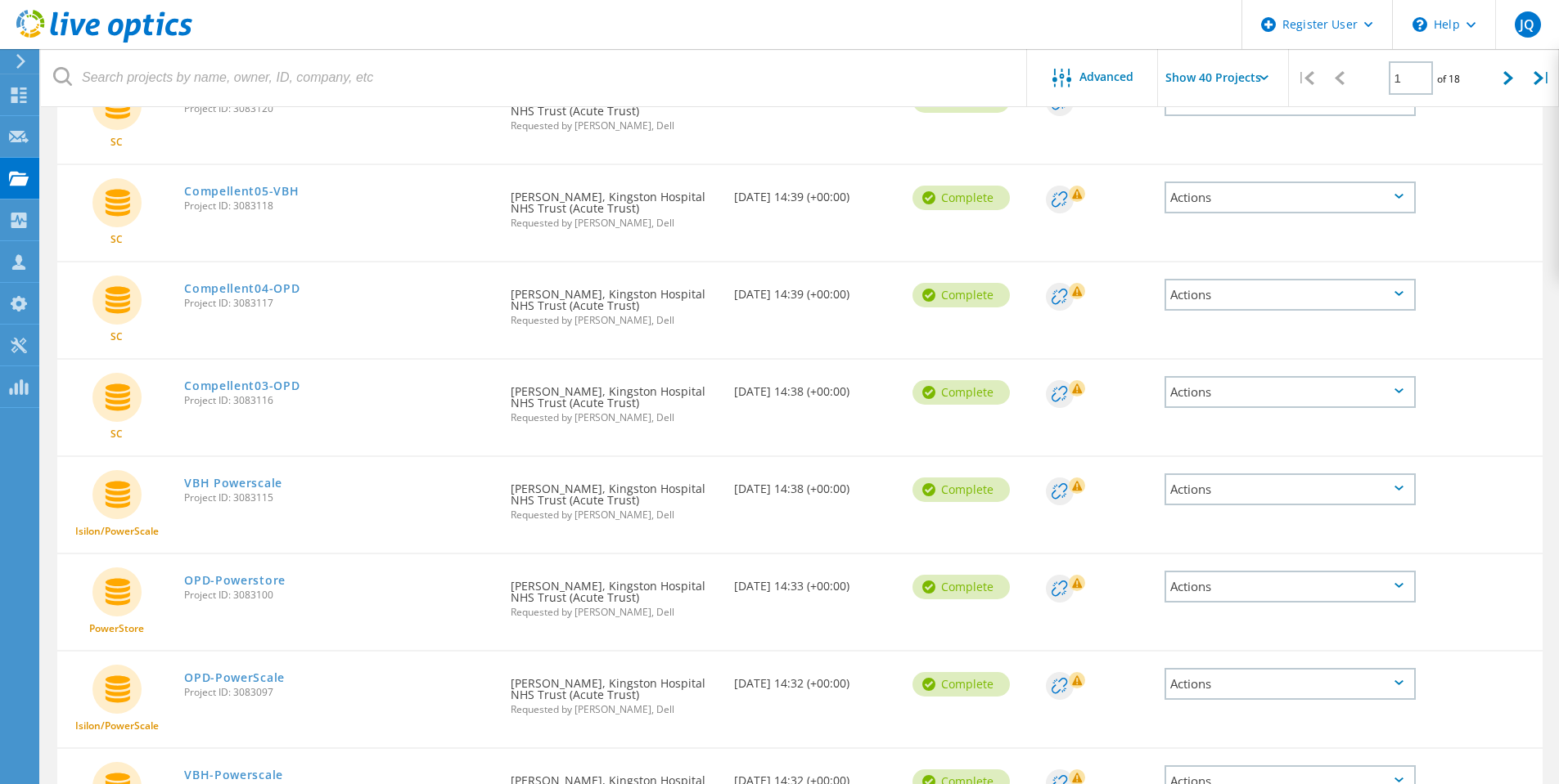
scroll to position [699, 0]
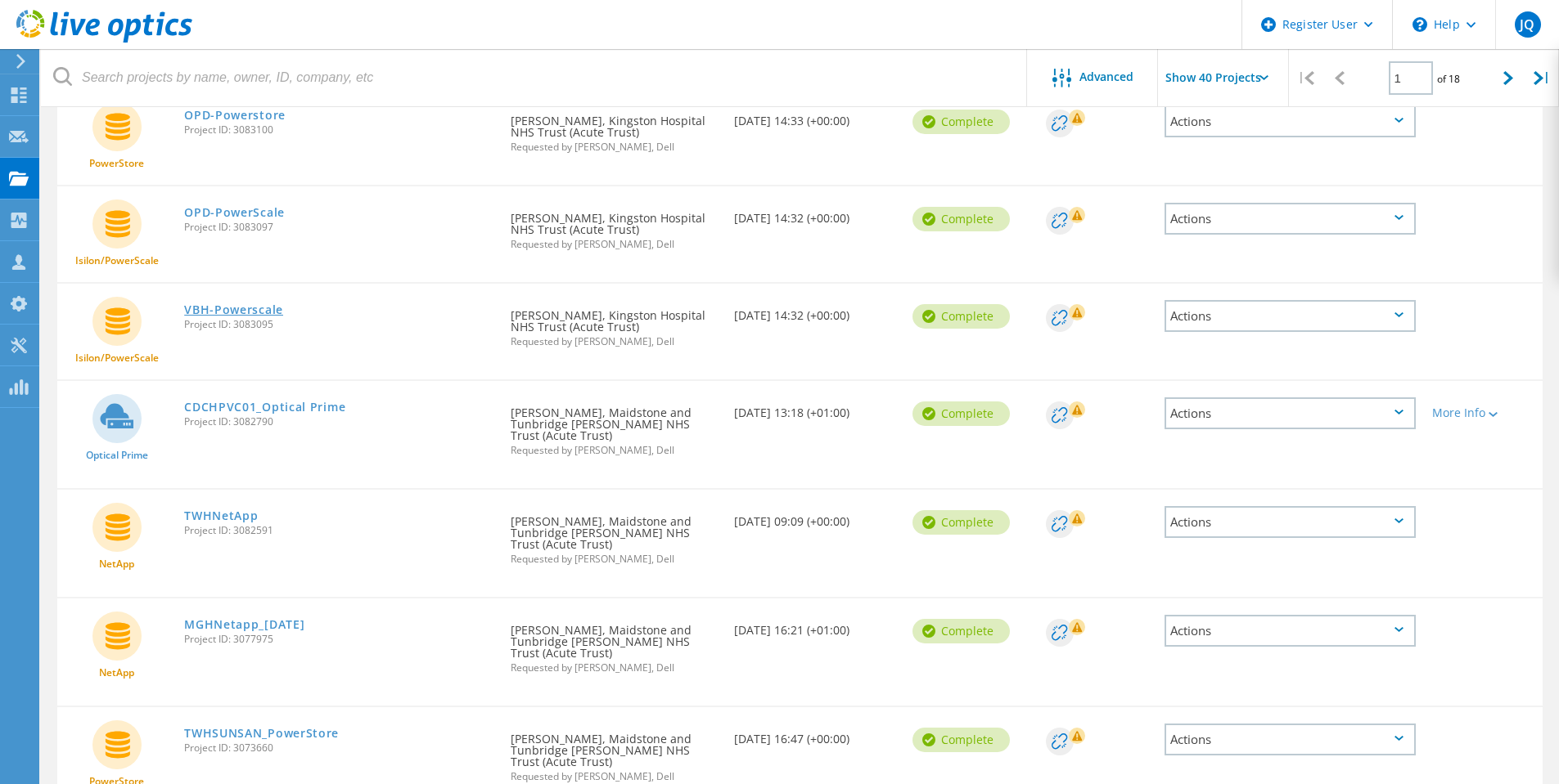
click at [253, 313] on link "VBH-Powerscale" at bounding box center [233, 310] width 99 height 11
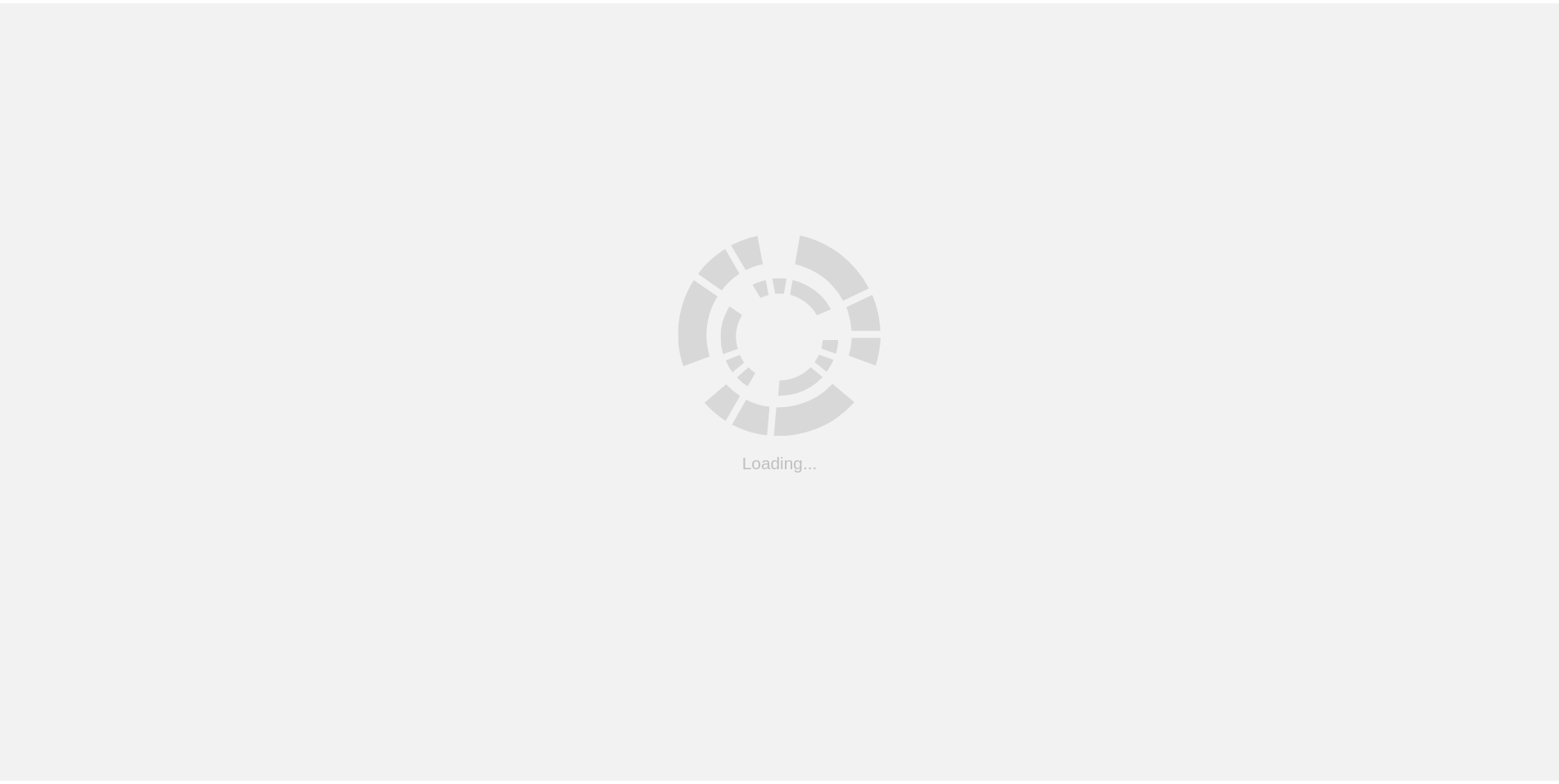
scroll to position [45, 0]
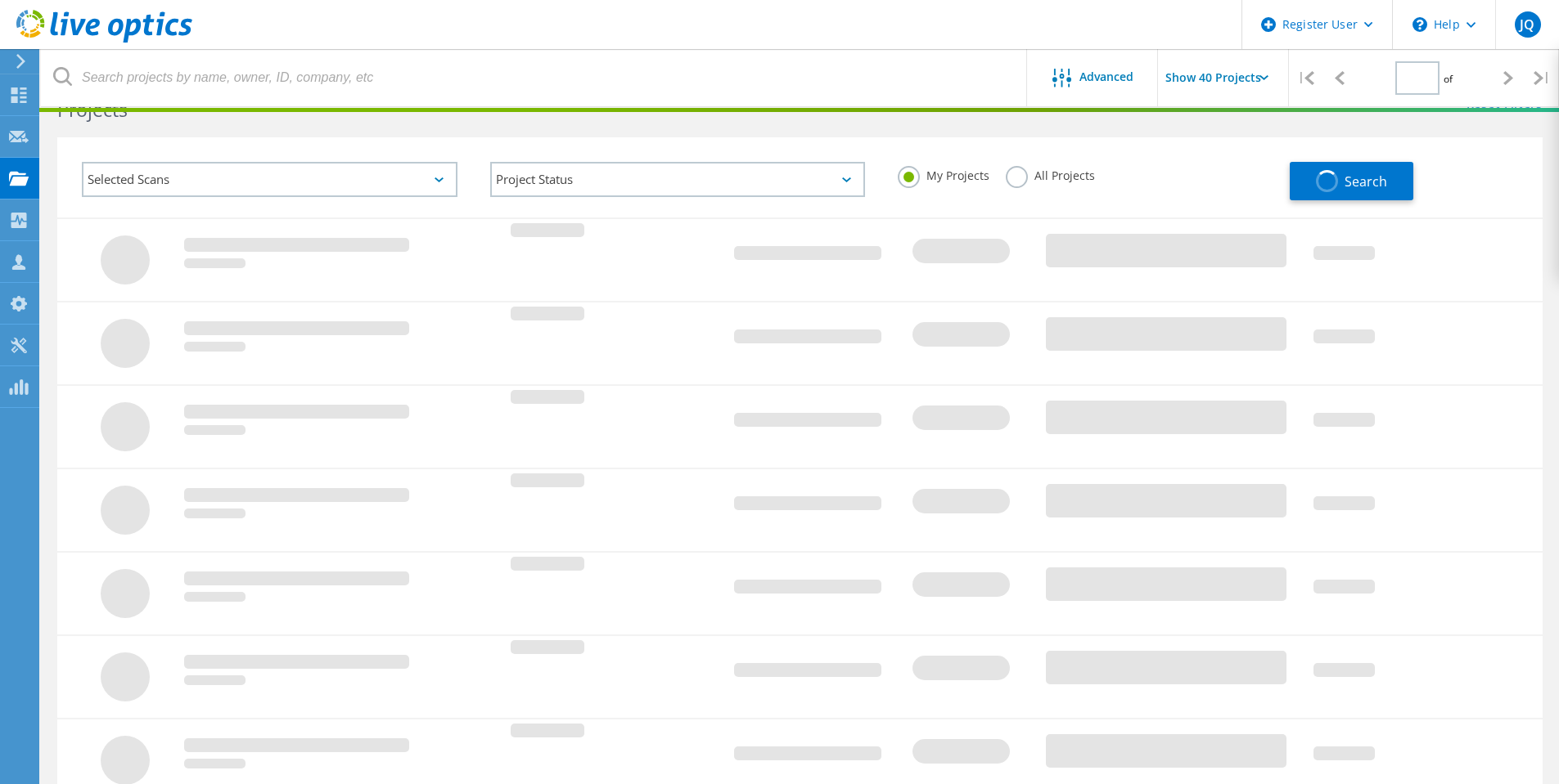
type input "1"
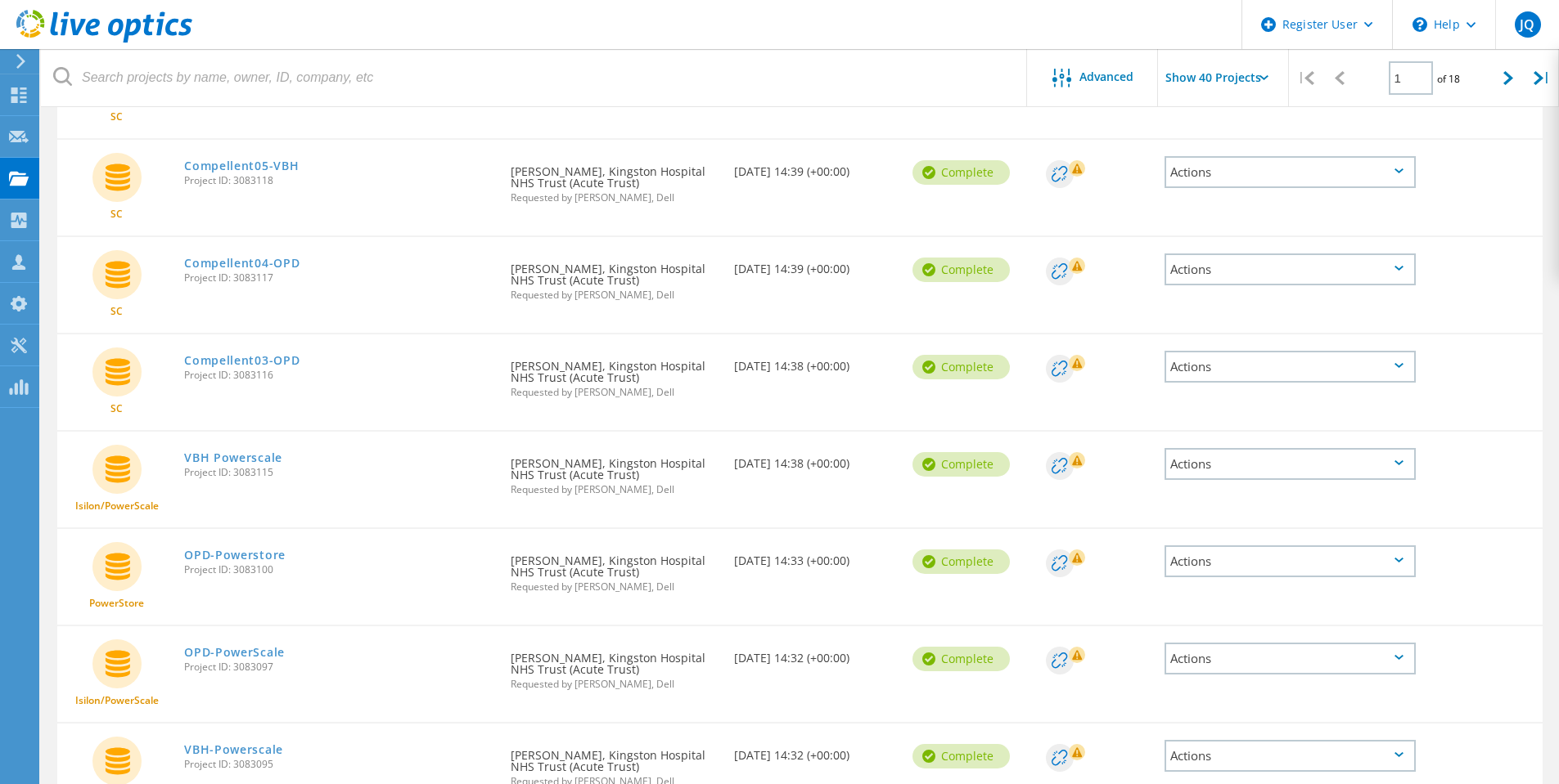
scroll to position [454, 0]
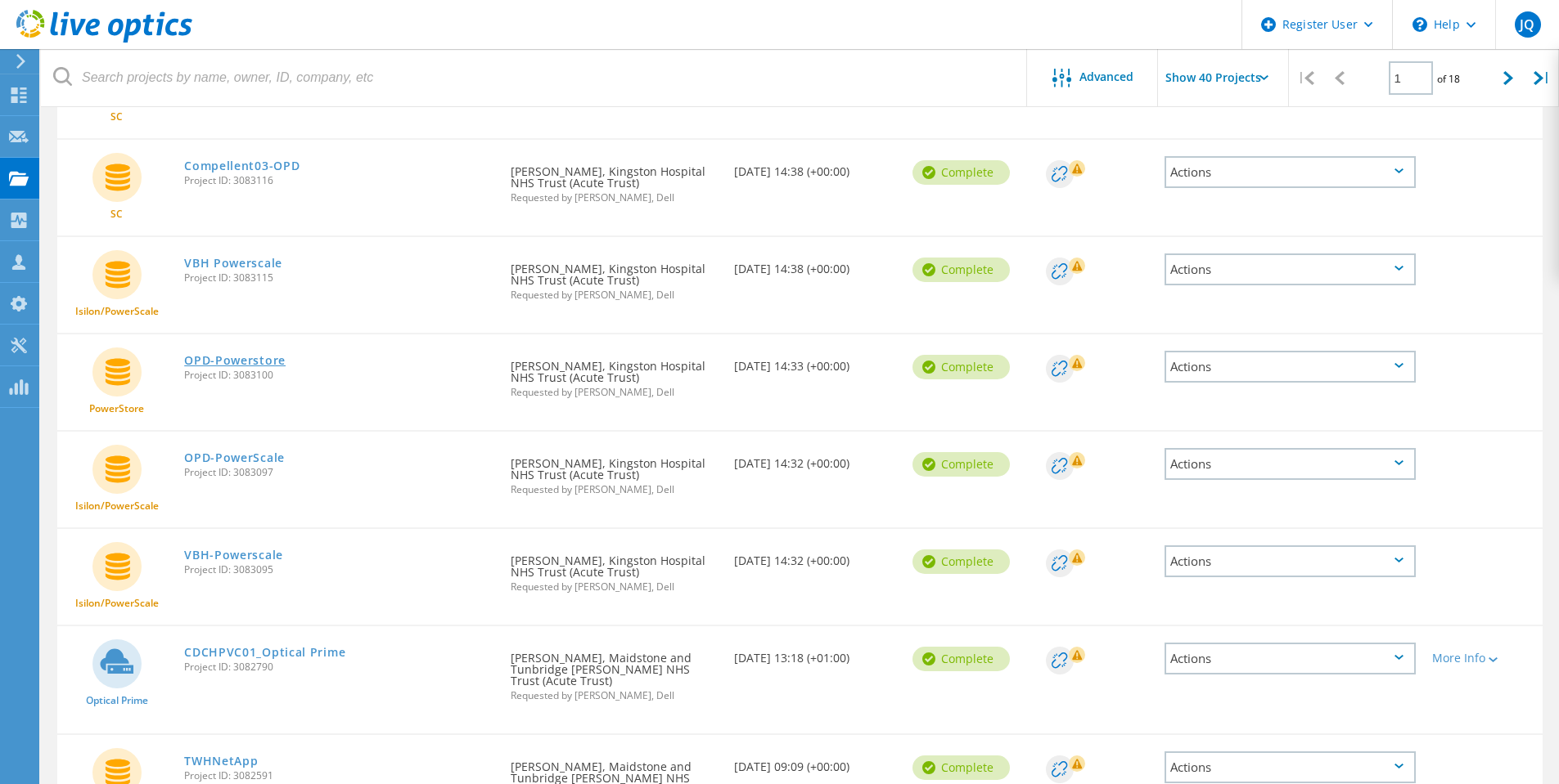
click at [239, 358] on link "OPD-Powerstore" at bounding box center [235, 361] width 102 height 11
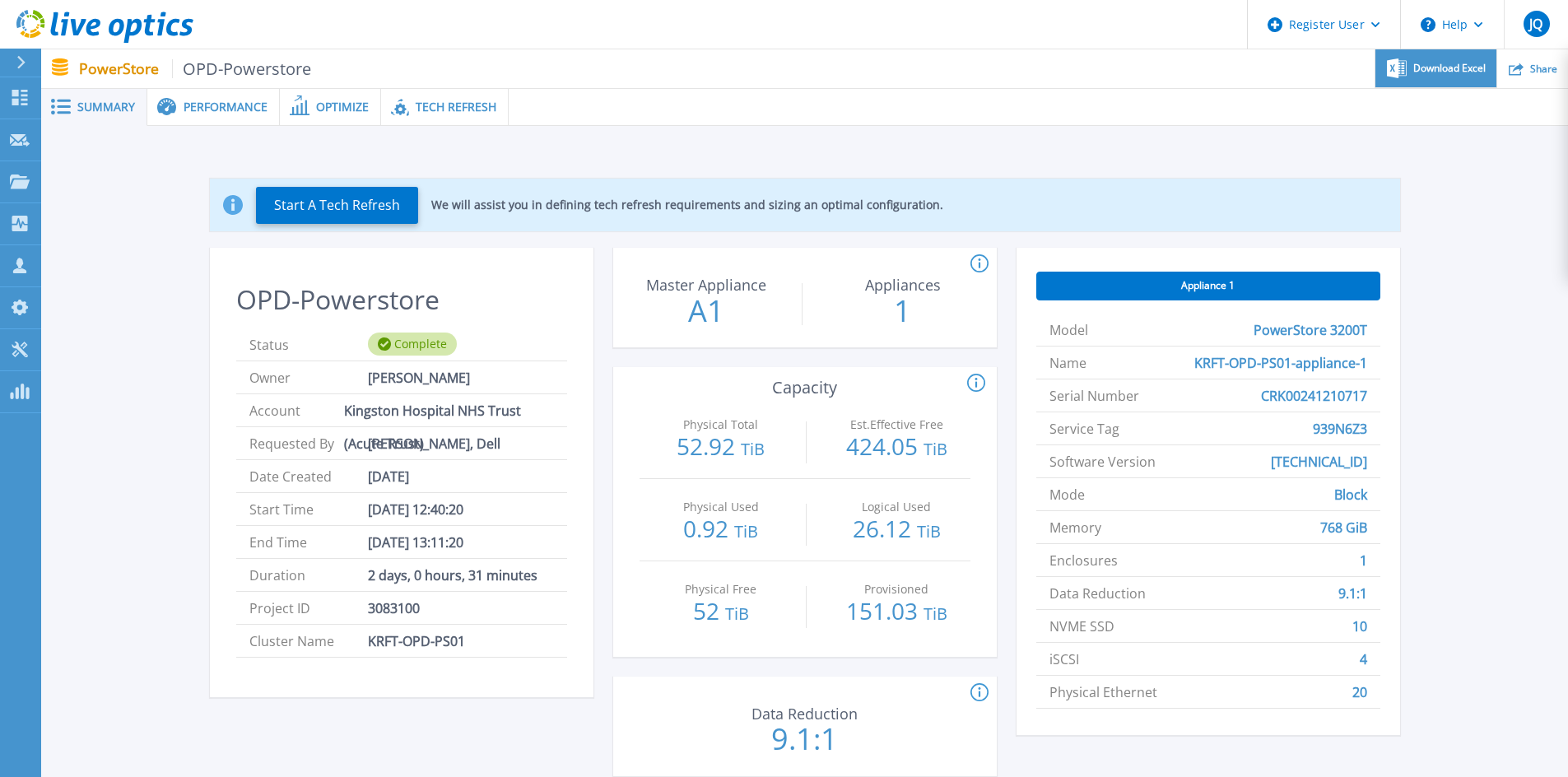
click at [1430, 68] on span "Download Excel" at bounding box center [1449, 68] width 72 height 10
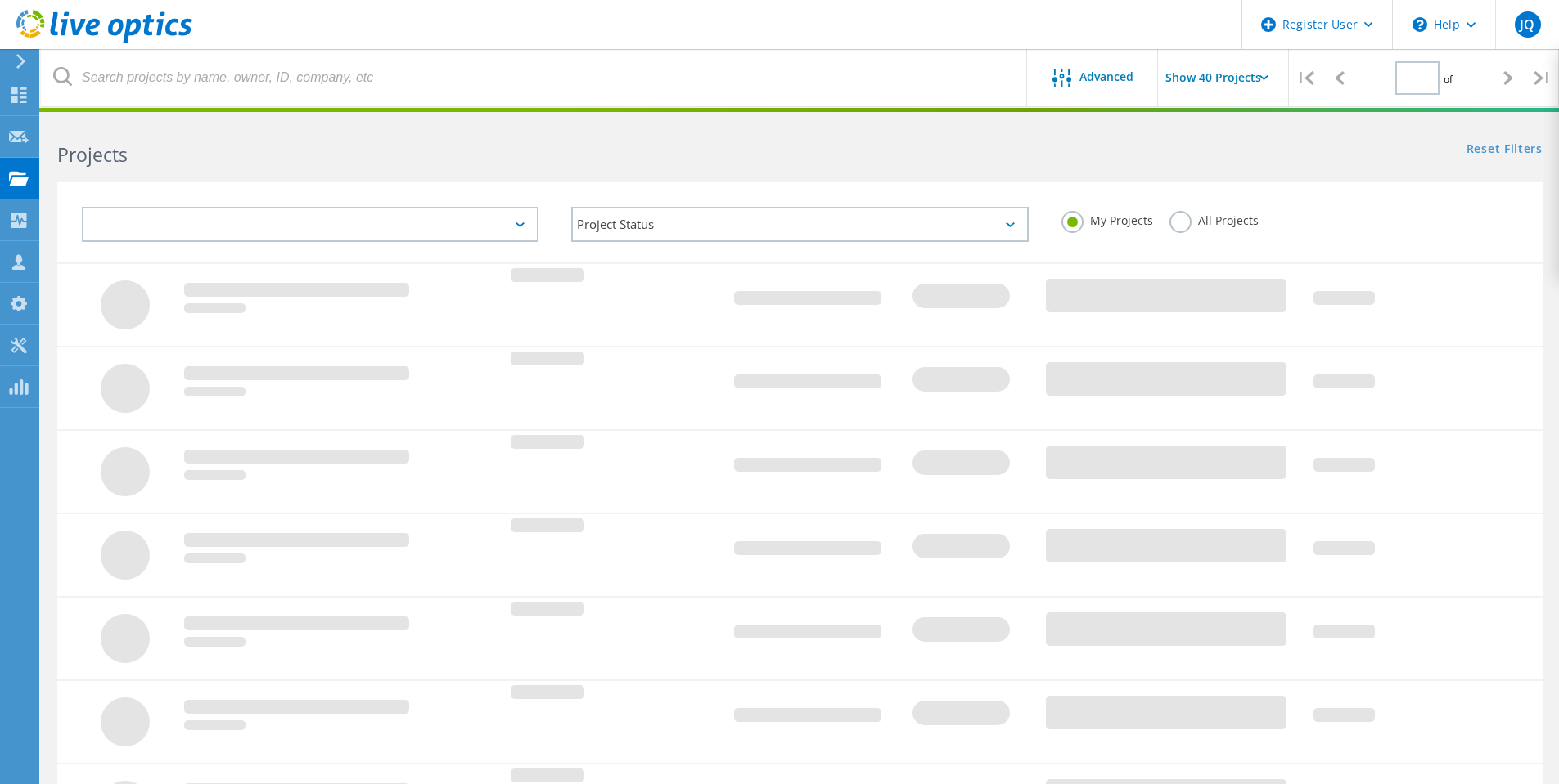
type input "1"
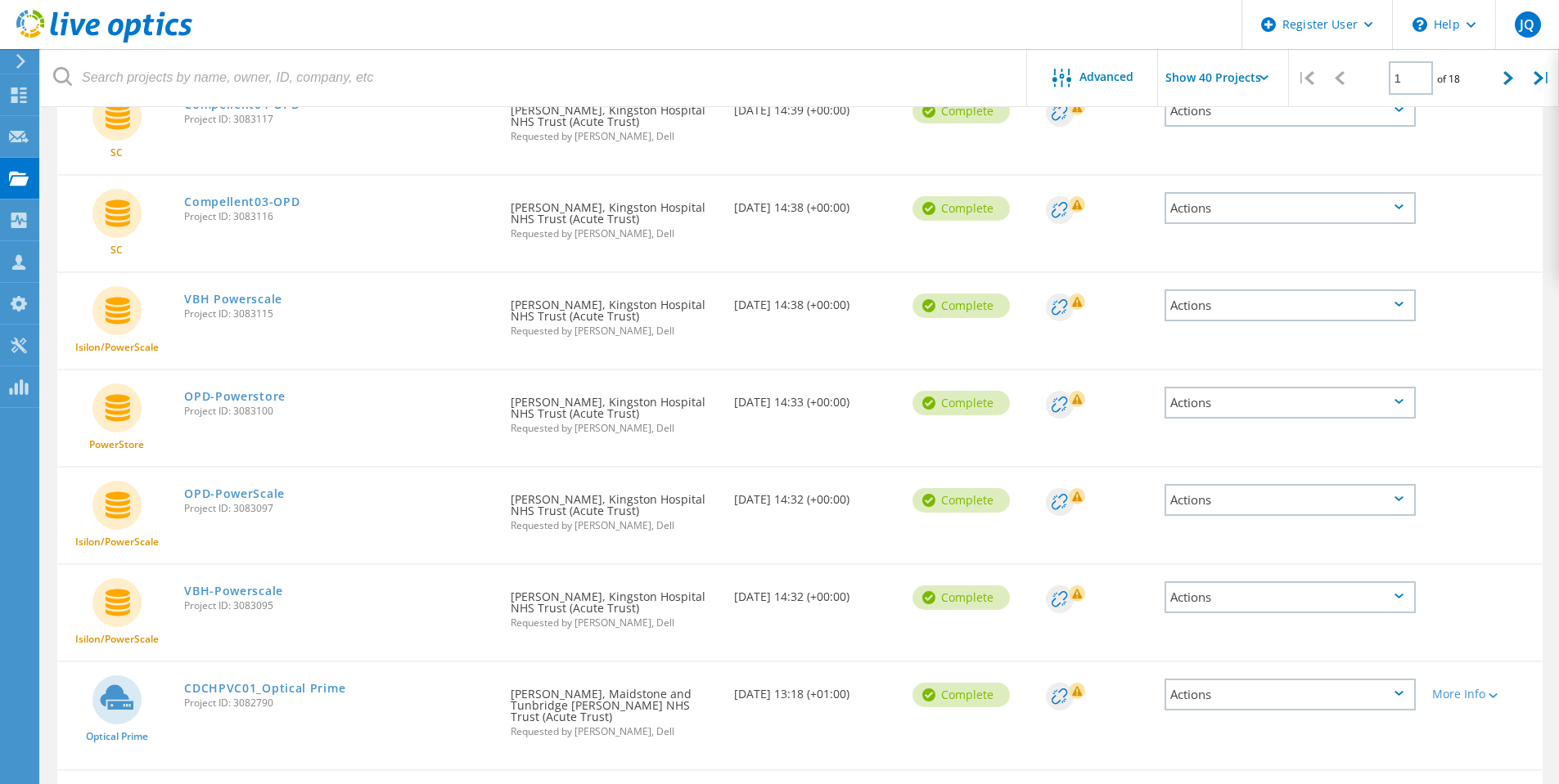
scroll to position [409, 0]
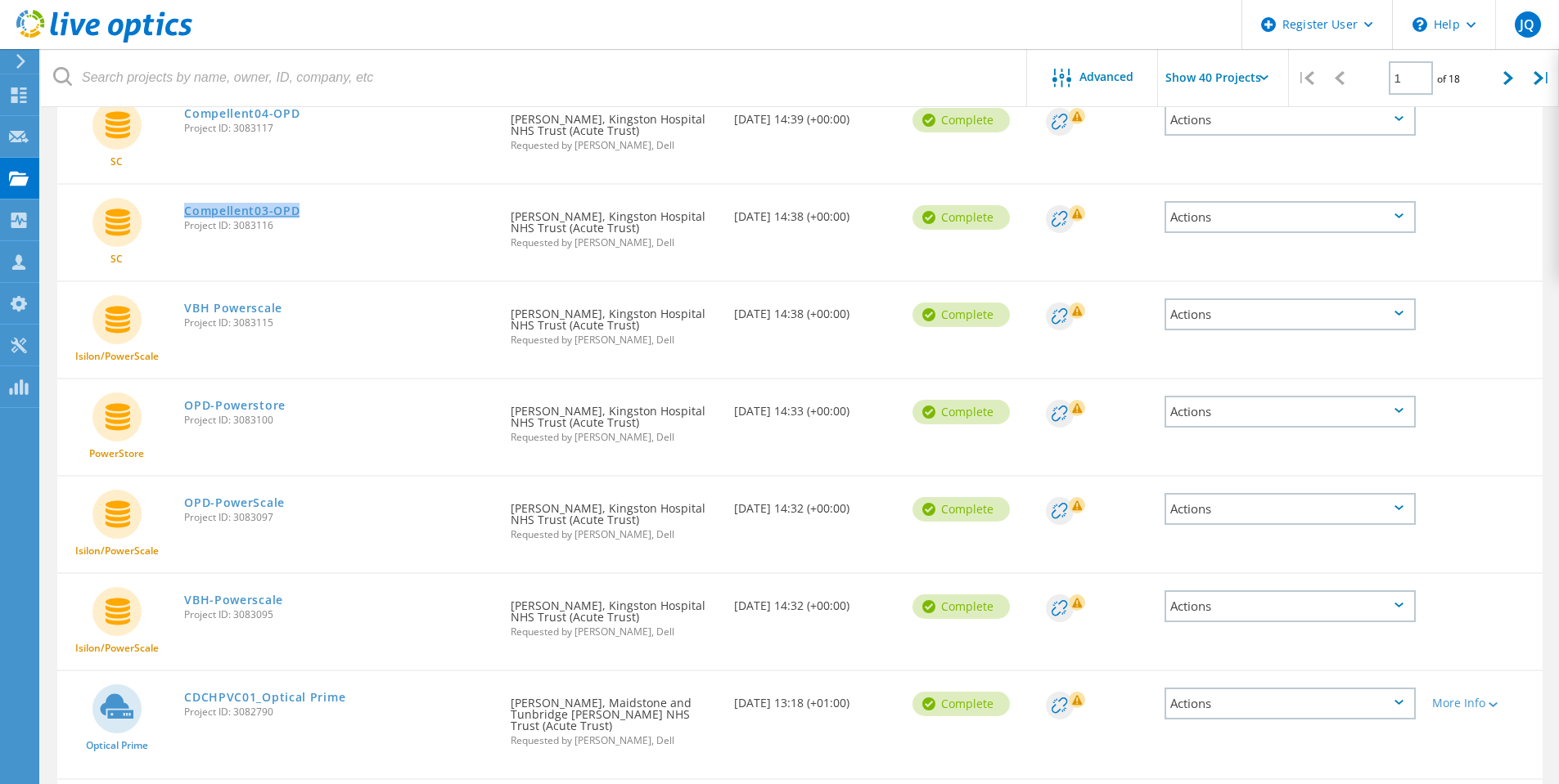
drag, startPoint x: 331, startPoint y: 211, endPoint x: 188, endPoint y: 211, distance: 143.0
click at [188, 211] on div "Compellent03-OPD Project ID: 3083116" at bounding box center [339, 216] width 327 height 62
copy link "Compellent03-OPD"
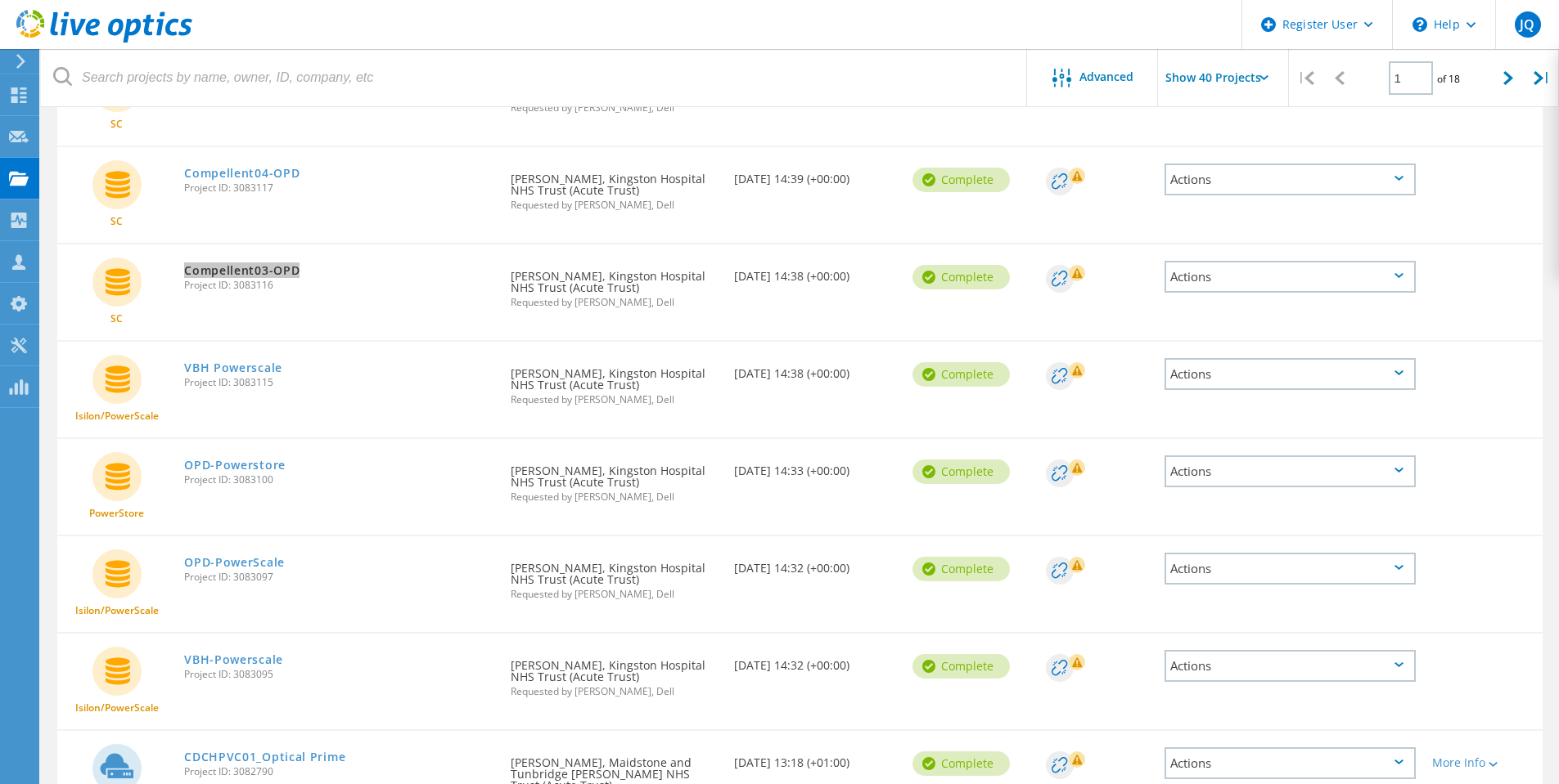
scroll to position [327, 0]
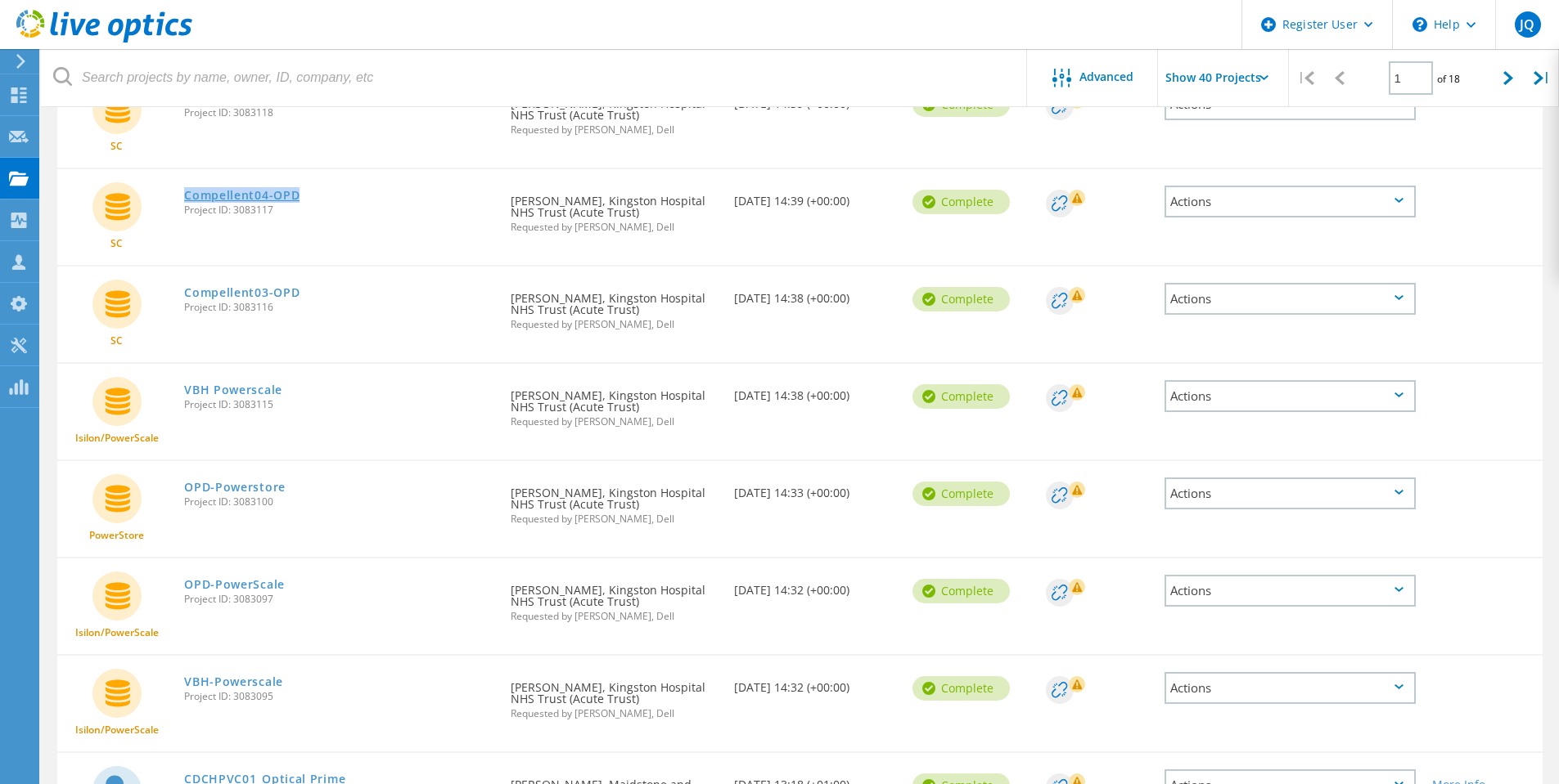
drag, startPoint x: 310, startPoint y: 201, endPoint x: 185, endPoint y: 196, distance: 125.1
click at [185, 196] on div "Compellent04-OPD Project ID: 3083117" at bounding box center [339, 201] width 327 height 62
copy link "Compellent04-OPD"
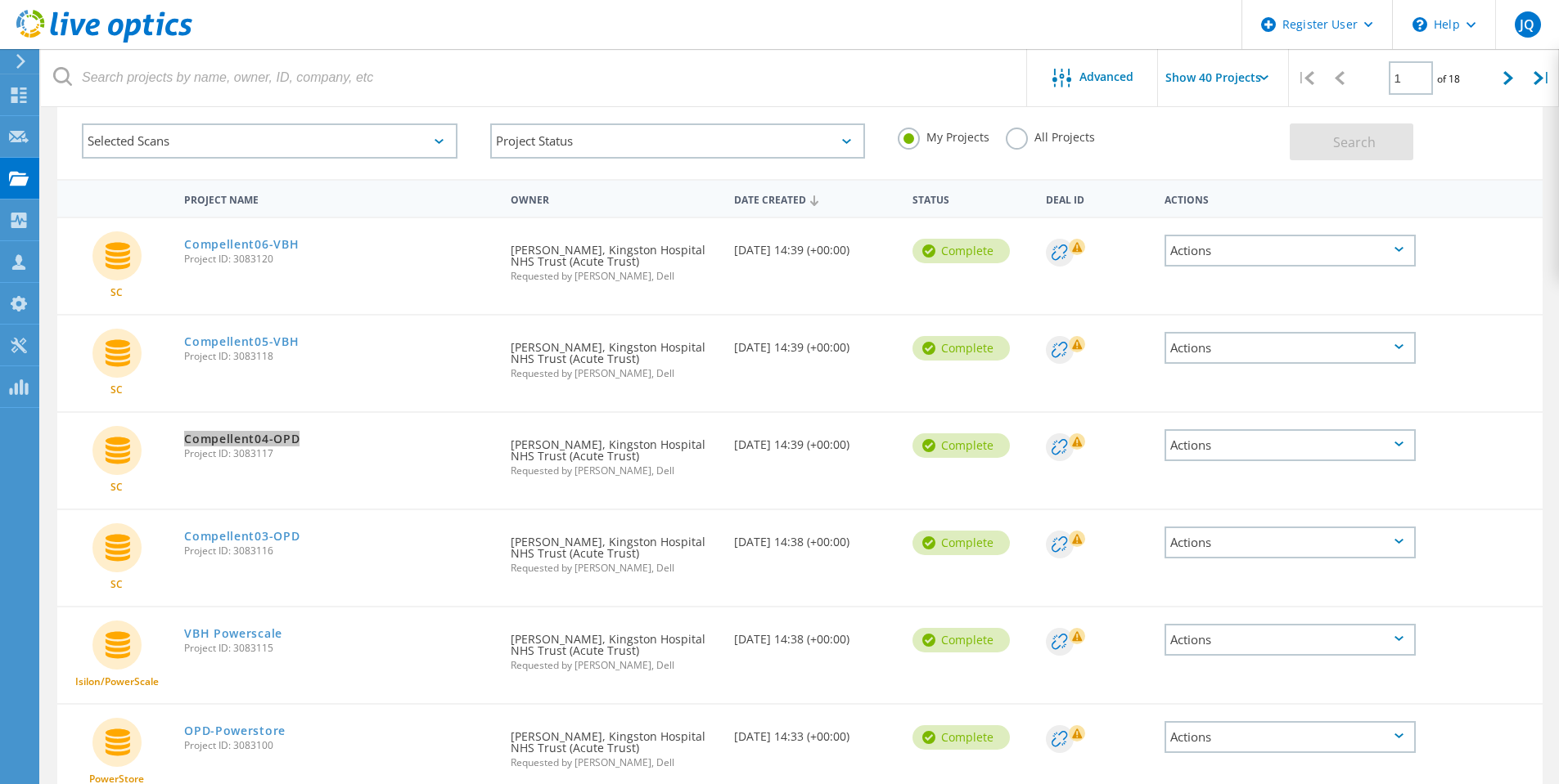
scroll to position [82, 0]
drag, startPoint x: 317, startPoint y: 342, endPoint x: 186, endPoint y: 347, distance: 131.1
click at [186, 347] on div "Compellent05-VBH Project ID: 3083118" at bounding box center [339, 349] width 327 height 62
copy link "Compellent05-VBH"
drag, startPoint x: 338, startPoint y: 250, endPoint x: 188, endPoint y: 242, distance: 150.2
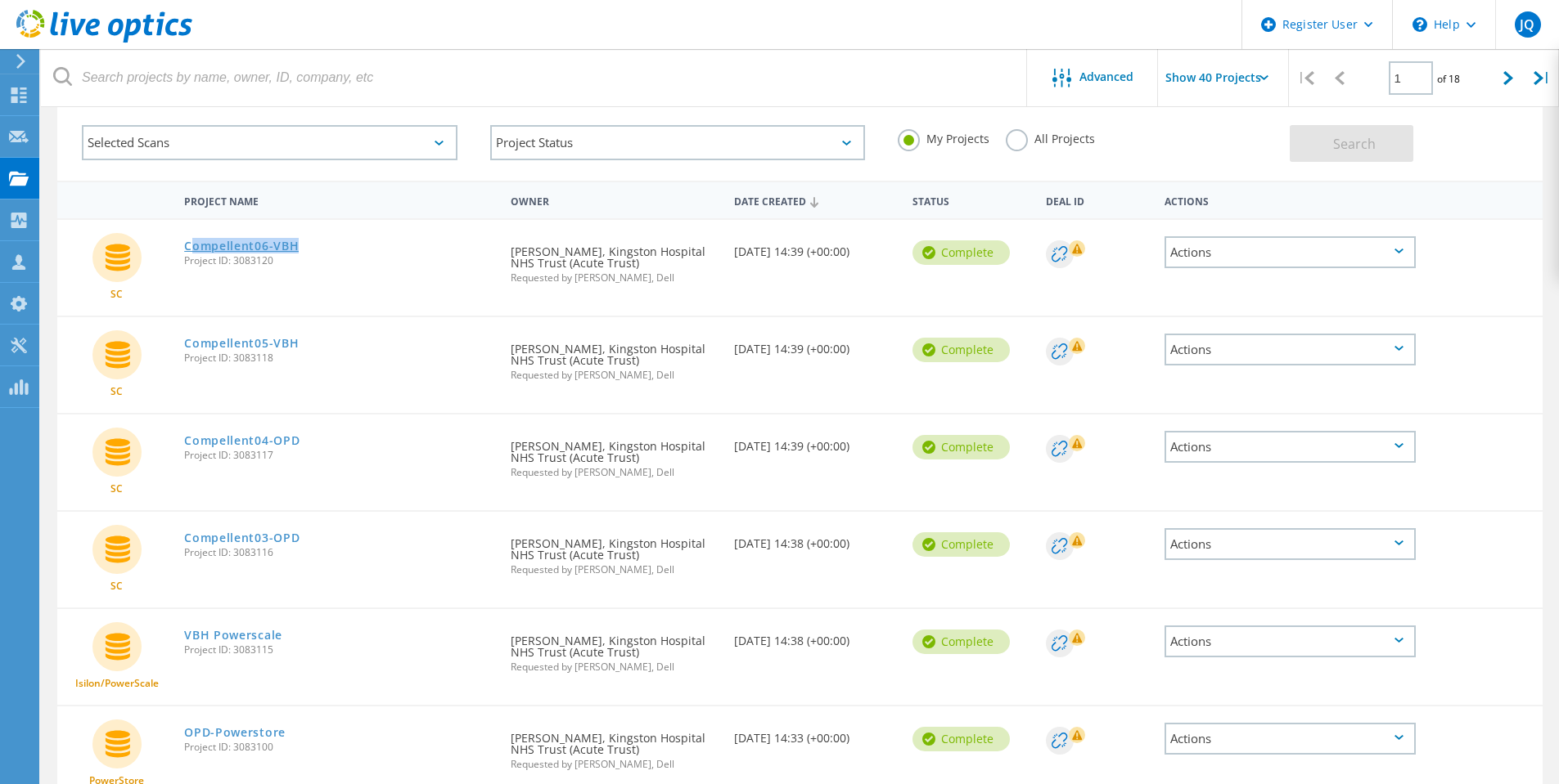
click at [188, 242] on div "Compellent06-VBH Project ID: 3083120" at bounding box center [339, 251] width 327 height 62
copy link "Compellent06-VBH"
click at [219, 533] on link "Compellent03-OPD" at bounding box center [242, 538] width 115 height 11
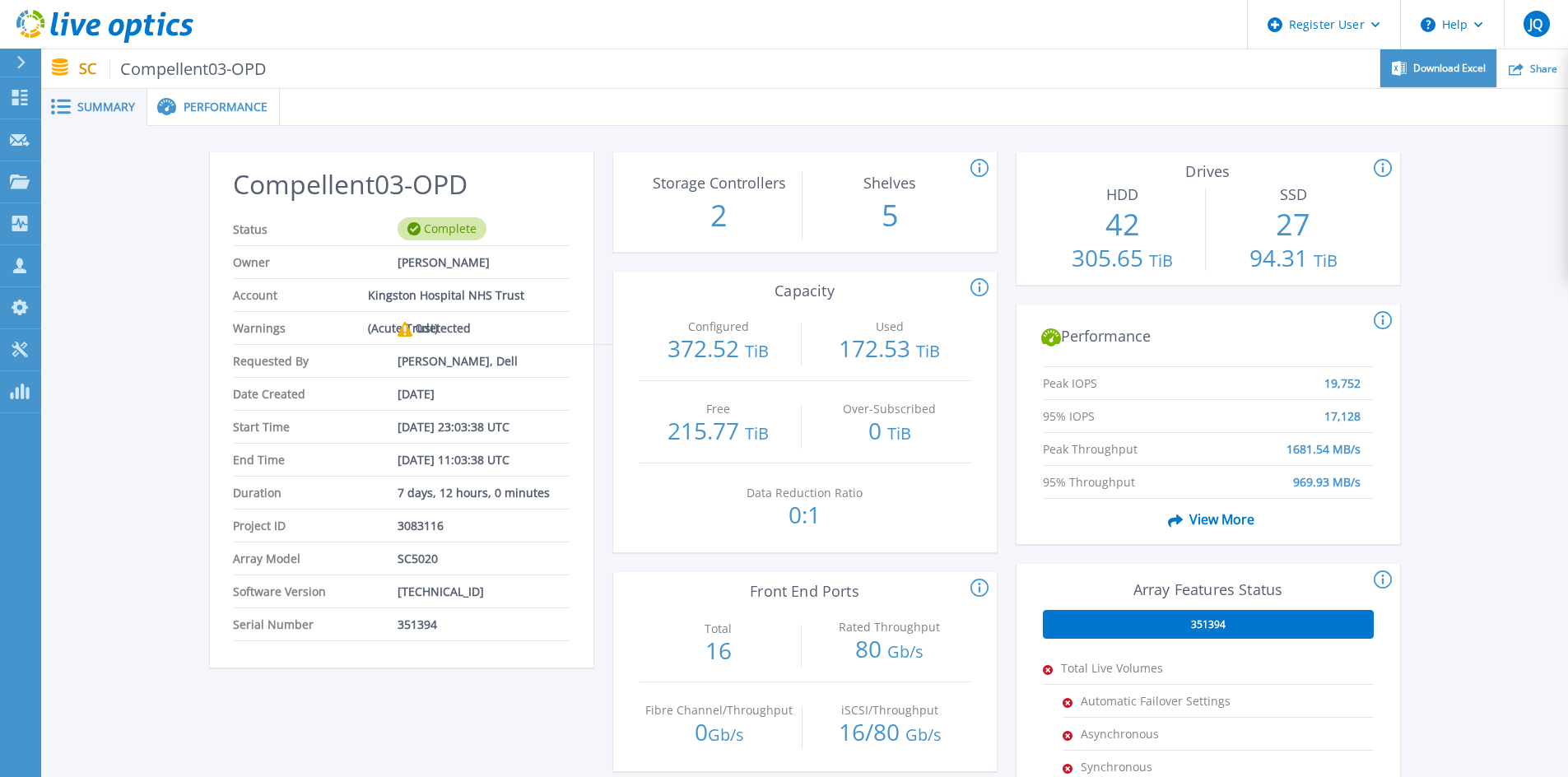
click at [1449, 71] on span "Download Excel" at bounding box center [1449, 68] width 72 height 10
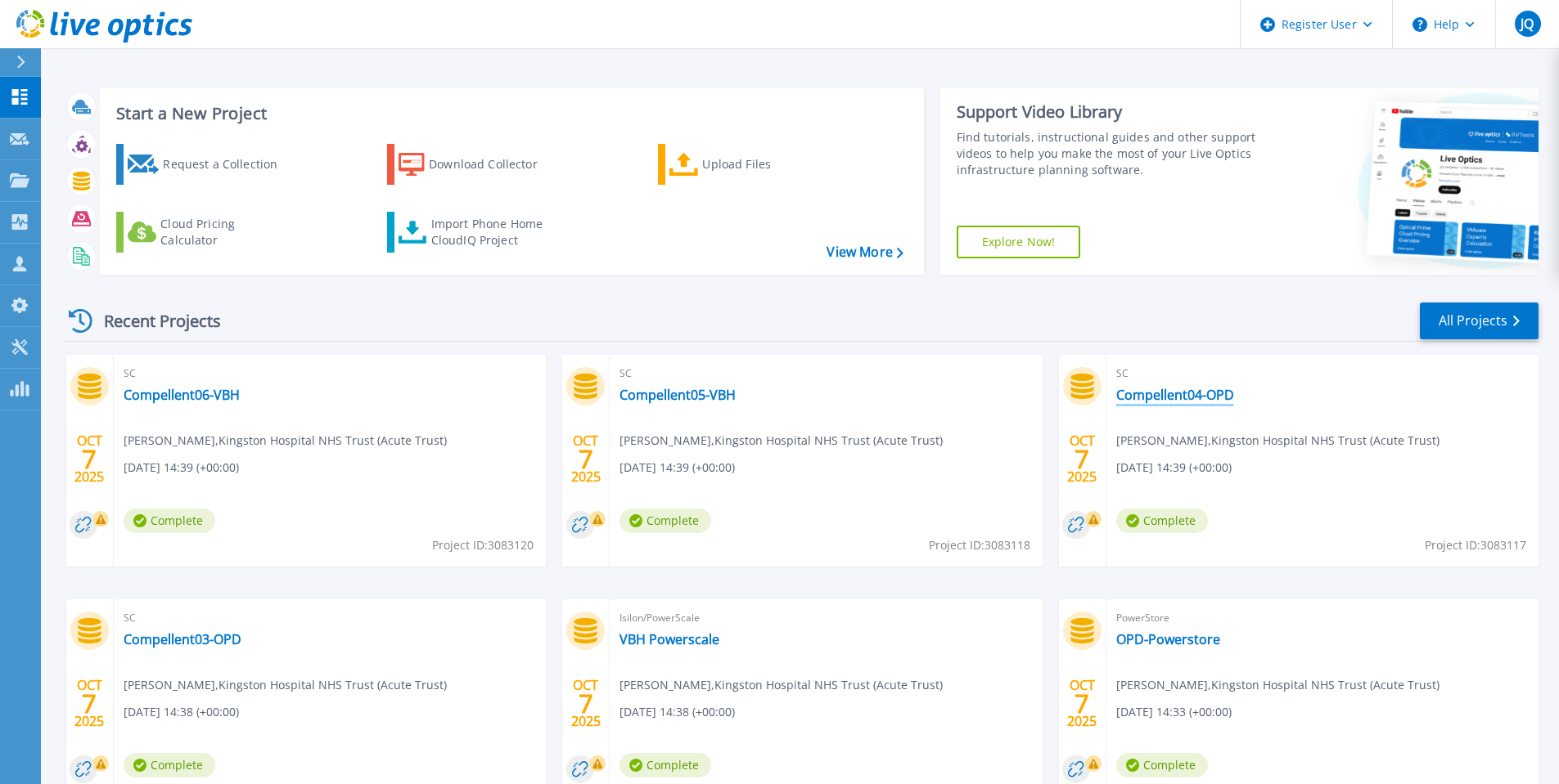
click at [1211, 395] on link "Compellent04-OPD" at bounding box center [1175, 395] width 118 height 16
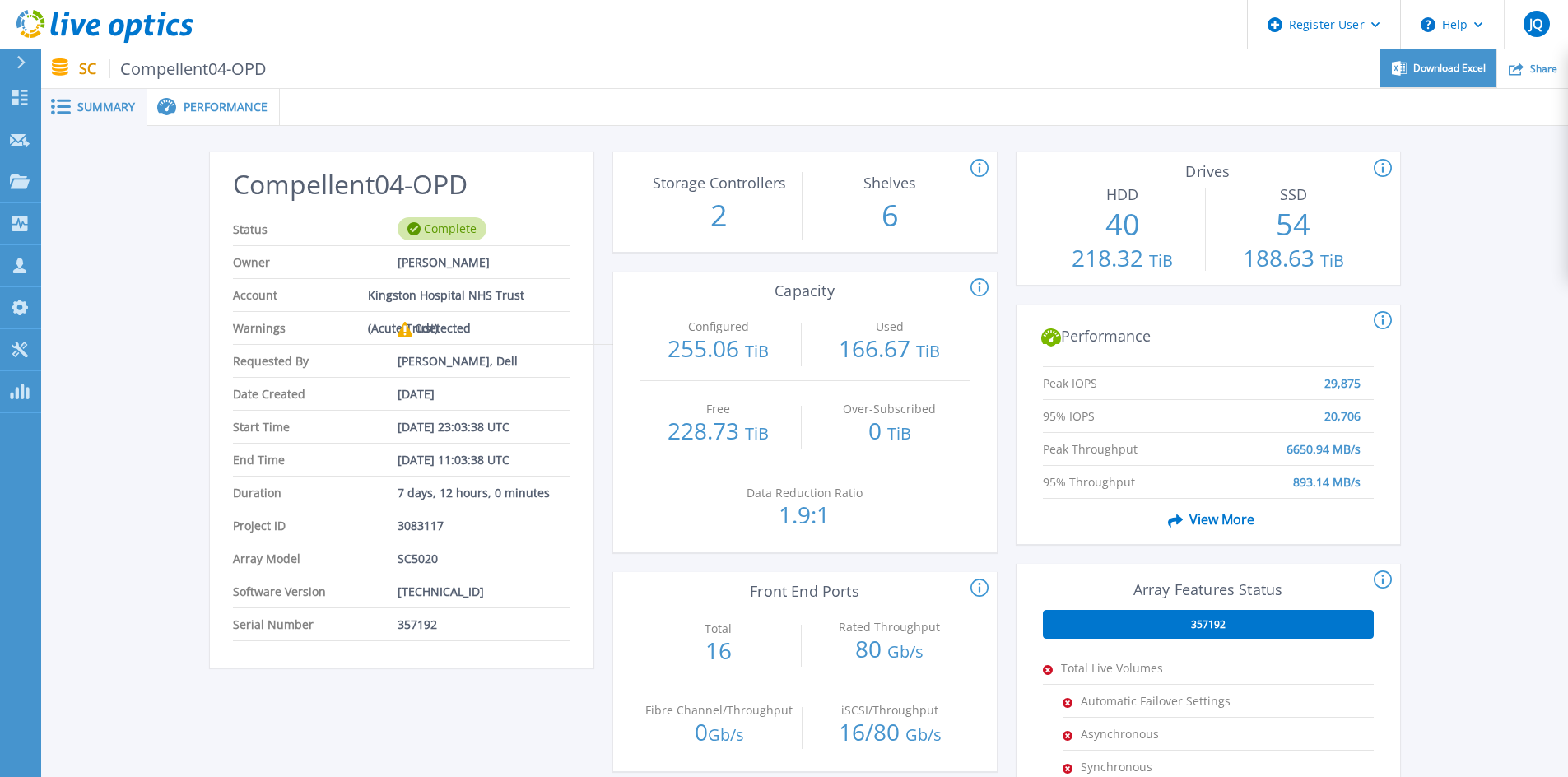
click at [1449, 71] on span "Download Excel" at bounding box center [1449, 68] width 72 height 10
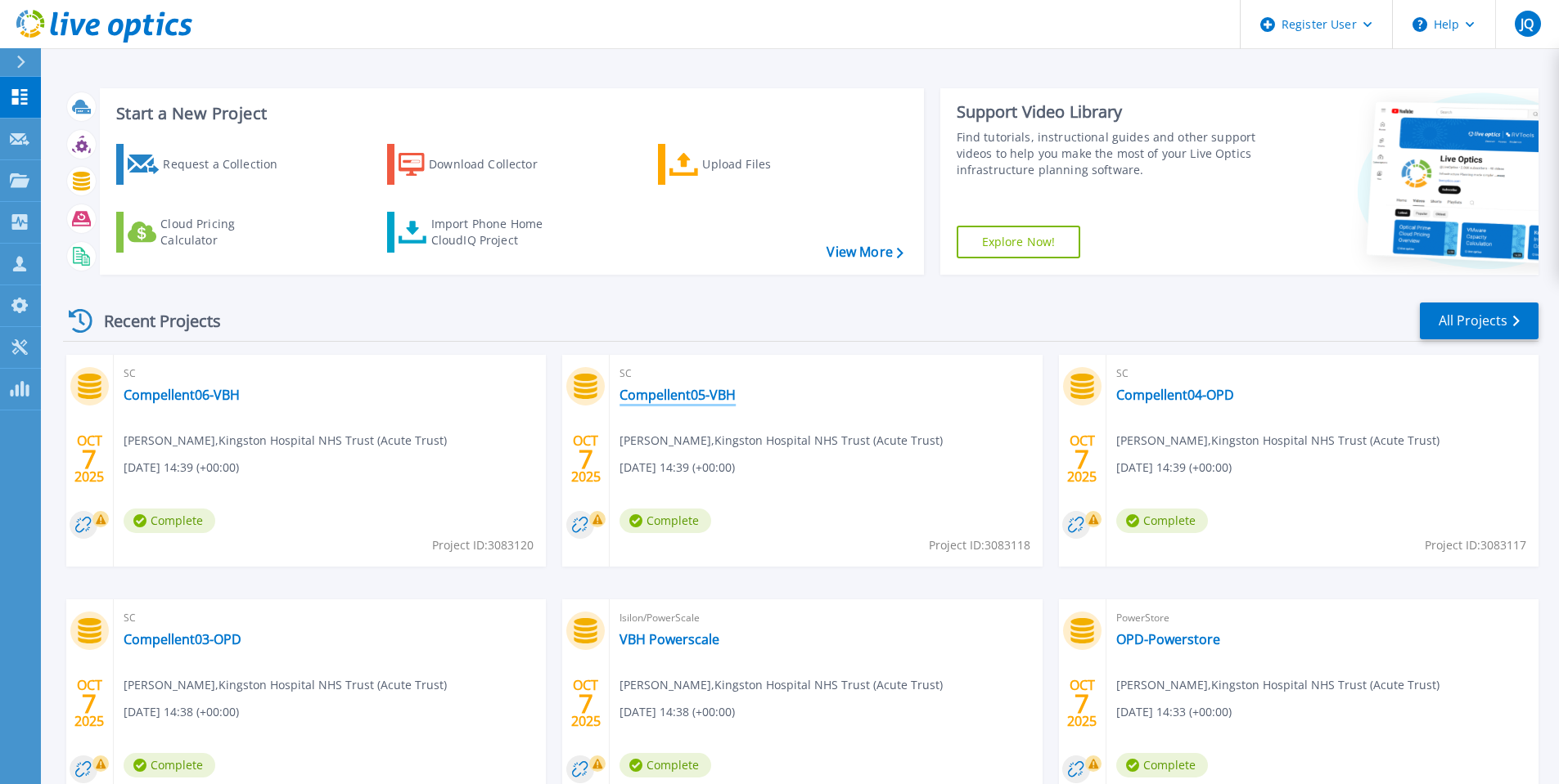
click at [707, 388] on link "Compellent05-VBH" at bounding box center [677, 395] width 116 height 16
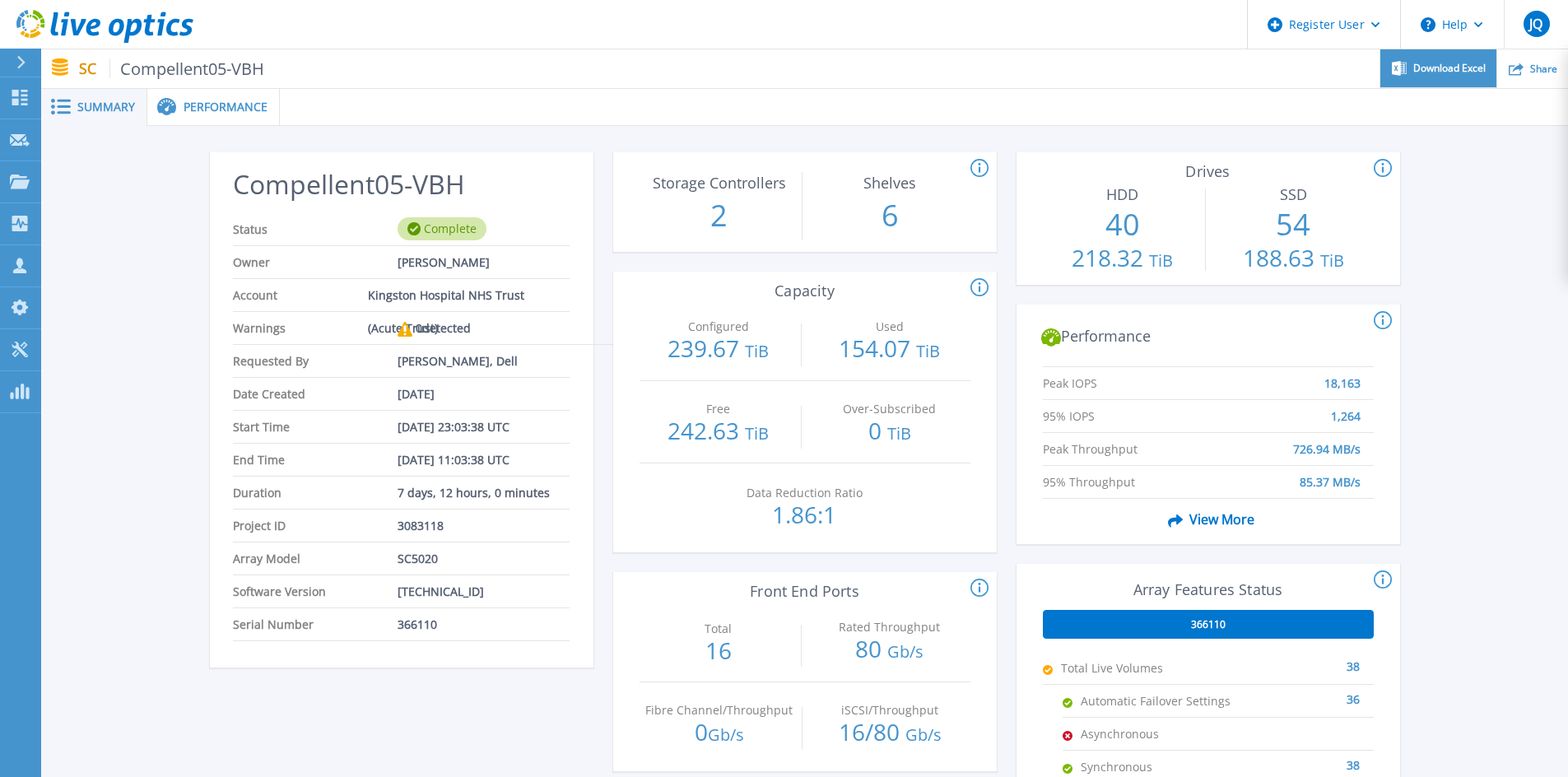
click at [1458, 67] on span "Download Excel" at bounding box center [1449, 68] width 72 height 10
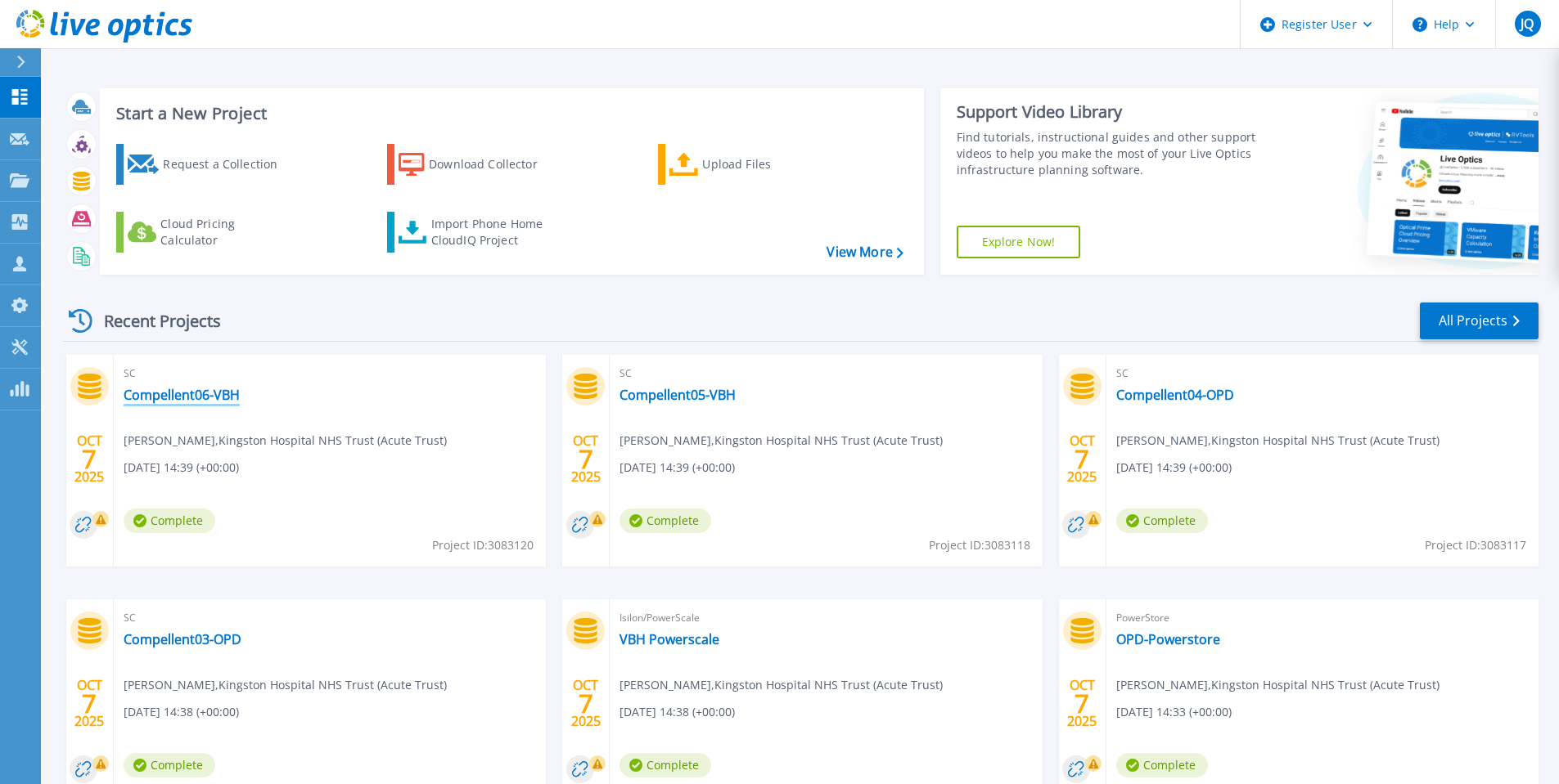
click at [162, 398] on link "Compellent06-VBH" at bounding box center [182, 395] width 116 height 16
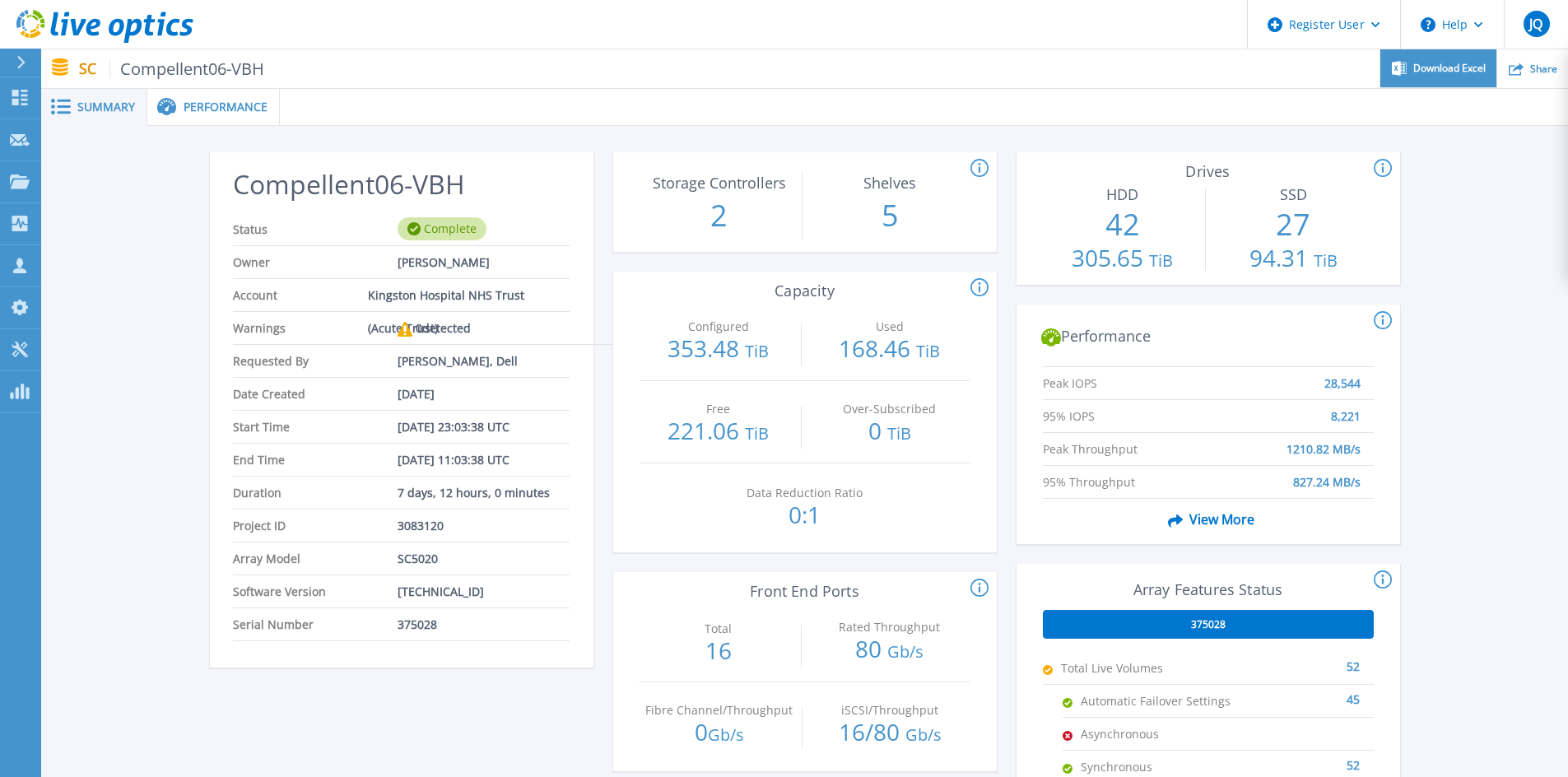
click at [1451, 58] on div "Download Excel" at bounding box center [1438, 68] width 116 height 39
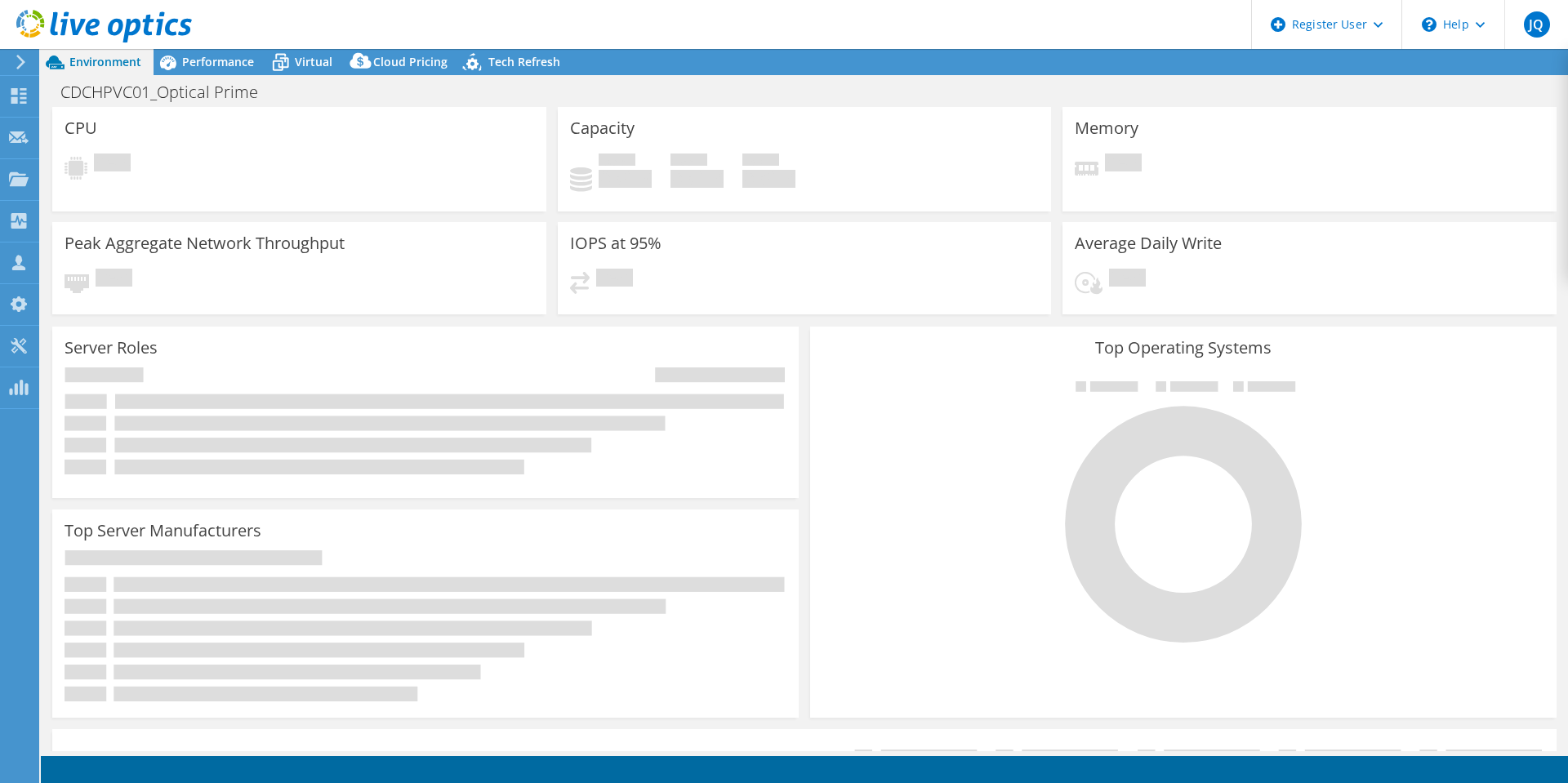
select select "EULondon"
select select "GBP"
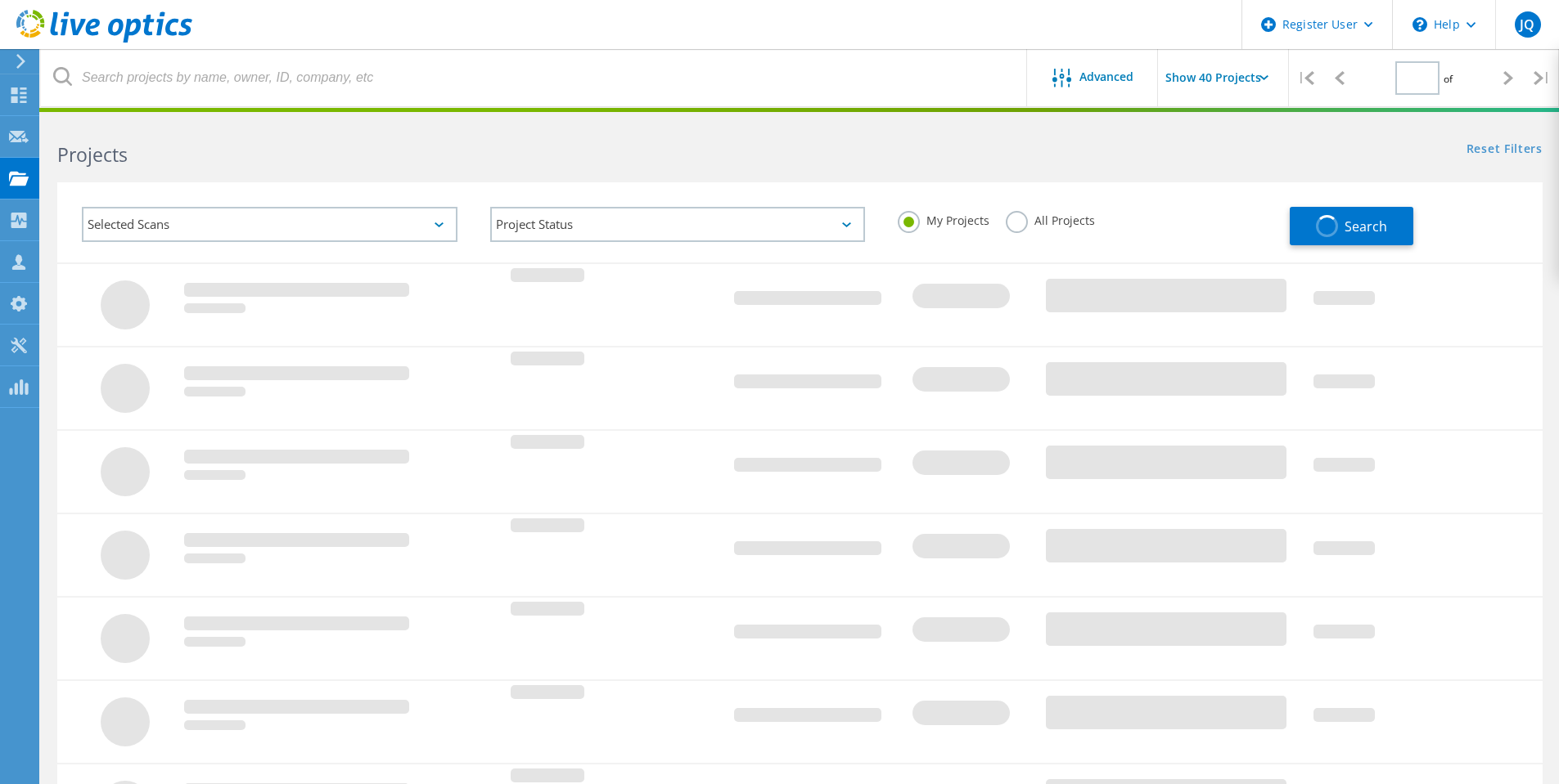
type input "1"
